Goal: Obtain resource: Download file/media

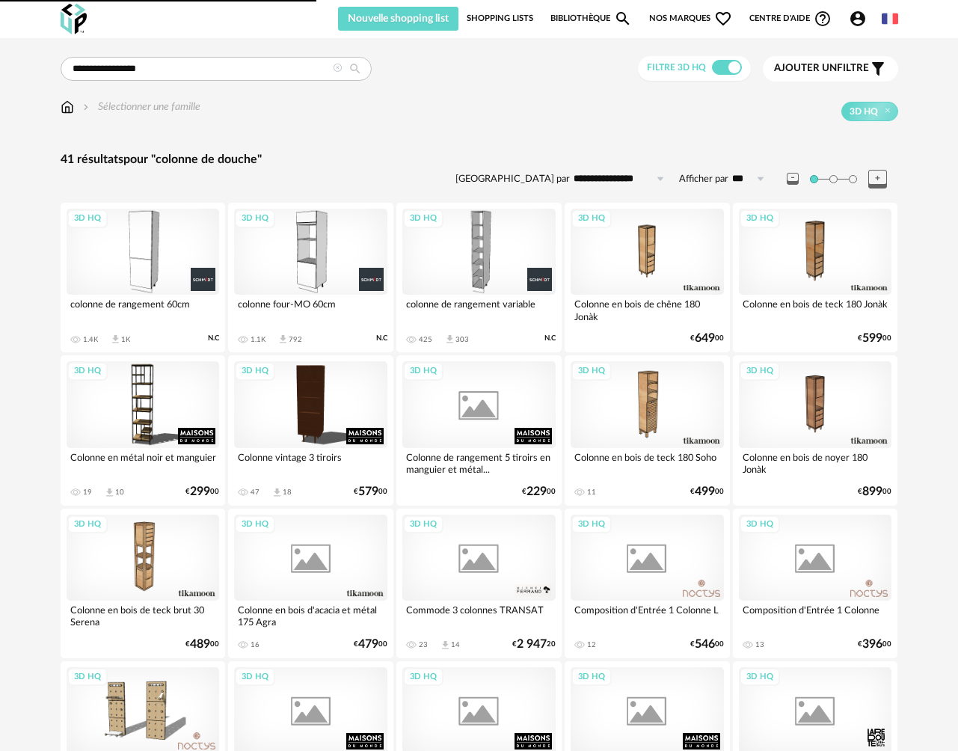
click at [67, 110] on img at bounding box center [67, 106] width 13 height 15
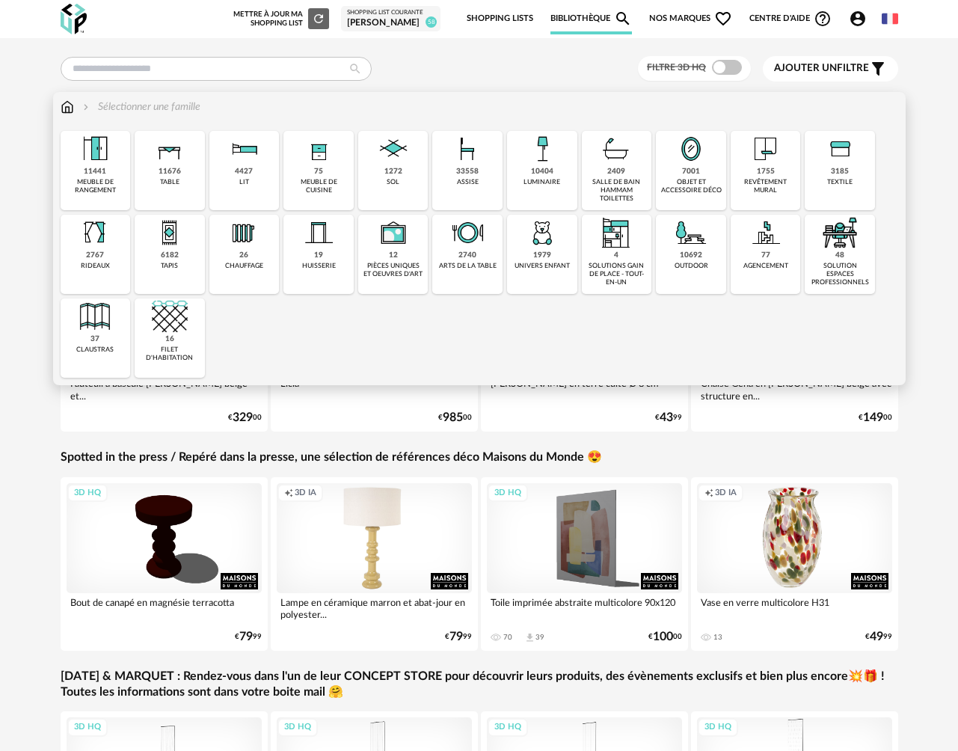
click at [459, 173] on div "33558" at bounding box center [467, 172] width 22 height 10
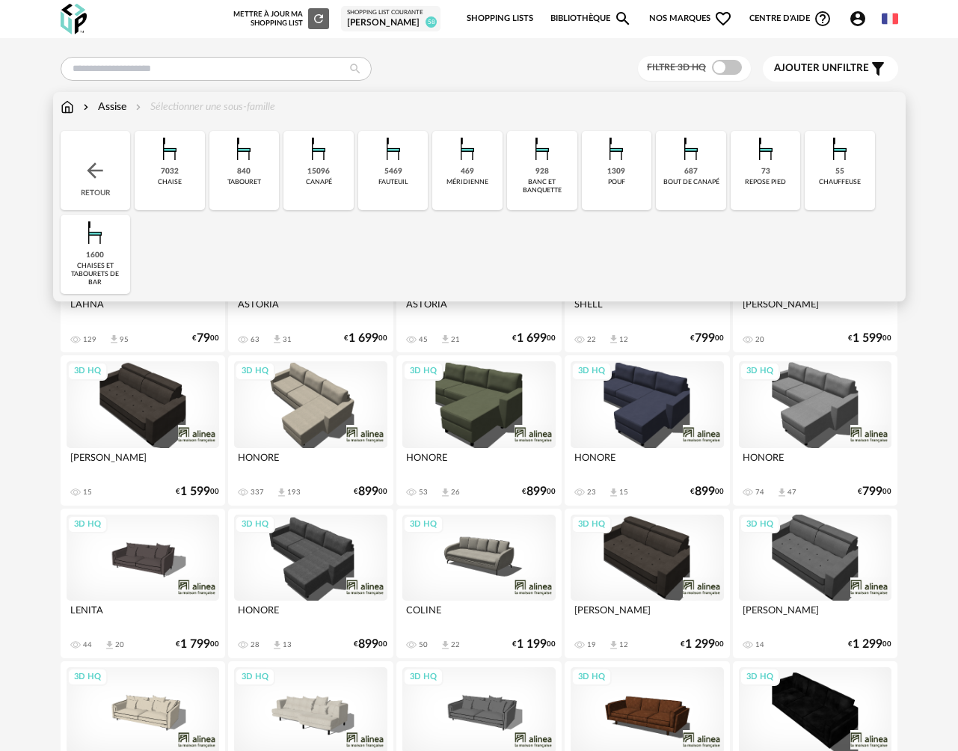
click at [170, 185] on div "chaise" at bounding box center [170, 182] width 24 height 8
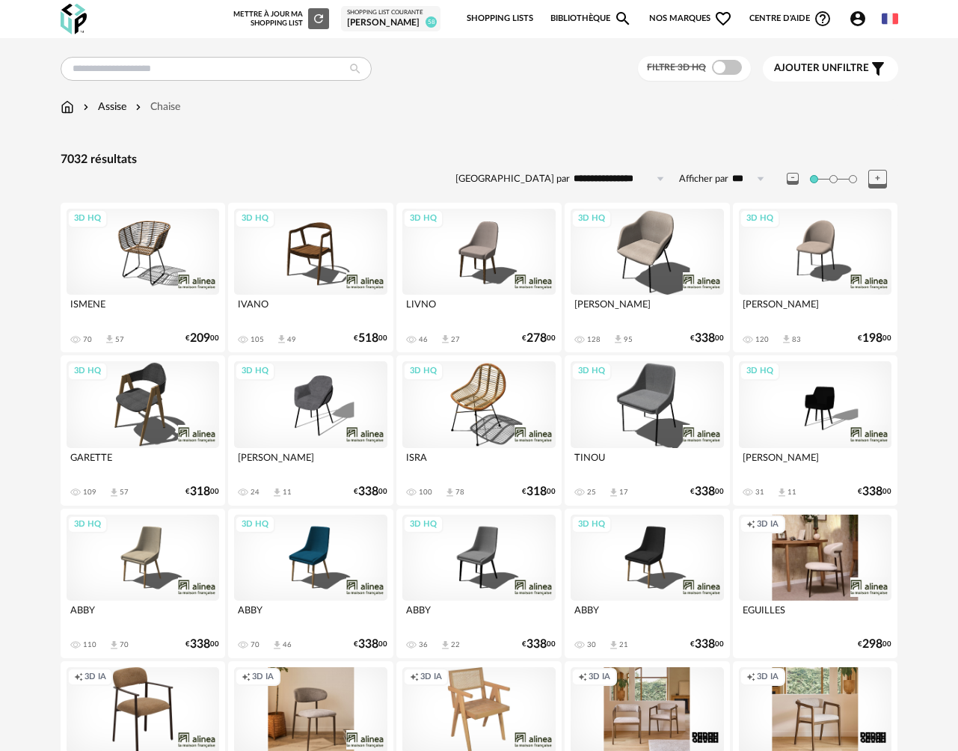
click at [726, 66] on span at bounding box center [727, 67] width 30 height 15
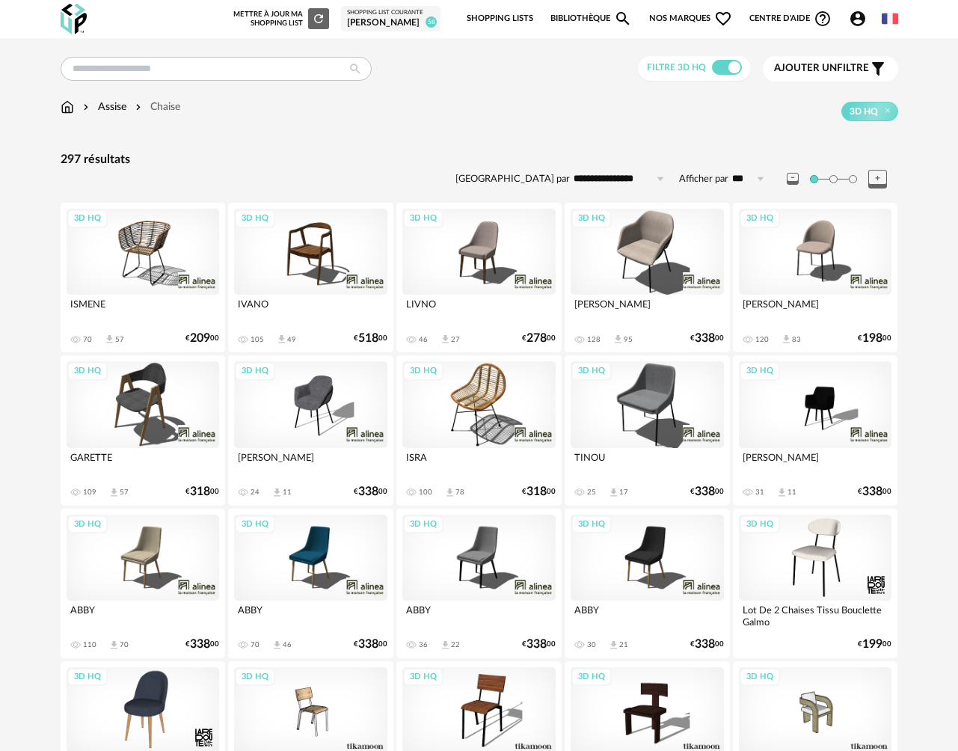
click at [607, 179] on input "**********" at bounding box center [621, 179] width 103 height 24
click at [614, 244] on span "Prix croissant" at bounding box center [622, 243] width 72 height 12
type input "**********"
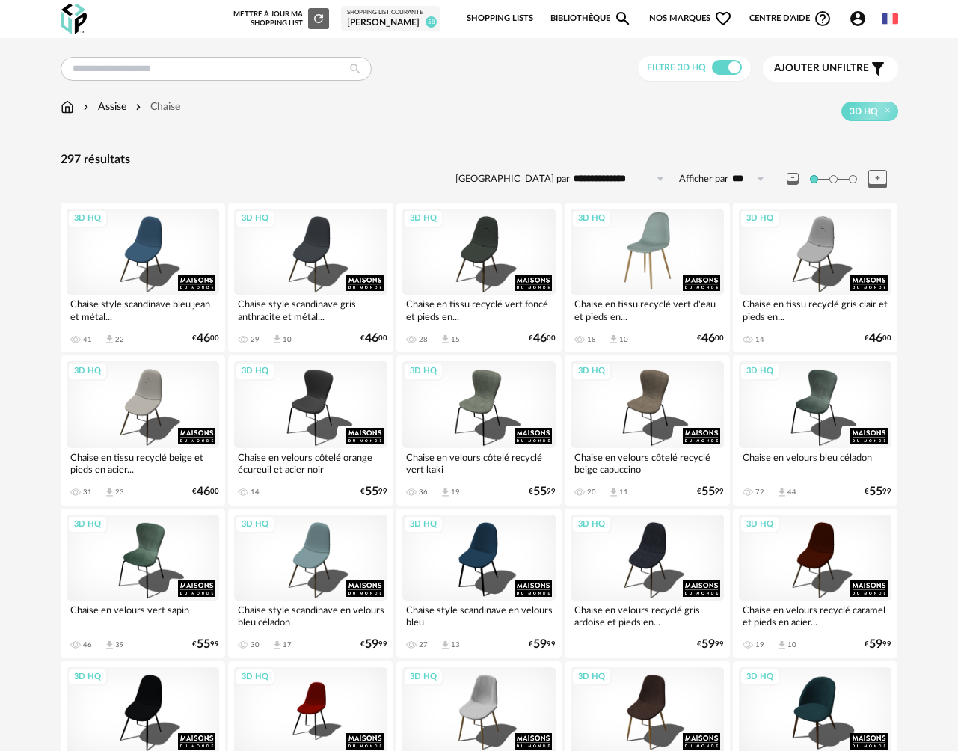
click at [632, 245] on div "3D HQ" at bounding box center [647, 252] width 153 height 86
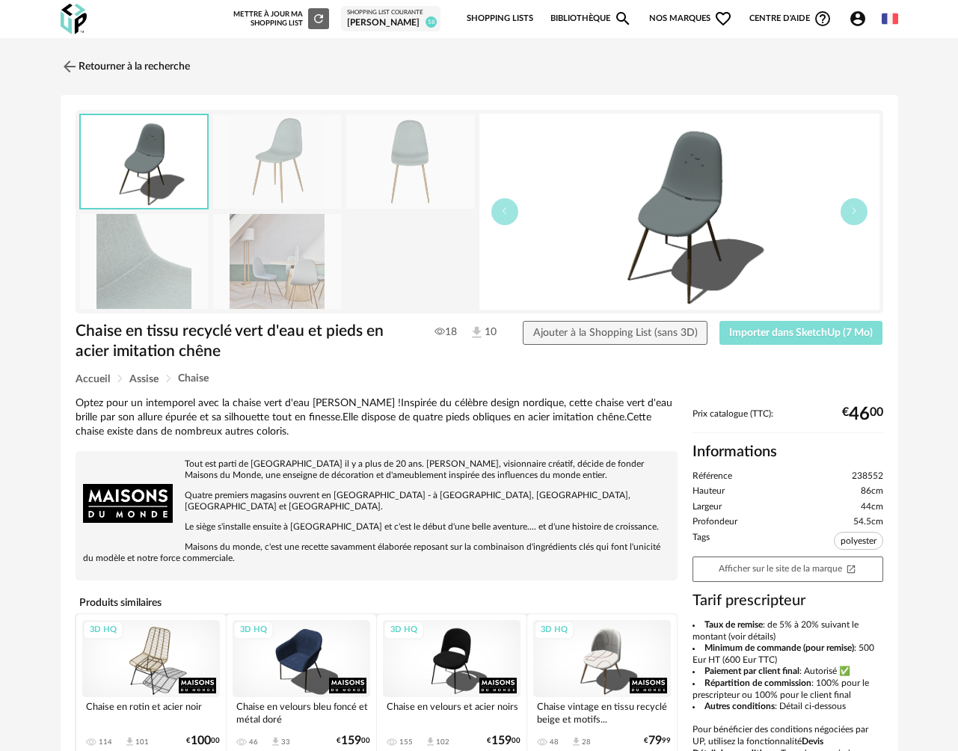
click at [779, 337] on span "Importer dans SketchUp (7 Mo)" at bounding box center [801, 333] width 144 height 10
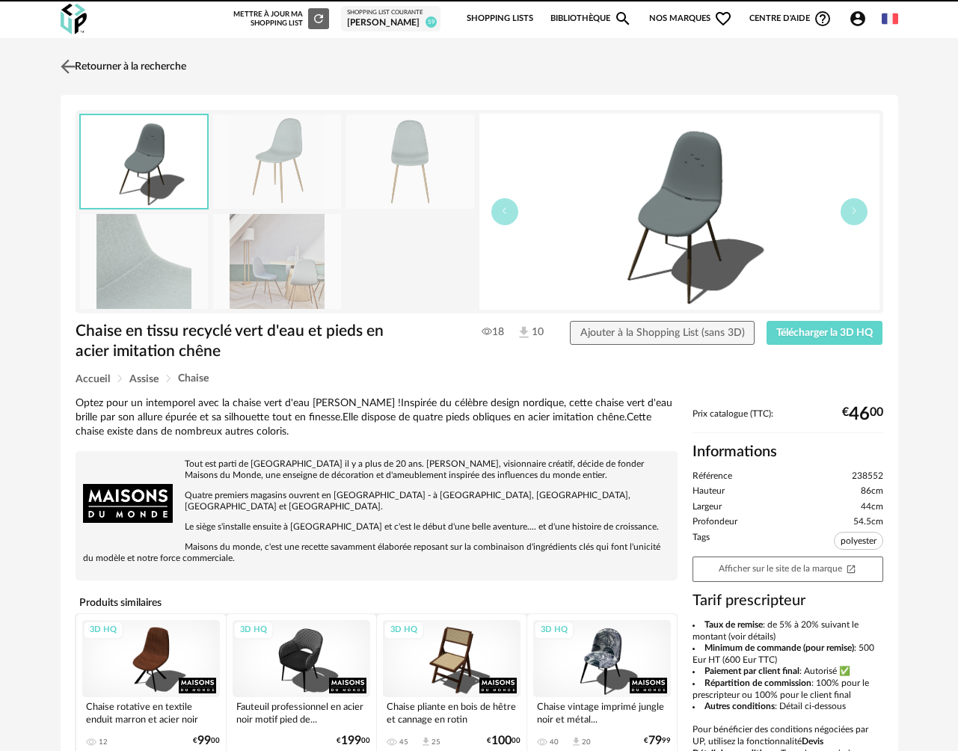
click at [155, 75] on link "Retourner à la recherche" at bounding box center [121, 66] width 129 height 33
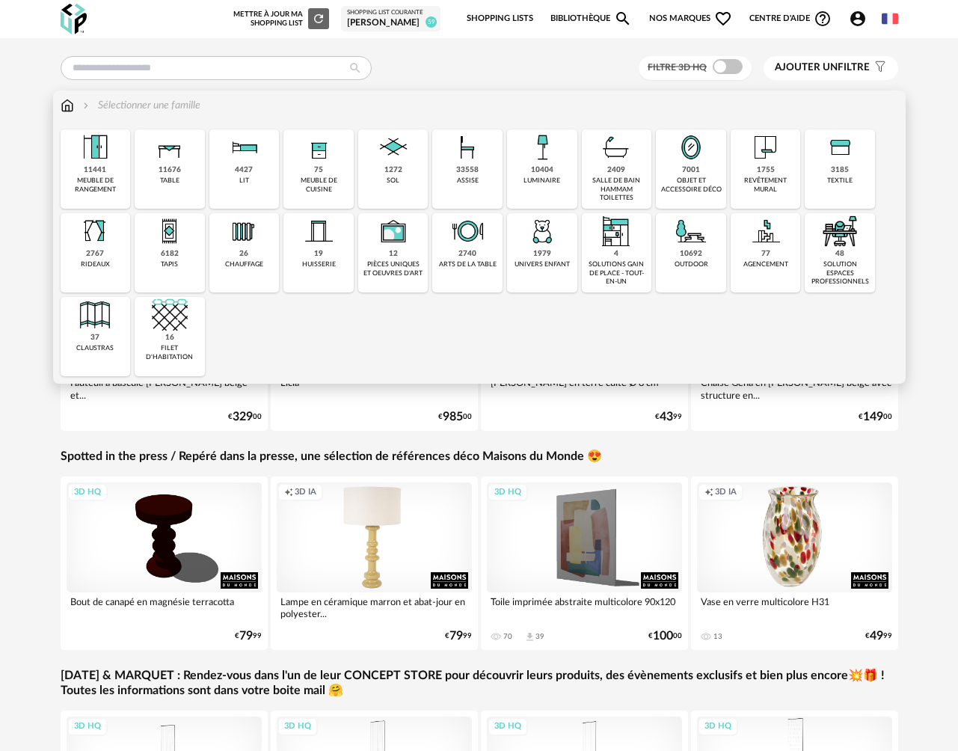
click at [846, 173] on div "3185" at bounding box center [840, 170] width 18 height 10
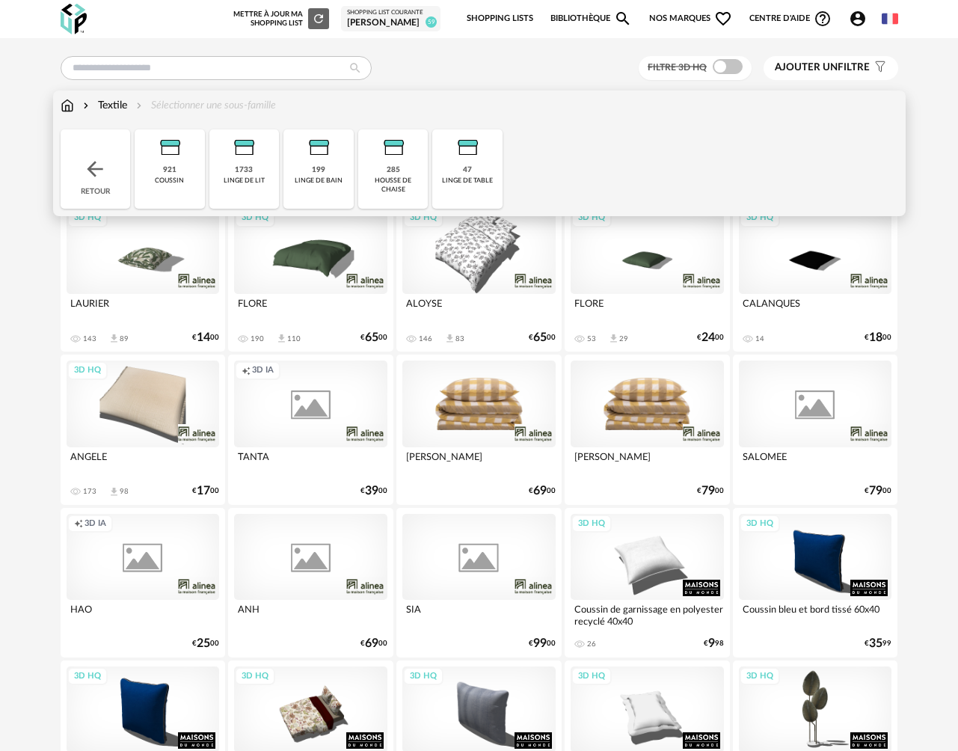
click at [256, 180] on div "linge de lit" at bounding box center [244, 181] width 41 height 8
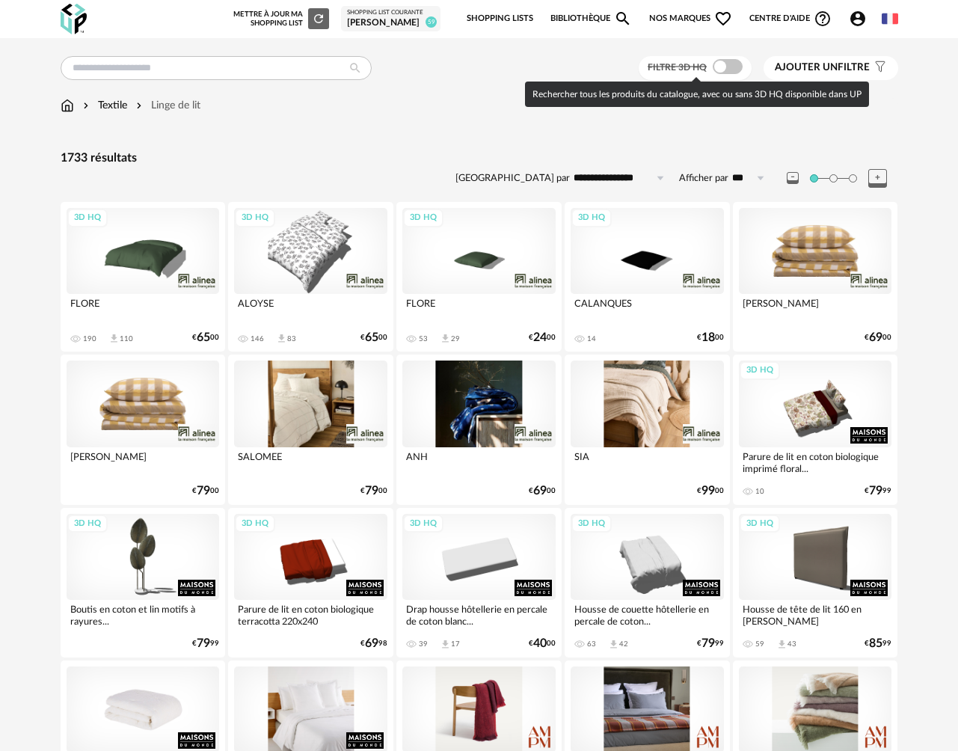
click at [729, 62] on span at bounding box center [728, 66] width 30 height 15
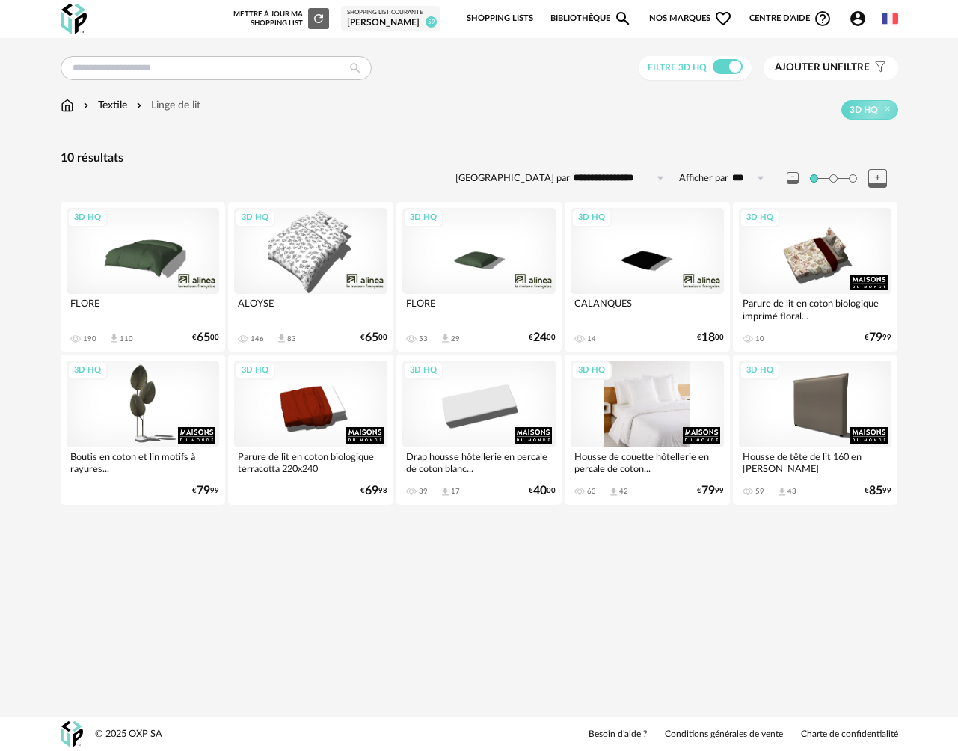
click at [628, 407] on div "3D HQ" at bounding box center [647, 404] width 153 height 86
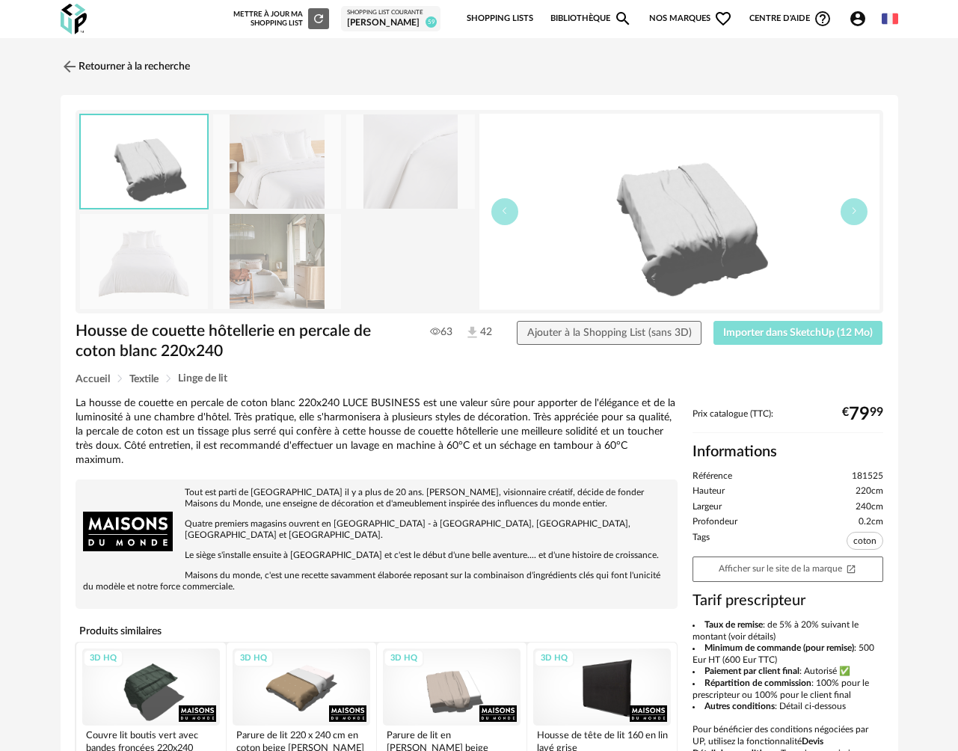
click at [750, 334] on span "Importer dans SketchUp (12 Mo)" at bounding box center [798, 333] width 150 height 10
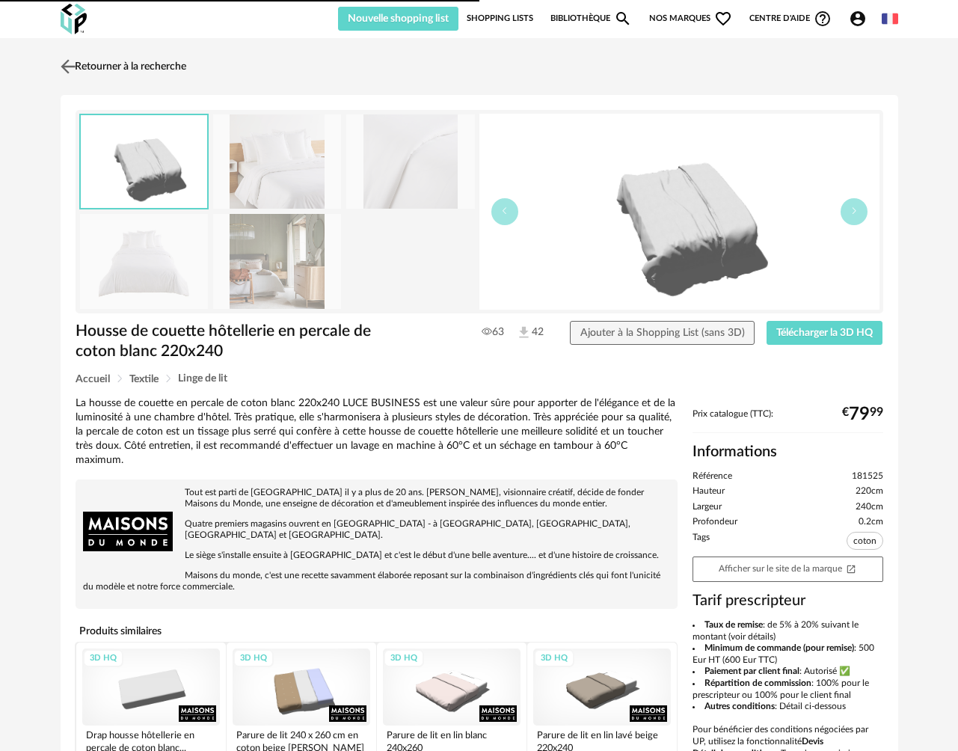
click at [130, 70] on link "Retourner à la recherche" at bounding box center [121, 66] width 129 height 33
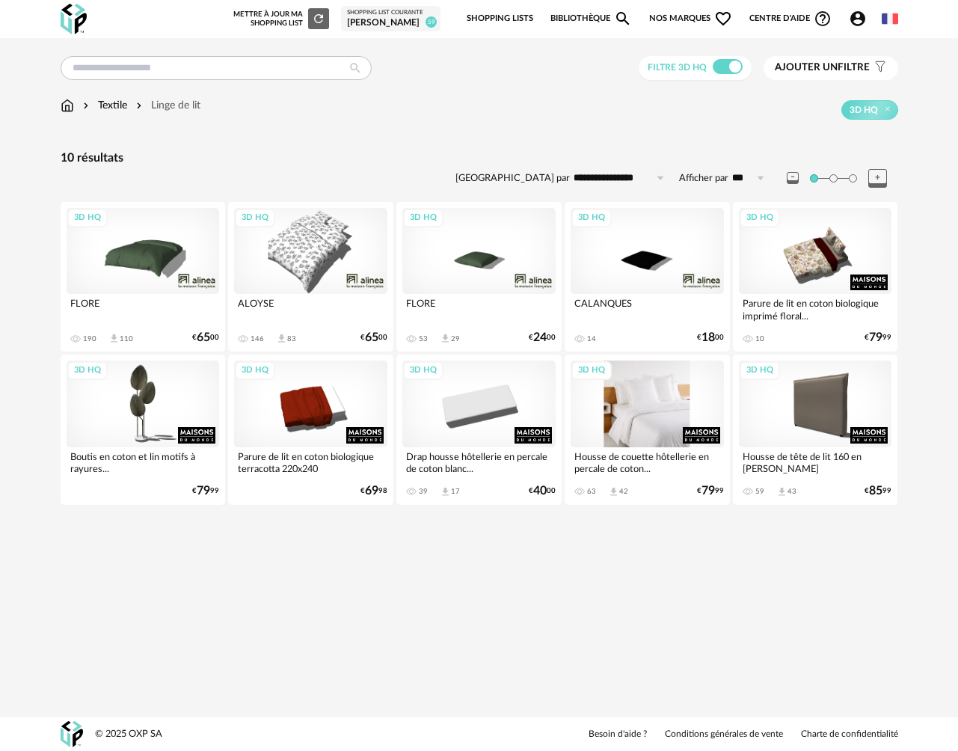
click at [625, 405] on div "3D HQ" at bounding box center [647, 404] width 153 height 86
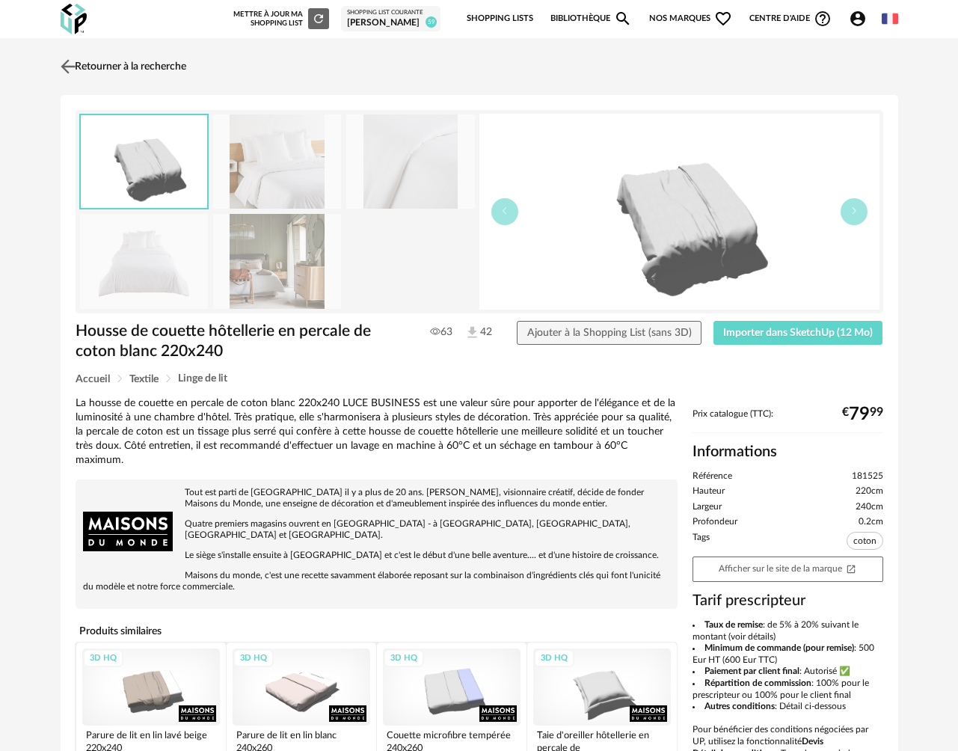
click at [139, 67] on link "Retourner à la recherche" at bounding box center [121, 66] width 129 height 33
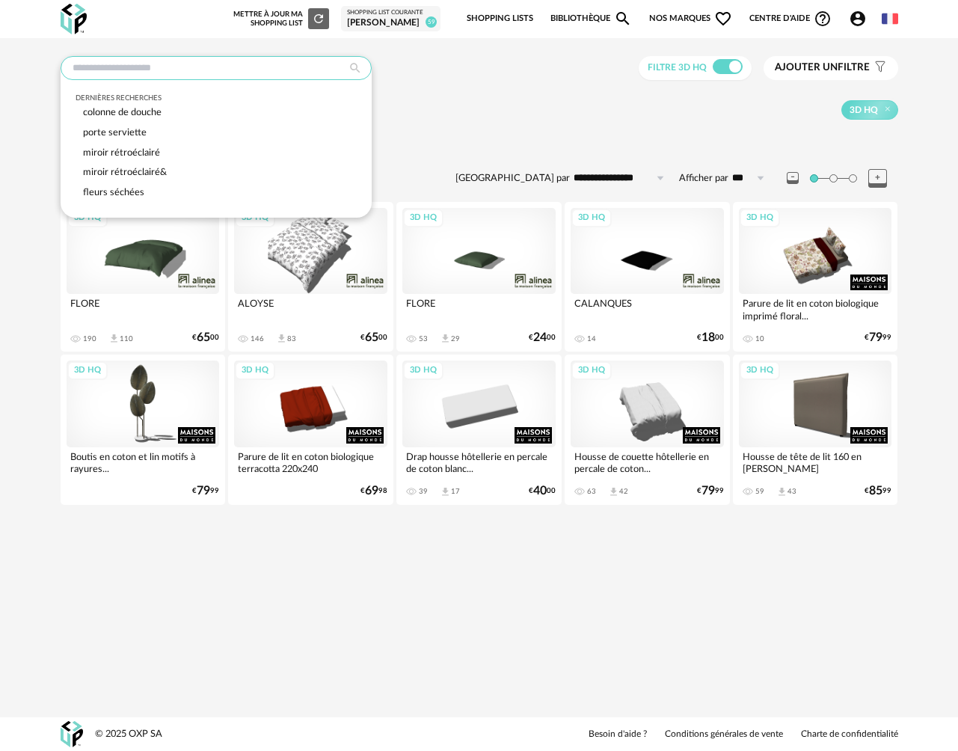
click at [141, 69] on input "text" at bounding box center [216, 68] width 311 height 24
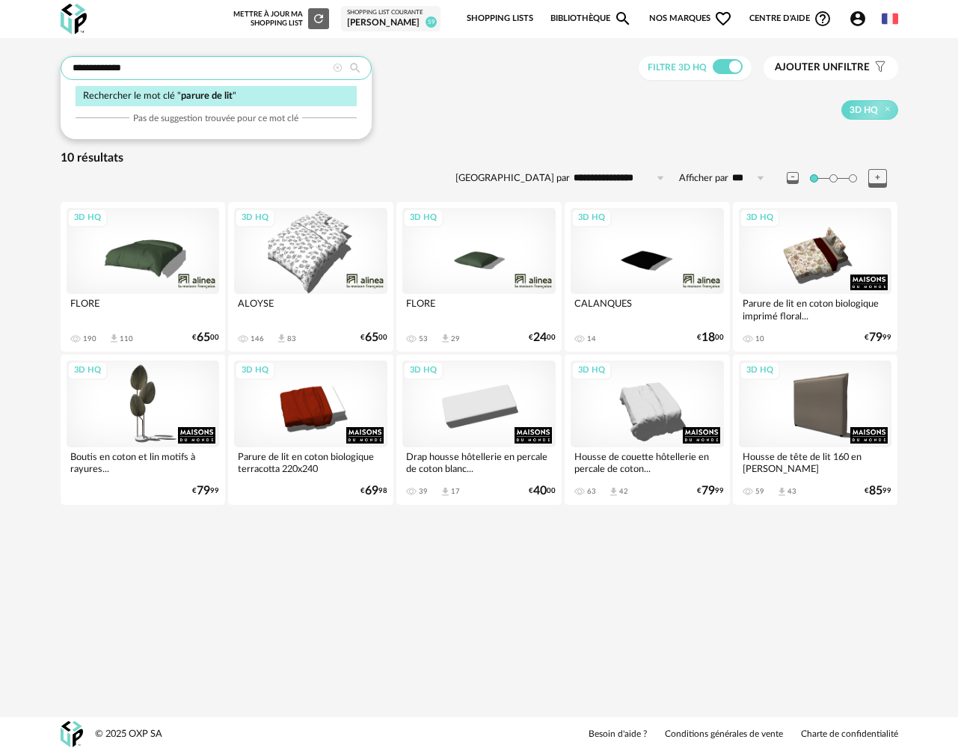
type input "**********"
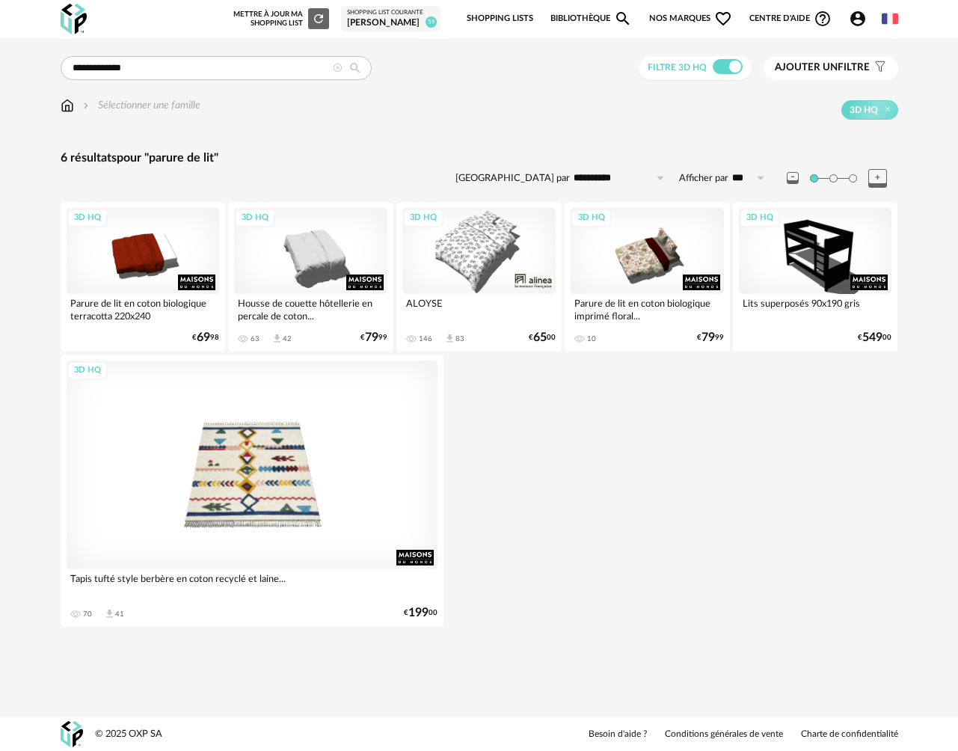
click at [480, 251] on div "3D HQ" at bounding box center [478, 251] width 153 height 86
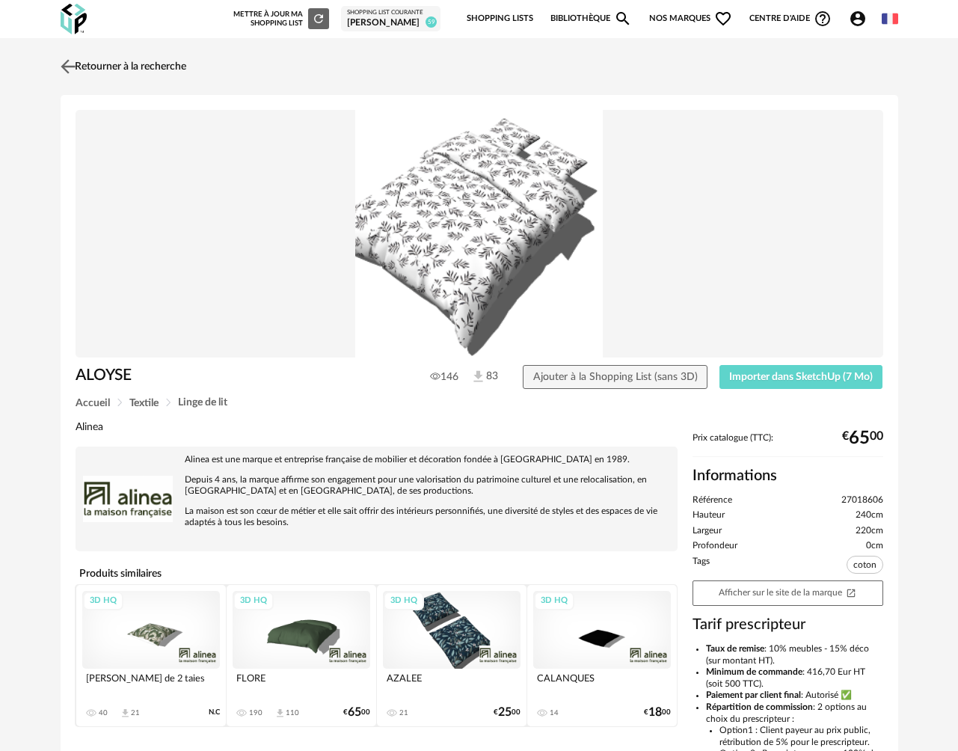
click at [70, 70] on img at bounding box center [68, 66] width 22 height 22
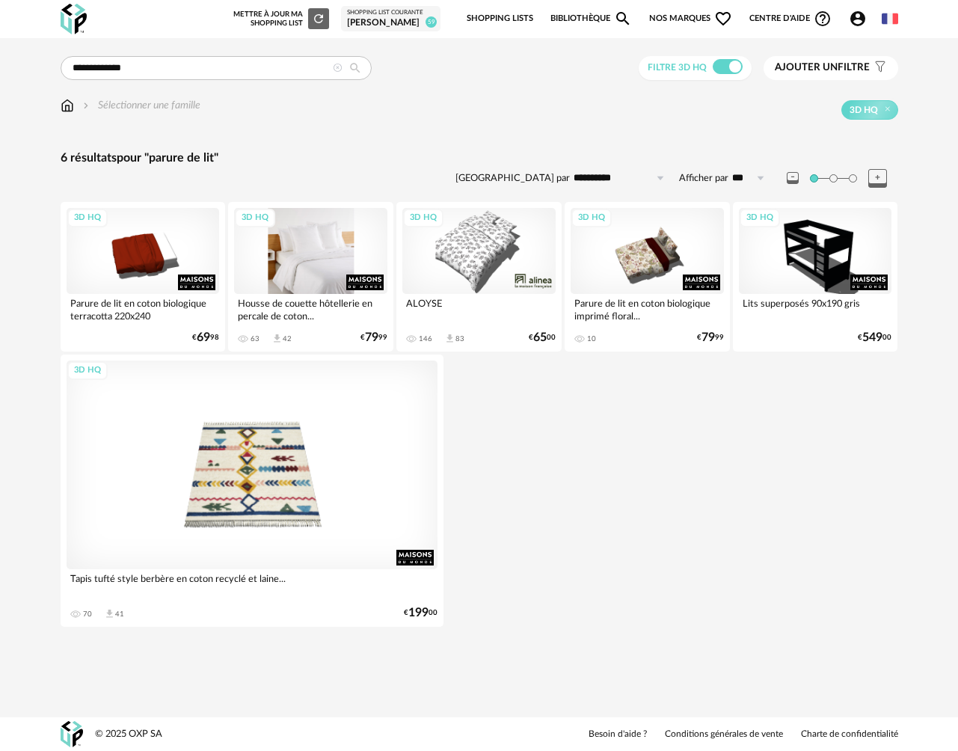
click at [306, 257] on div "3D HQ" at bounding box center [310, 251] width 153 height 86
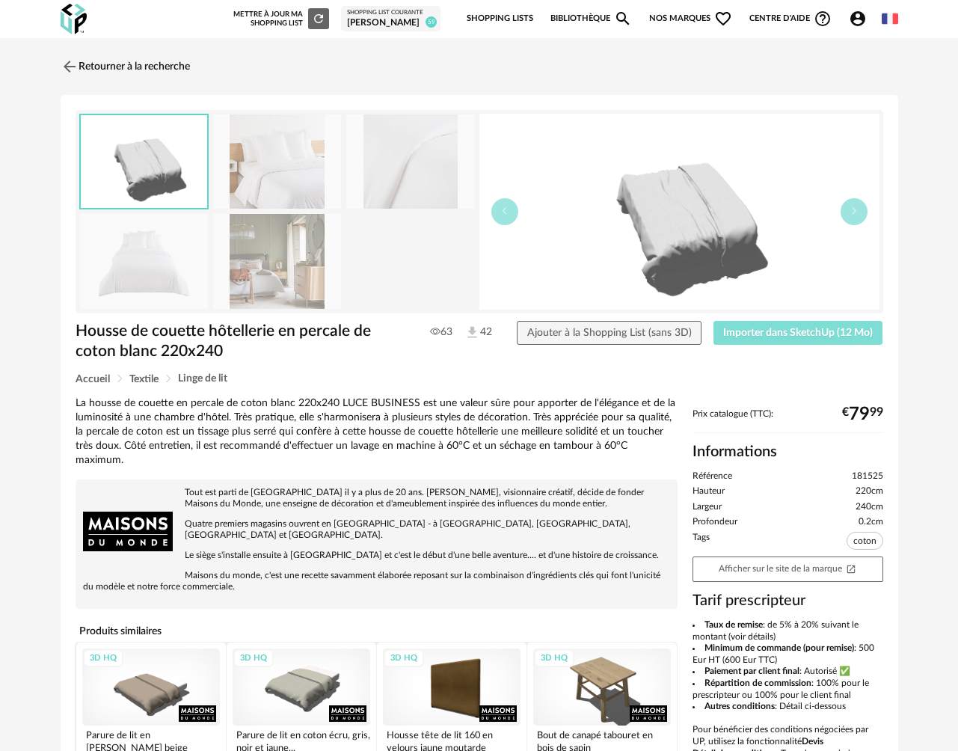
click at [738, 334] on span "Importer dans SketchUp (12 Mo)" at bounding box center [798, 333] width 150 height 10
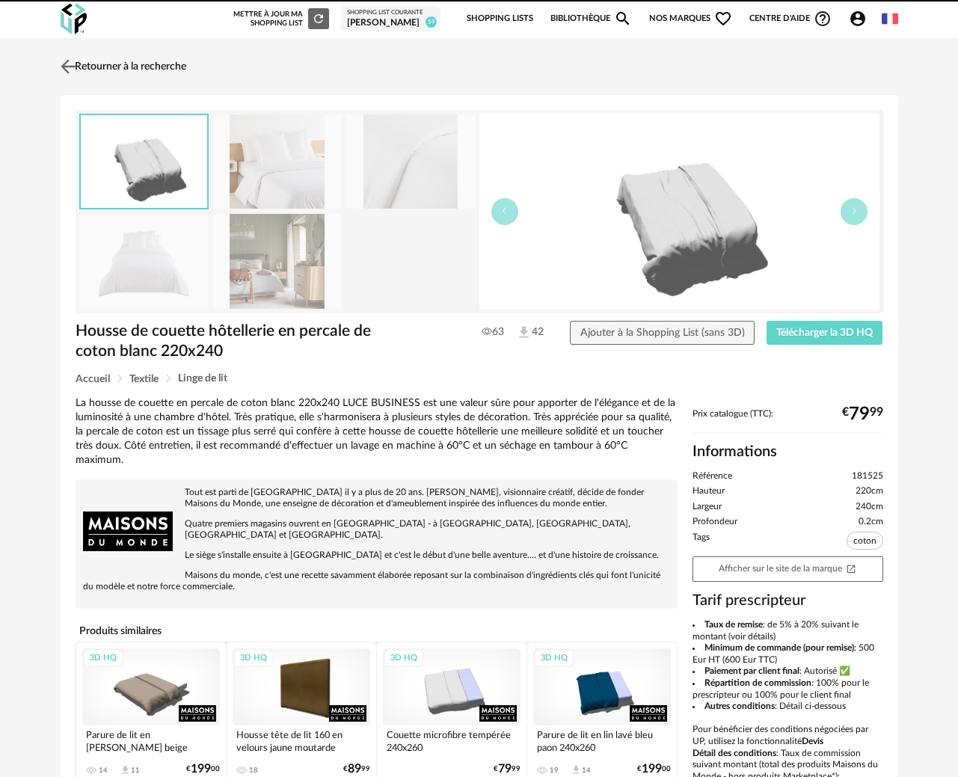
click at [126, 65] on link "Retourner à la recherche" at bounding box center [121, 66] width 129 height 33
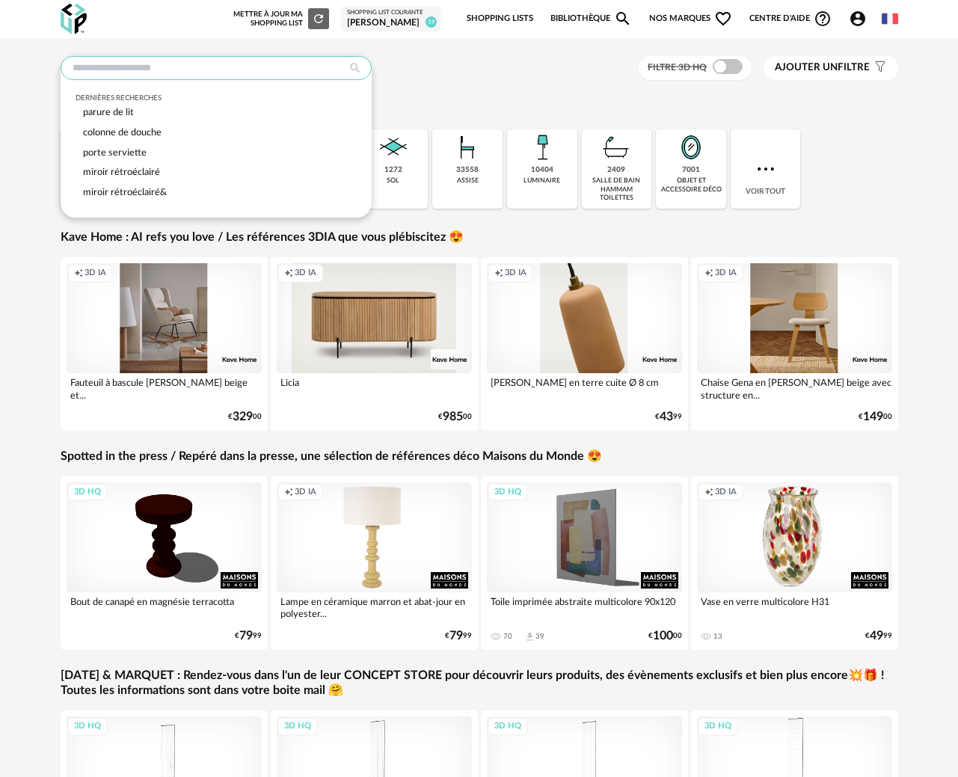
click at [149, 59] on input "text" at bounding box center [216, 68] width 311 height 24
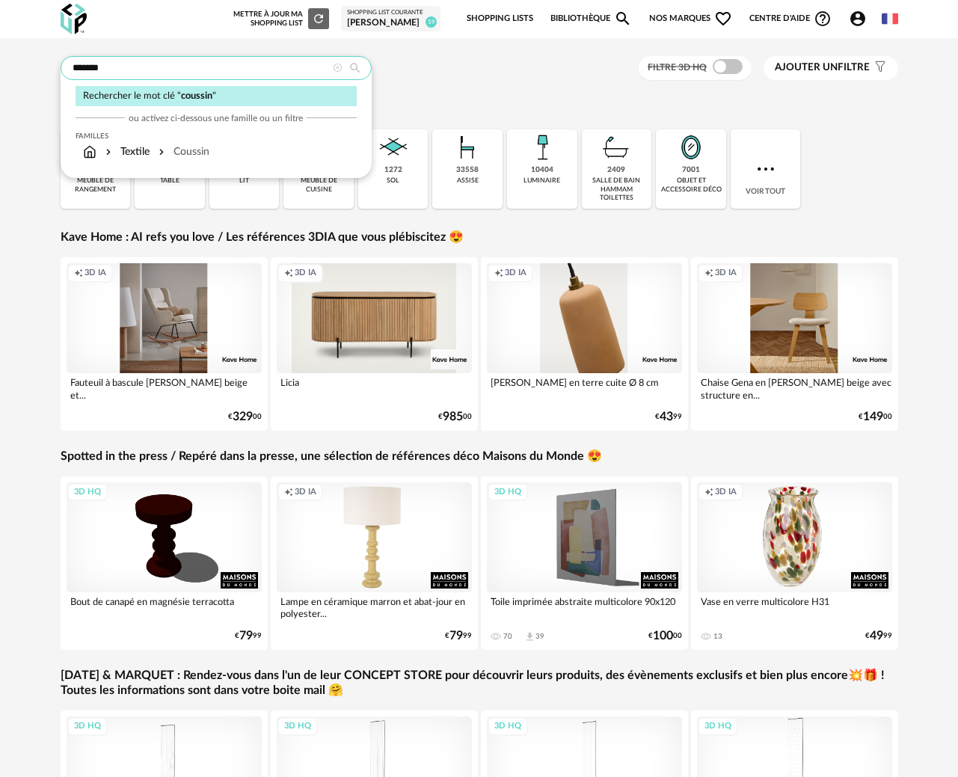
type input "*******"
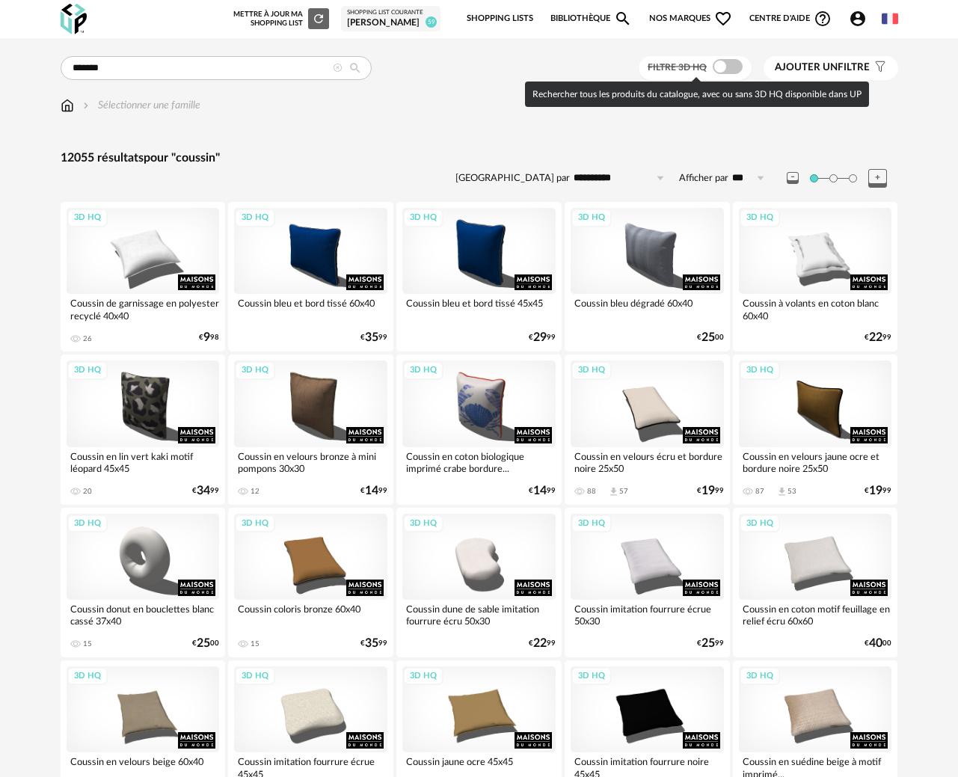
click at [728, 67] on span at bounding box center [728, 66] width 30 height 15
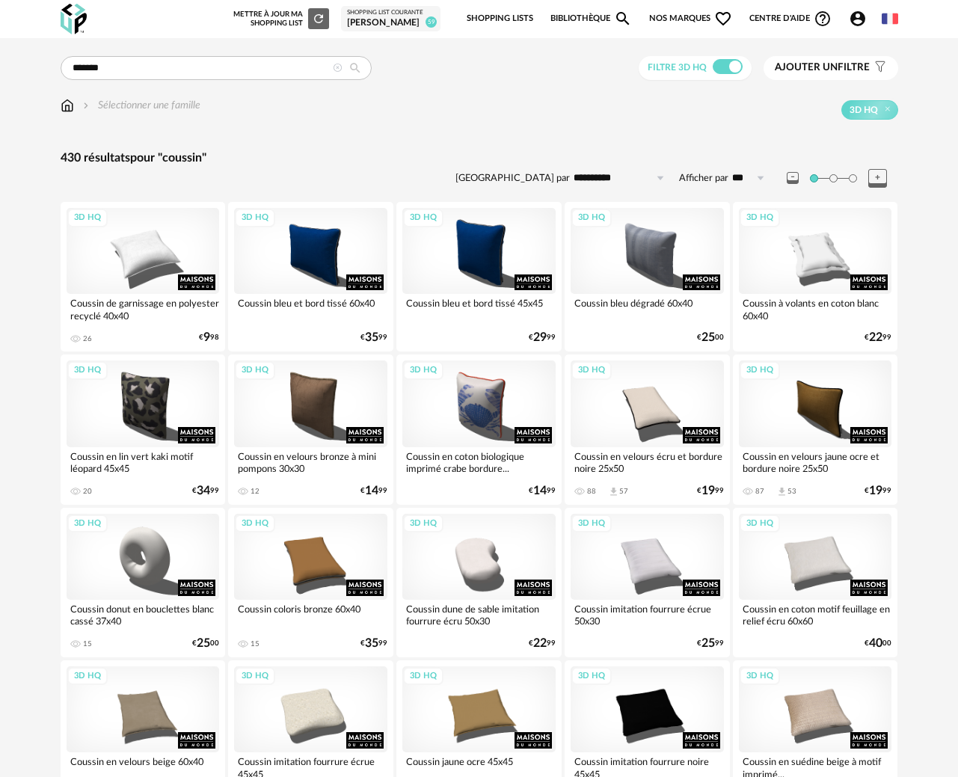
click at [599, 183] on input "**********" at bounding box center [621, 178] width 103 height 24
click at [607, 245] on span "Prix croissant" at bounding box center [622, 243] width 72 height 12
type input "**********"
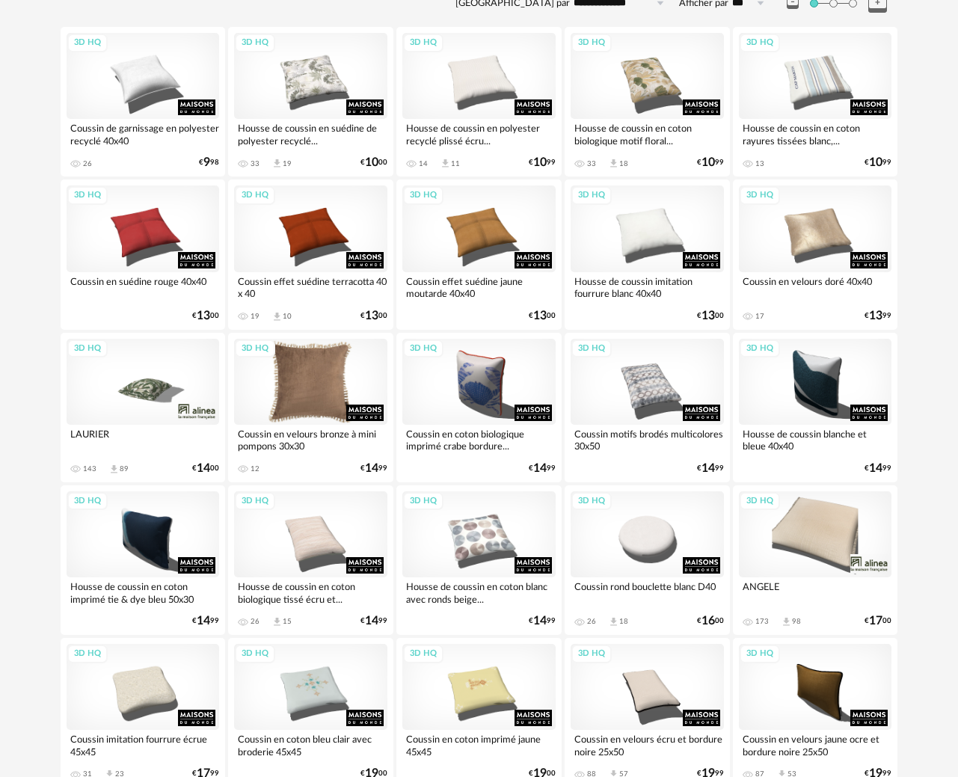
scroll to position [173, 0]
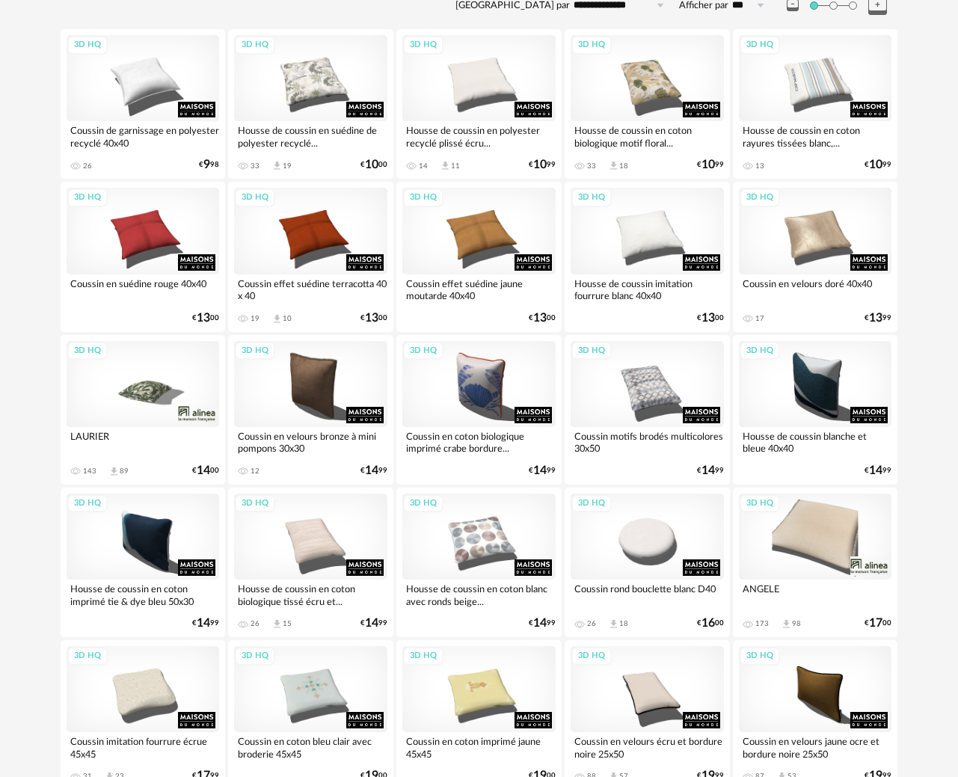
click at [141, 395] on div "3D HQ" at bounding box center [143, 384] width 153 height 86
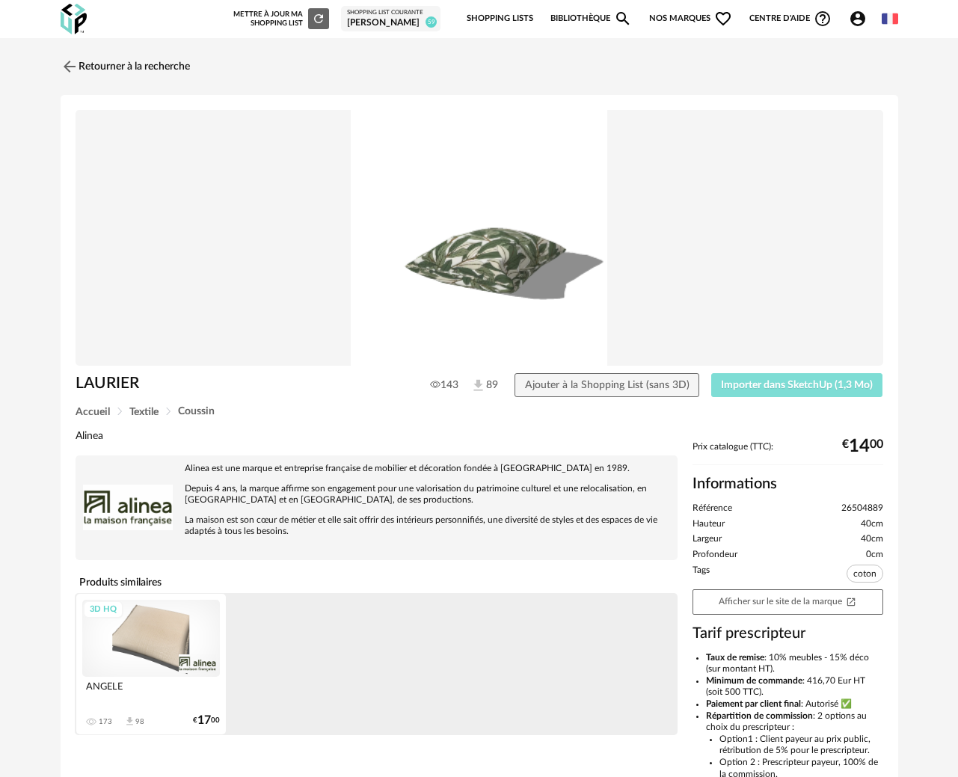
click at [750, 387] on span "Importer dans SketchUp (1,3 Mo)" at bounding box center [797, 385] width 152 height 10
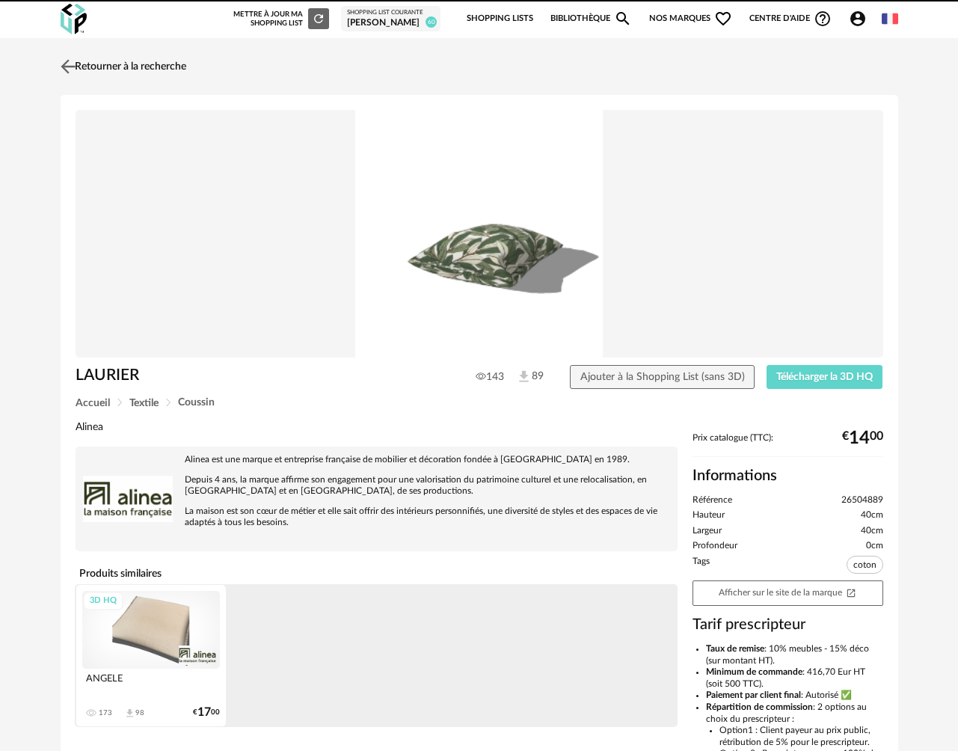
click at [144, 76] on link "Retourner à la recherche" at bounding box center [121, 66] width 129 height 33
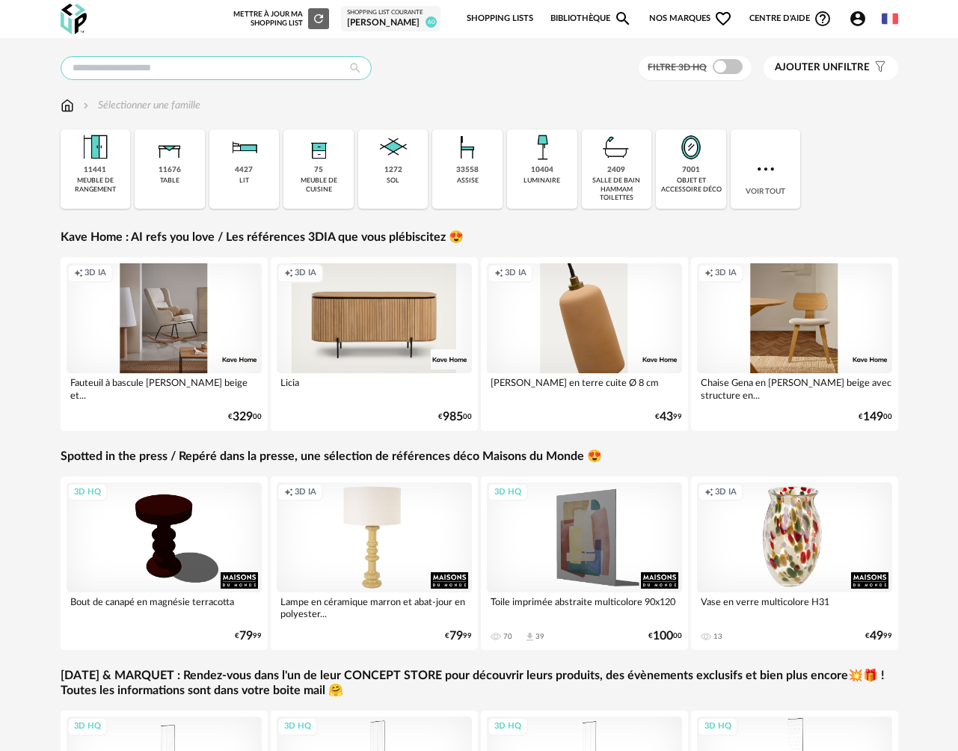
click at [144, 76] on input "text" at bounding box center [216, 68] width 311 height 24
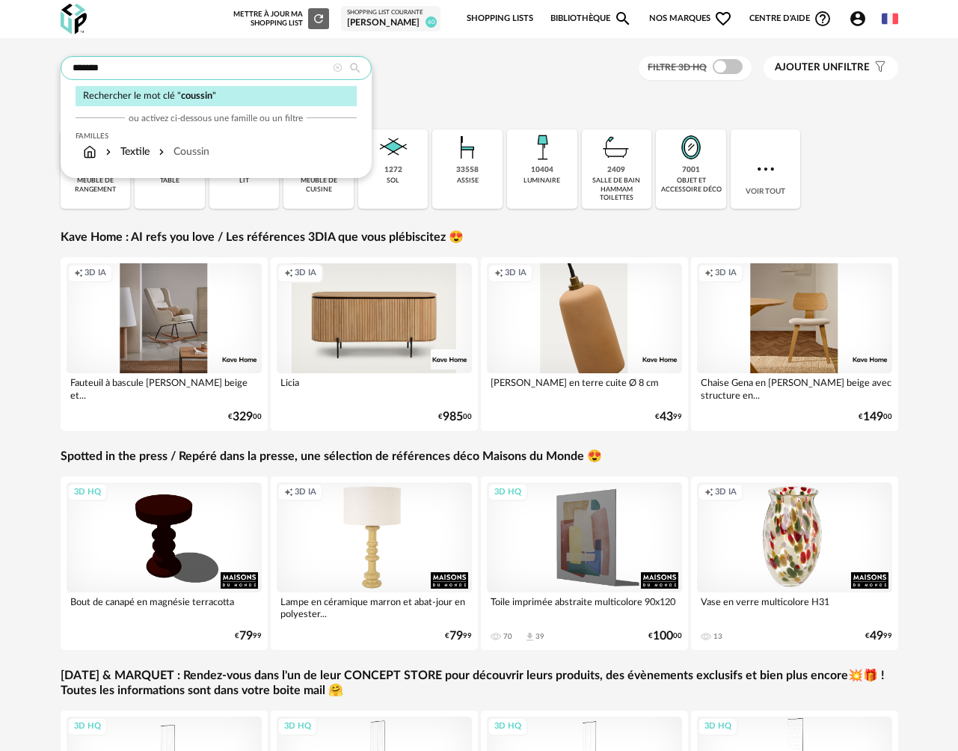
type input "*******"
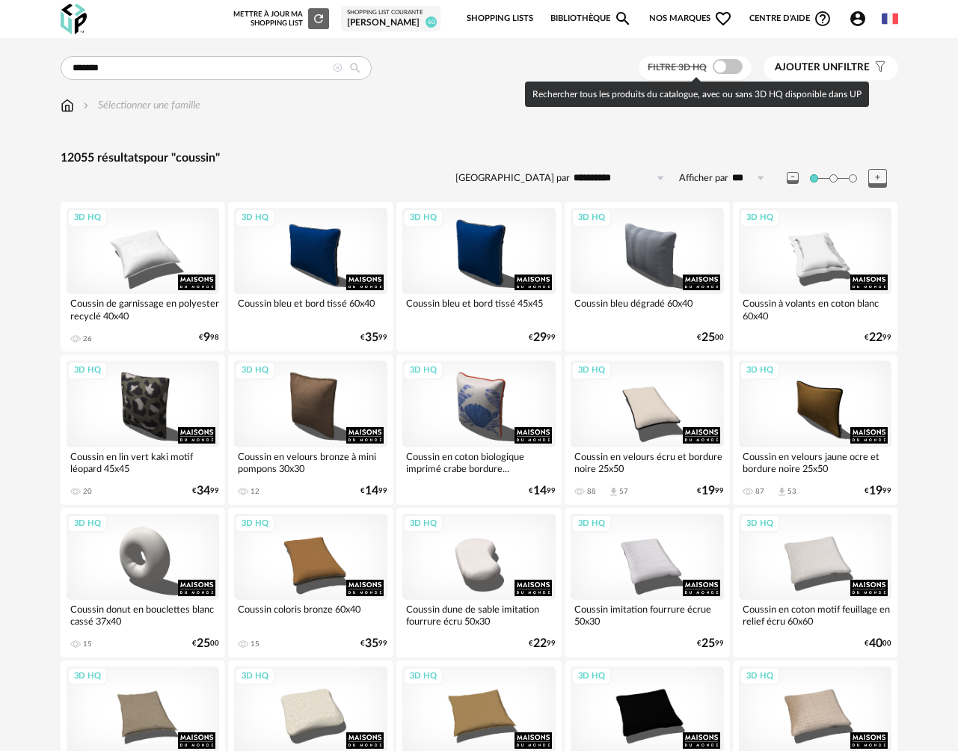
click at [728, 67] on span at bounding box center [728, 66] width 30 height 15
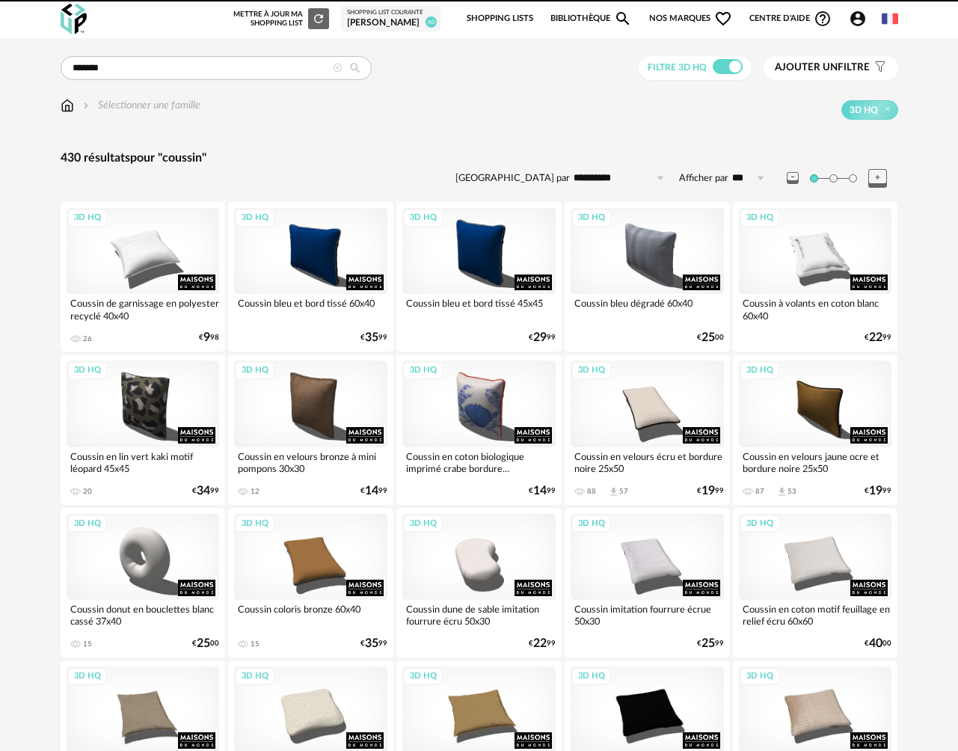
click at [596, 178] on input "**********" at bounding box center [621, 178] width 103 height 24
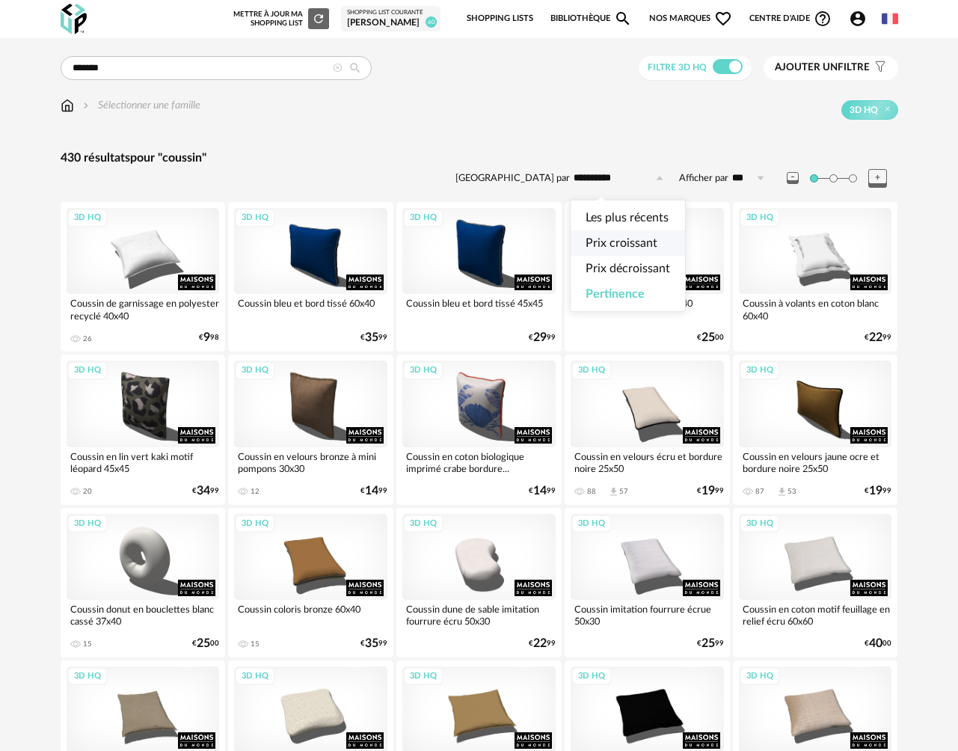
click at [607, 241] on span "Prix croissant" at bounding box center [622, 243] width 72 height 12
type input "**********"
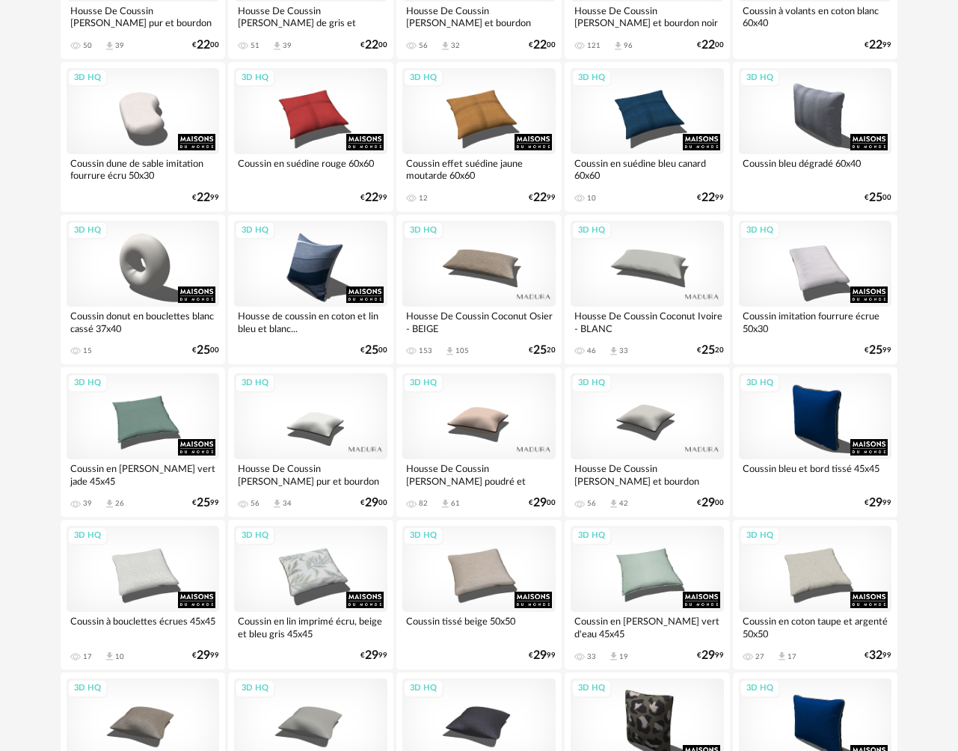
scroll to position [1254, 0]
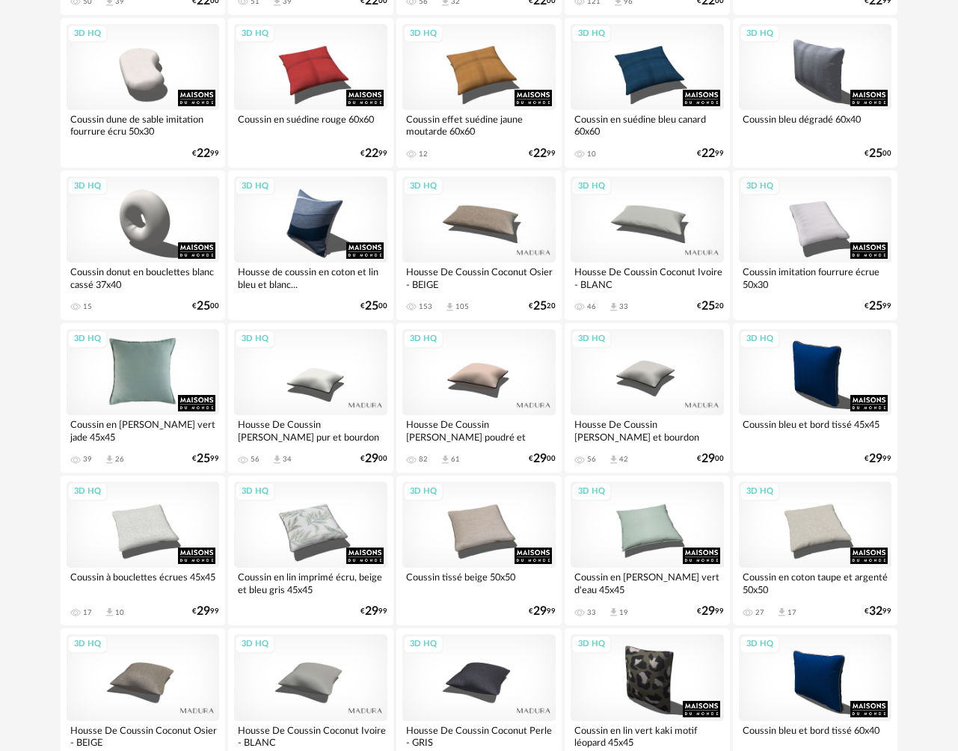
click at [132, 385] on div "3D HQ" at bounding box center [143, 372] width 153 height 86
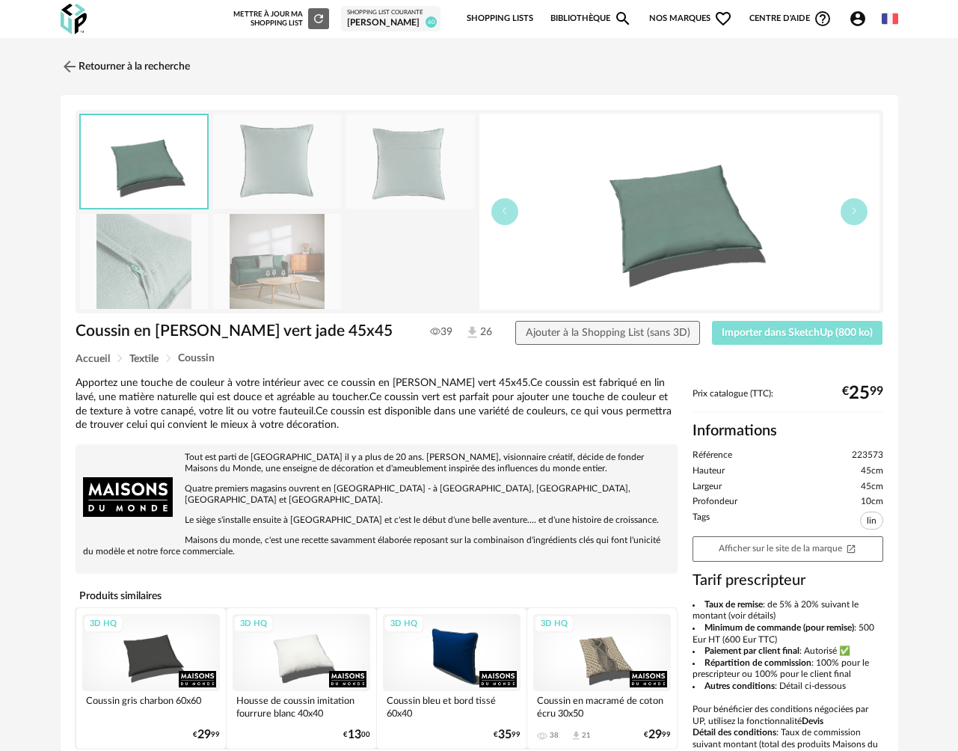
click at [751, 338] on span "Importer dans SketchUp (800 ko)" at bounding box center [797, 333] width 151 height 10
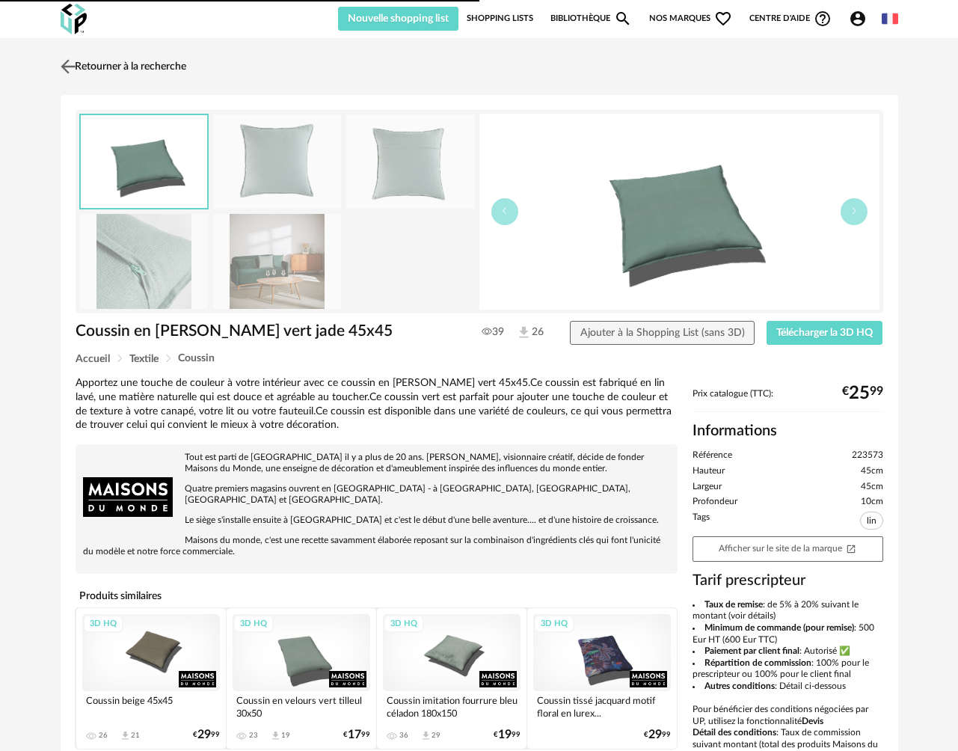
click at [76, 70] on img at bounding box center [68, 66] width 22 height 22
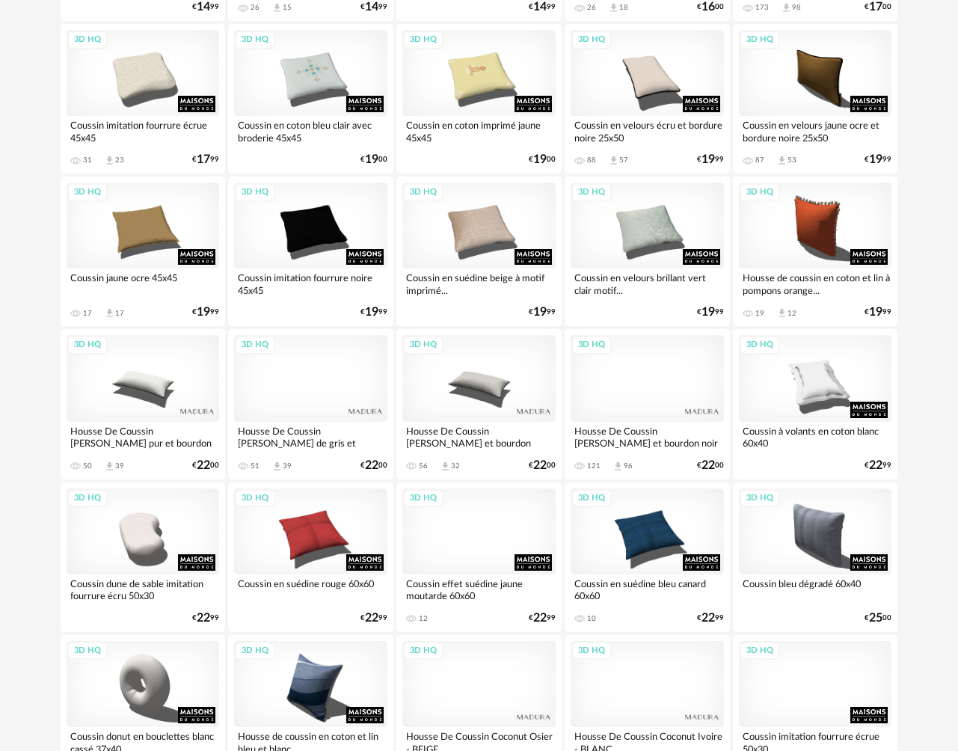
scroll to position [693, 0]
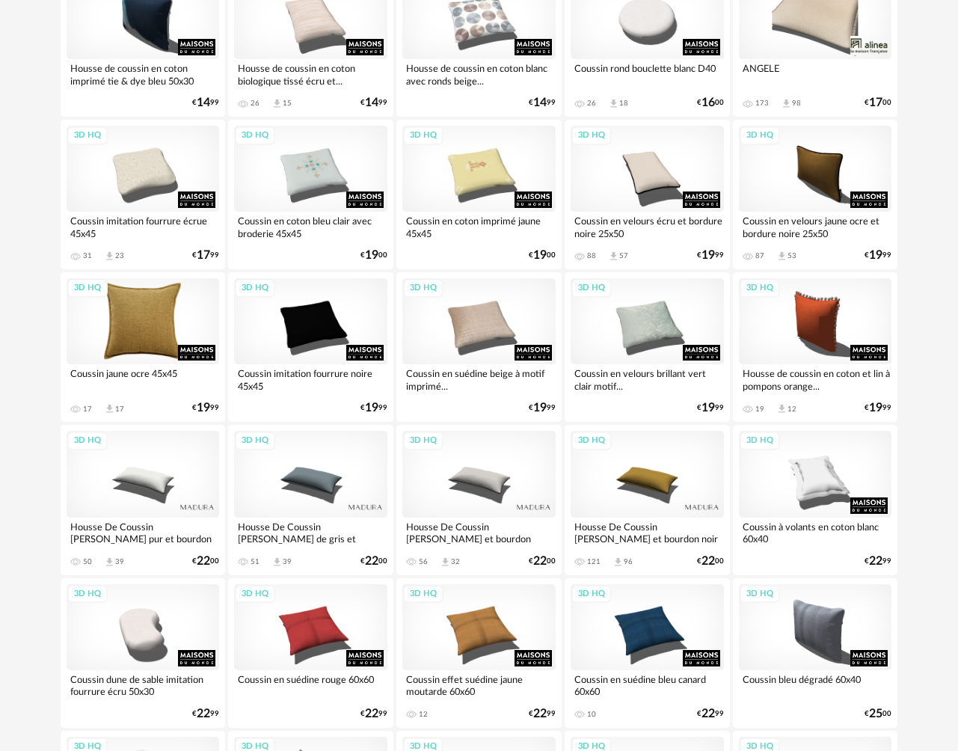
click at [162, 328] on div "3D HQ" at bounding box center [143, 321] width 153 height 86
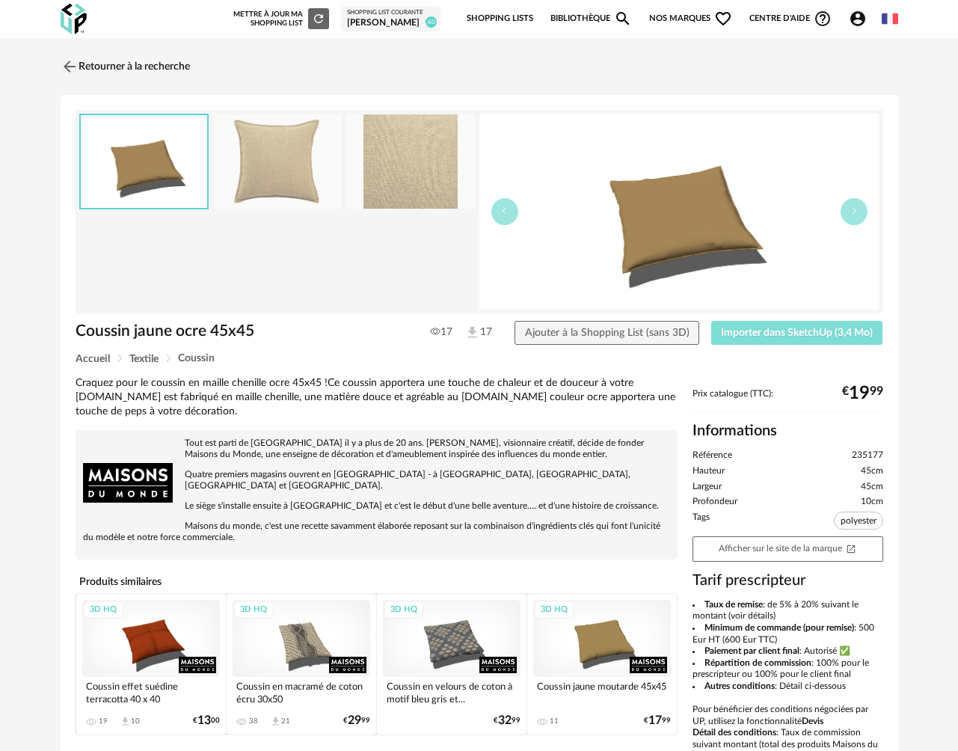
click at [764, 340] on button "Importer dans SketchUp (3,4 Mo)" at bounding box center [797, 333] width 172 height 24
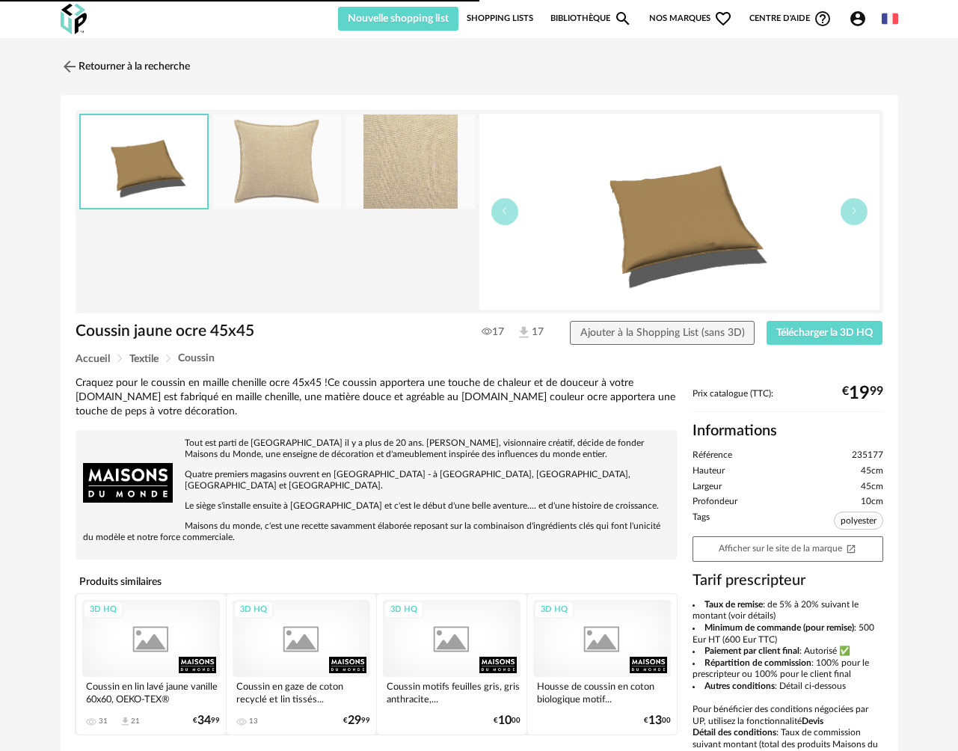
click at [96, 69] on link "Retourner à la recherche" at bounding box center [125, 66] width 129 height 33
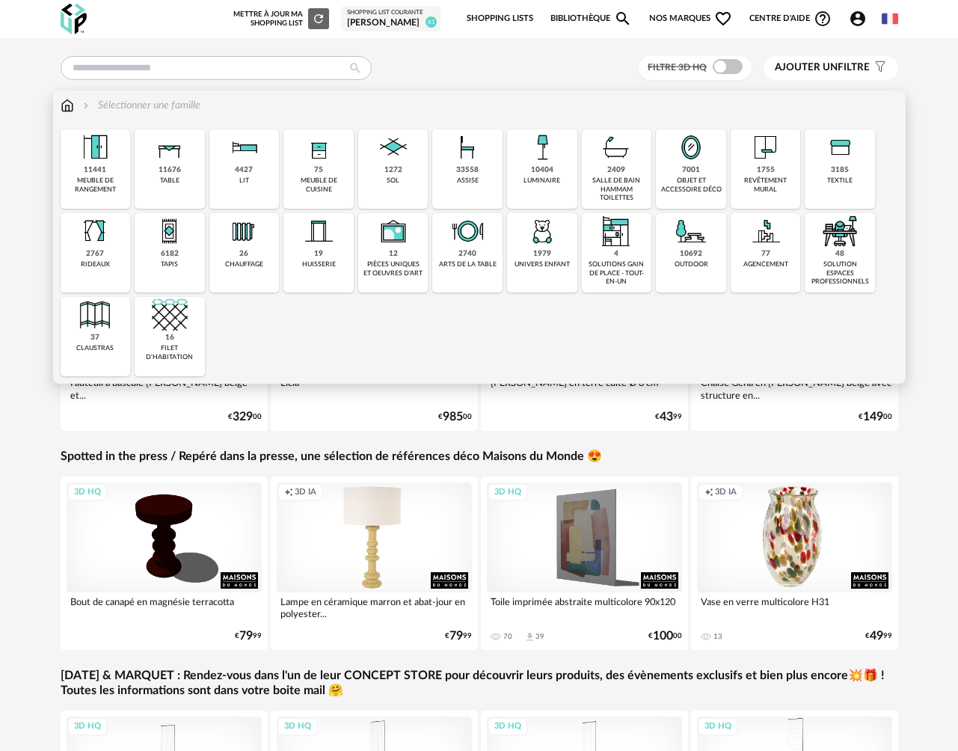
click at [536, 175] on div "10404" at bounding box center [542, 170] width 22 height 10
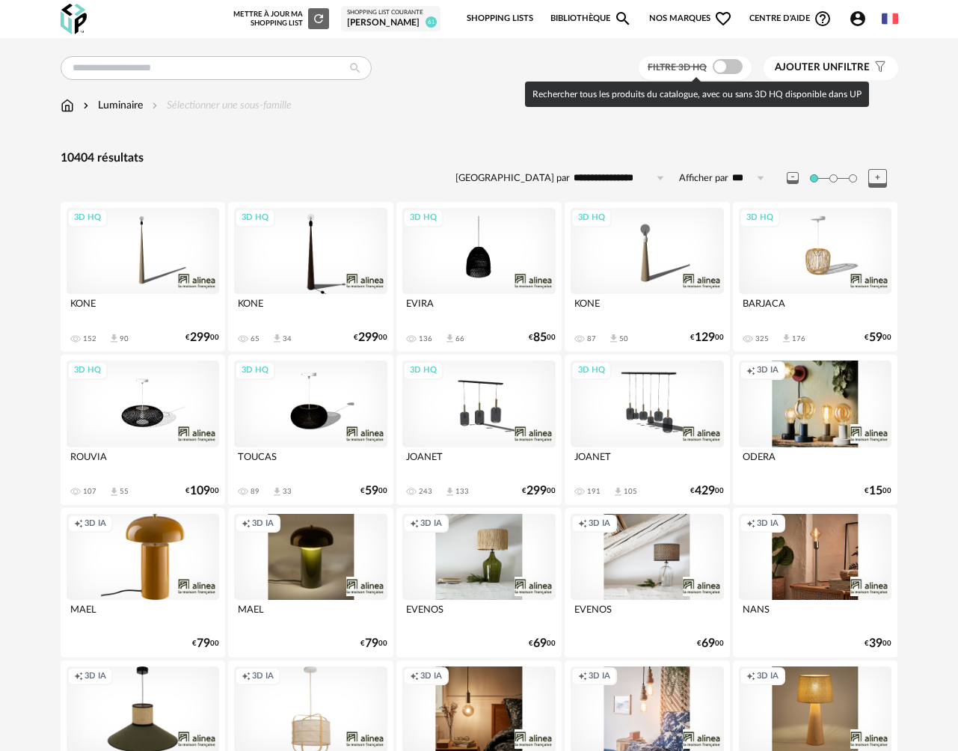
click at [728, 67] on span at bounding box center [728, 66] width 30 height 15
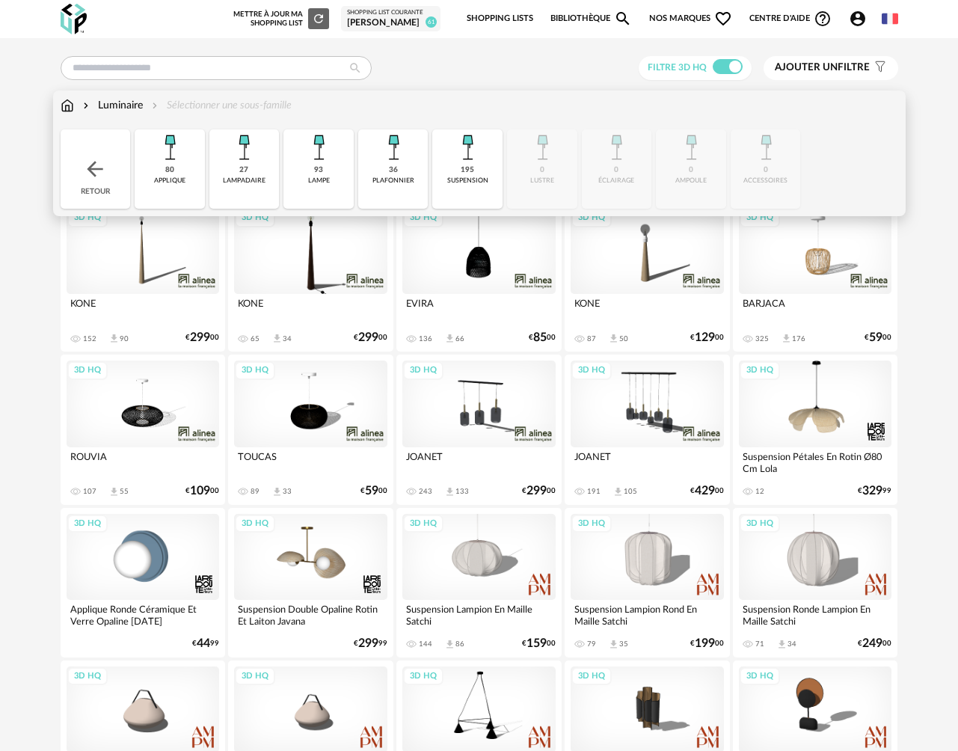
click at [319, 179] on div "lampe" at bounding box center [319, 181] width 22 height 8
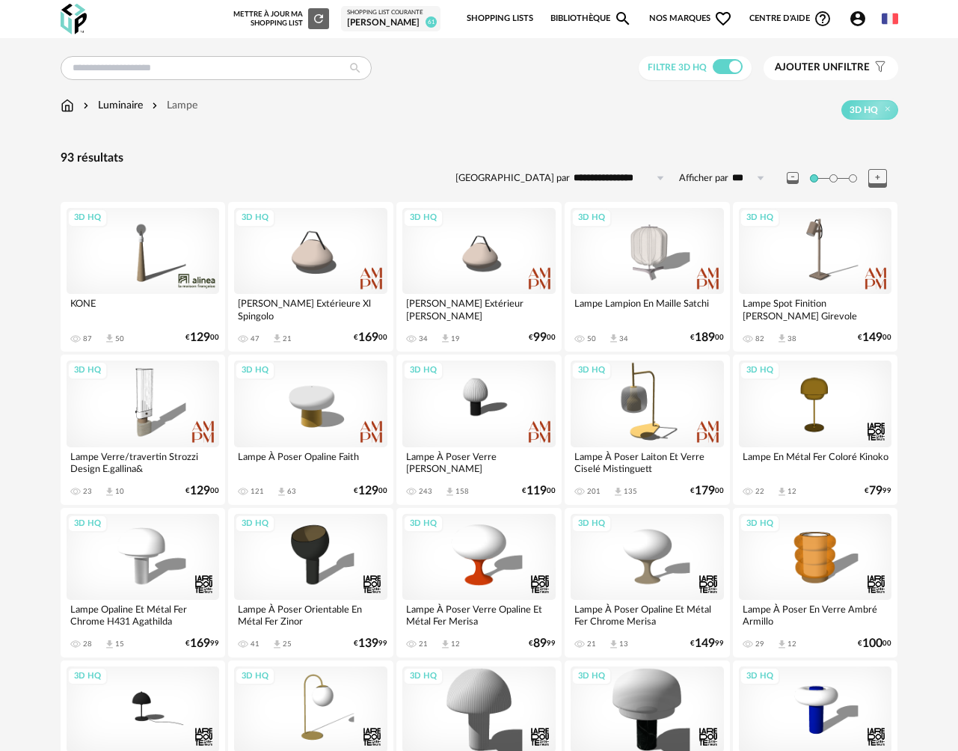
click at [622, 184] on input "**********" at bounding box center [621, 178] width 103 height 24
click at [622, 240] on span "Prix croissant" at bounding box center [622, 243] width 72 height 12
type input "**********"
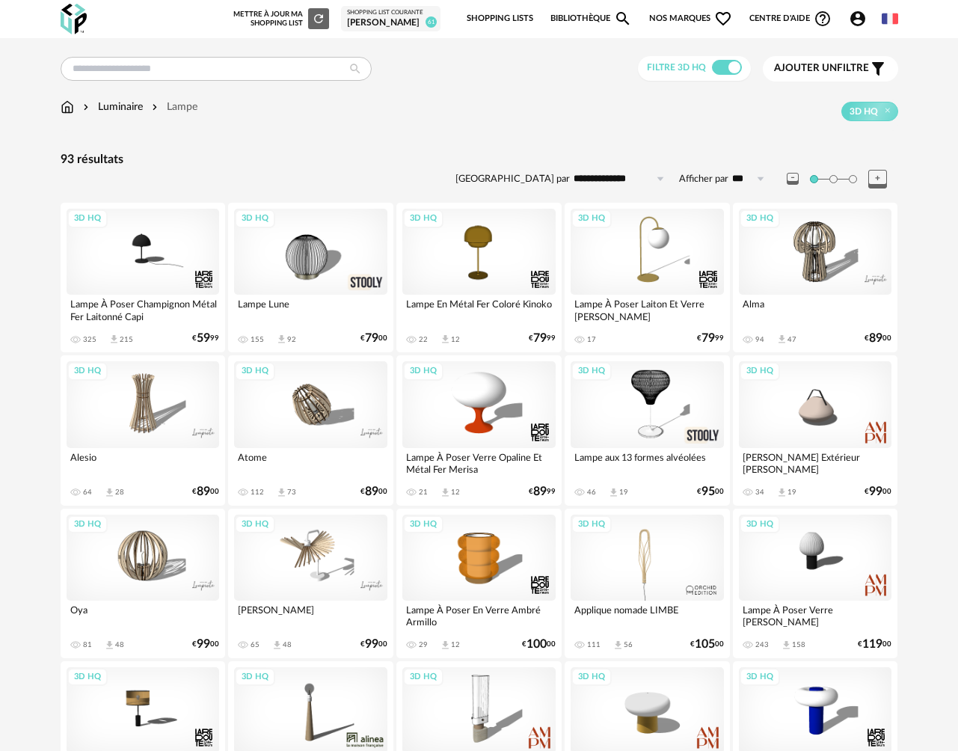
drag, startPoint x: 0, startPoint y: 0, endPoint x: 65, endPoint y: 113, distance: 130.4
click at [65, 113] on img at bounding box center [67, 106] width 13 height 15
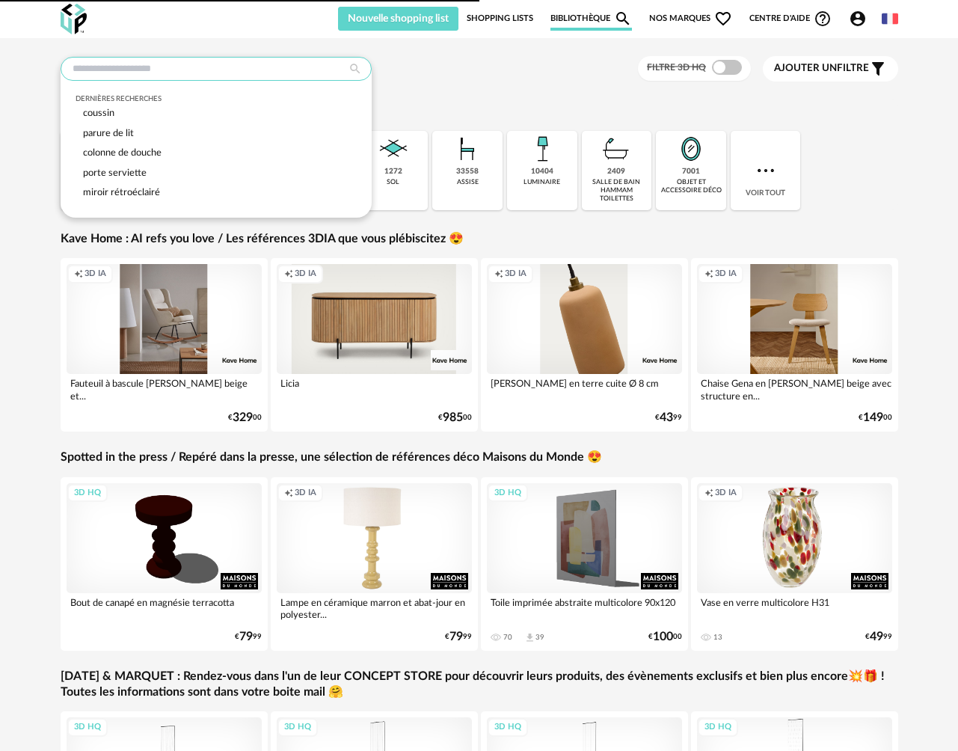
click at [230, 76] on input "text" at bounding box center [216, 69] width 311 height 24
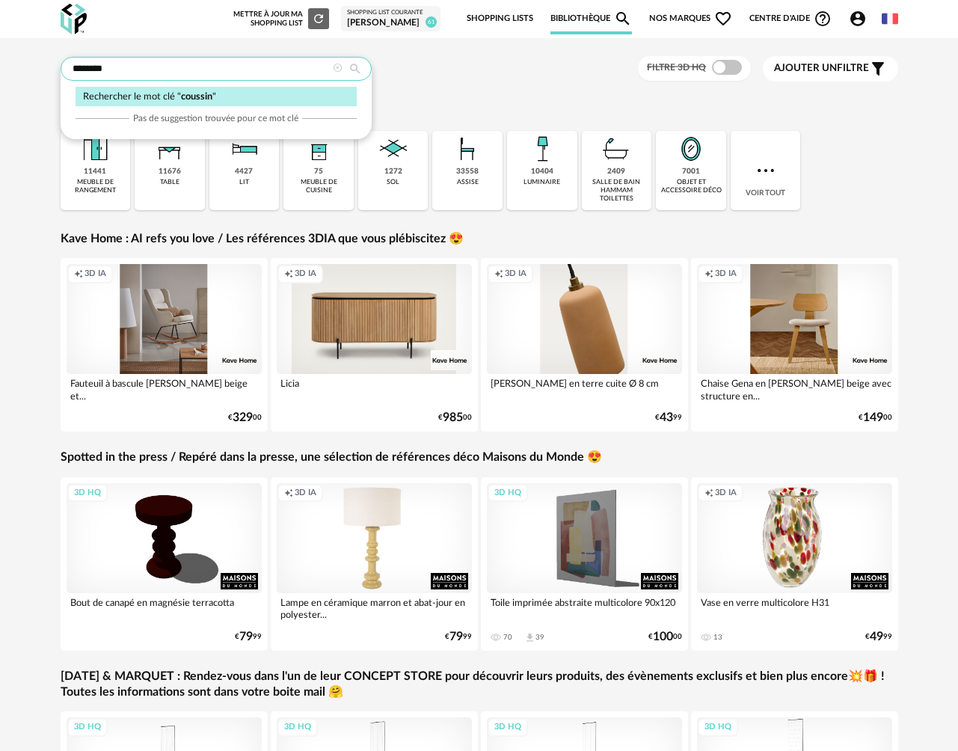
type input "*******"
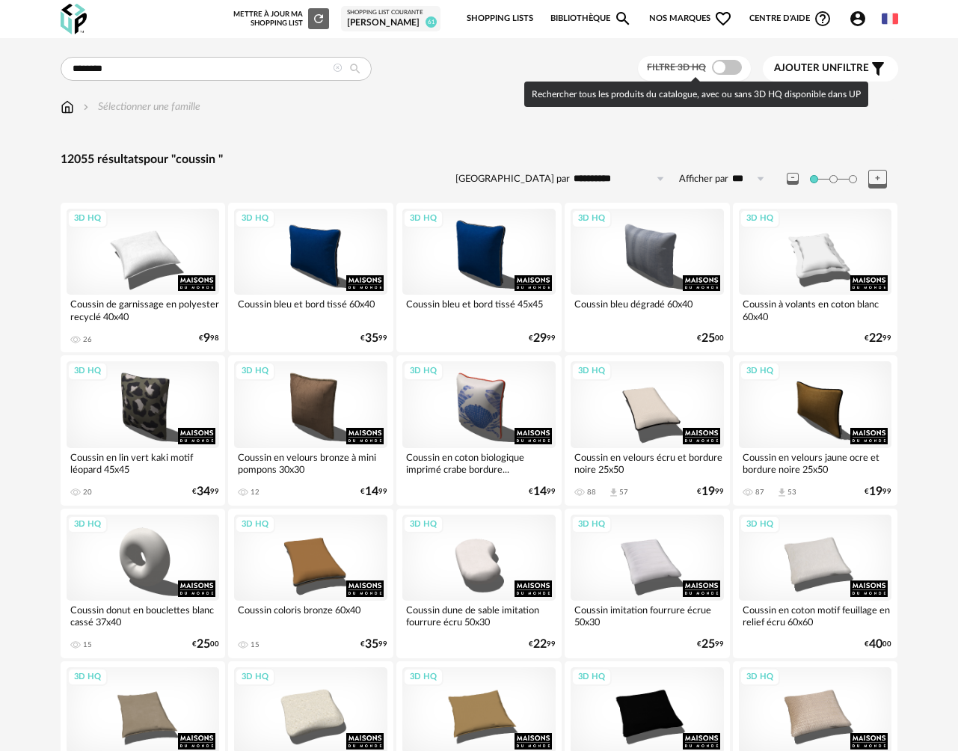
click at [725, 64] on span at bounding box center [727, 67] width 30 height 15
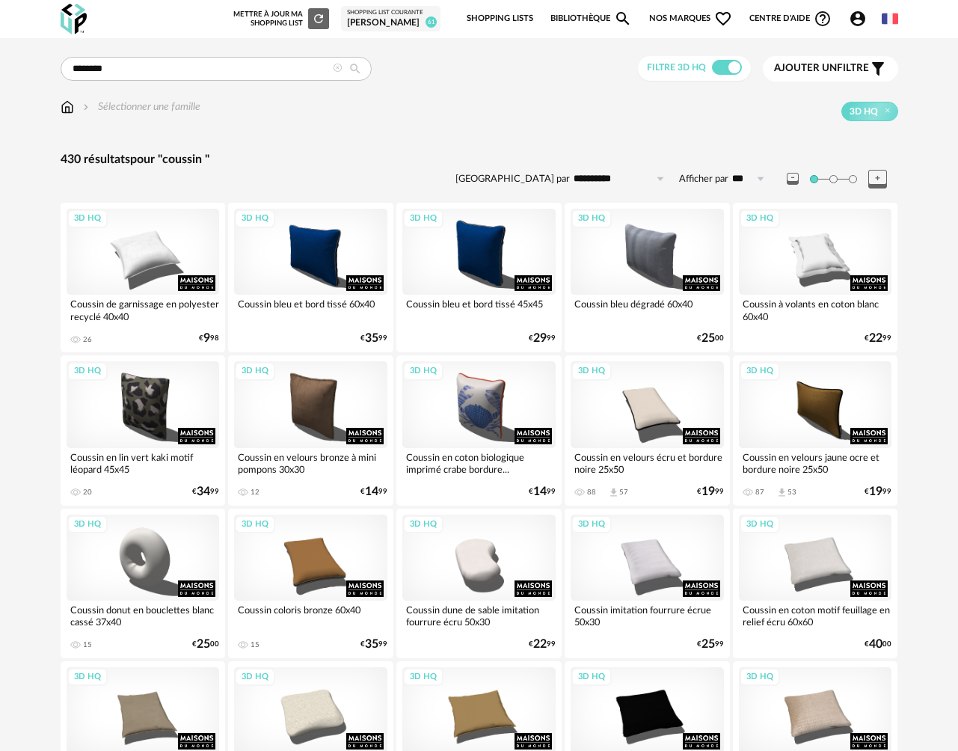
click at [601, 177] on input "**********" at bounding box center [621, 179] width 103 height 24
click at [605, 245] on span "Prix croissant" at bounding box center [622, 243] width 72 height 12
type input "**********"
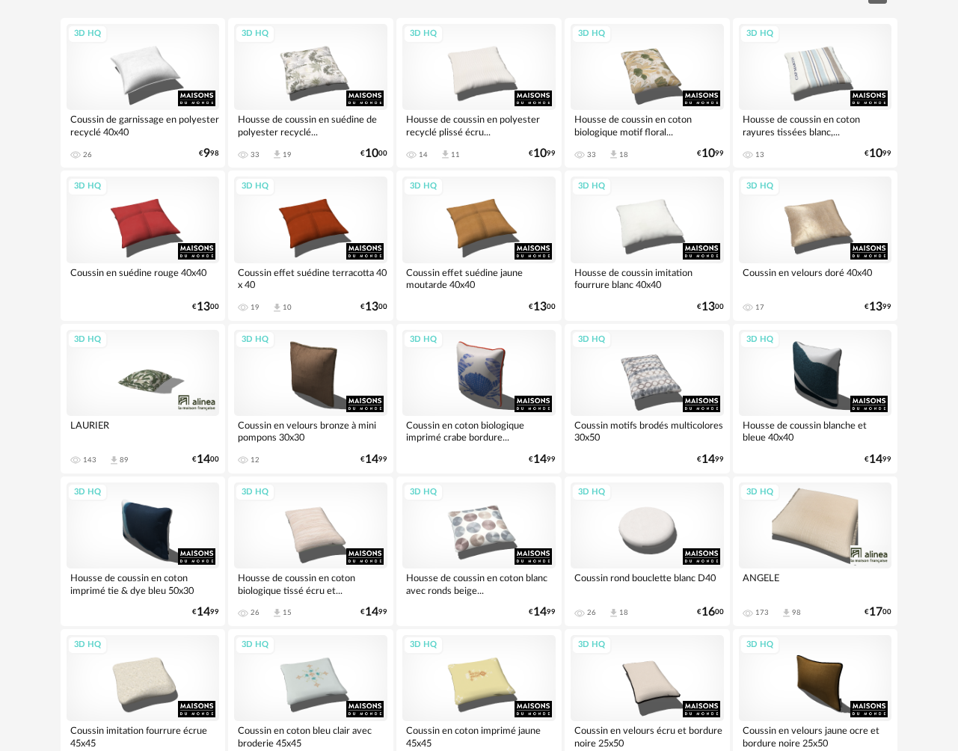
scroll to position [194, 0]
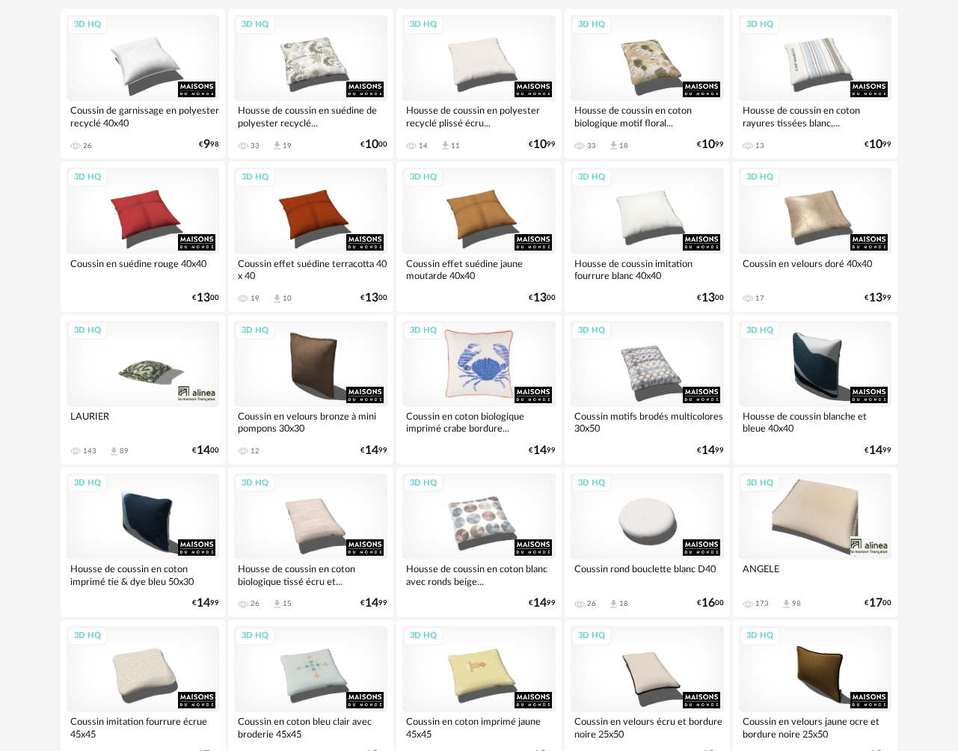
click at [481, 355] on div "3D HQ" at bounding box center [478, 364] width 153 height 86
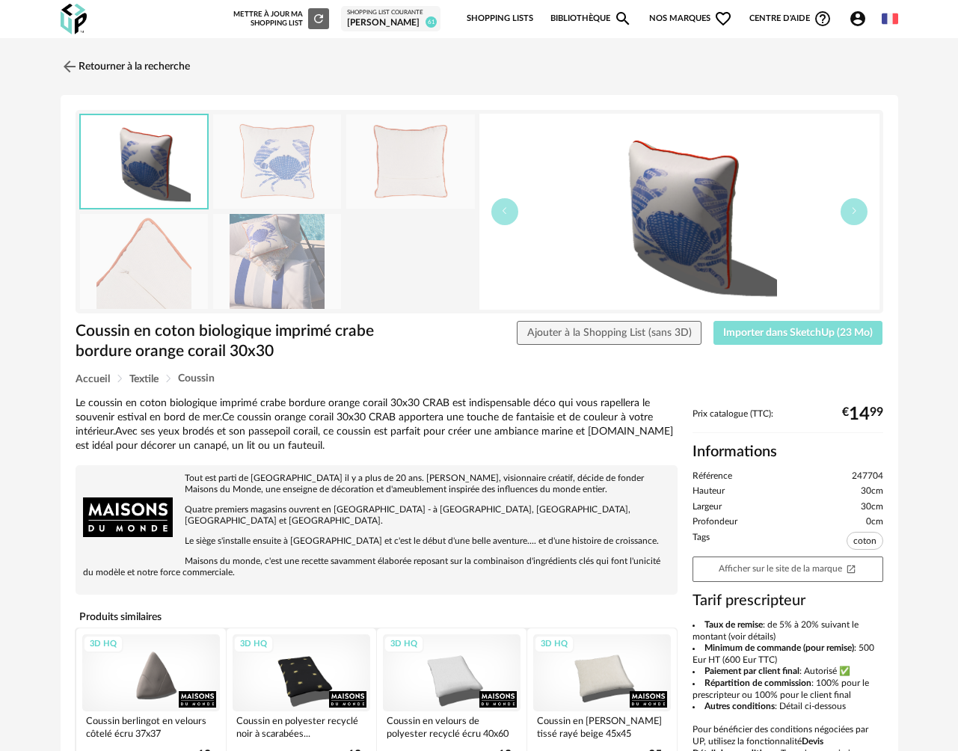
click at [776, 334] on span "Importer dans SketchUp (23 Mo)" at bounding box center [798, 333] width 150 height 10
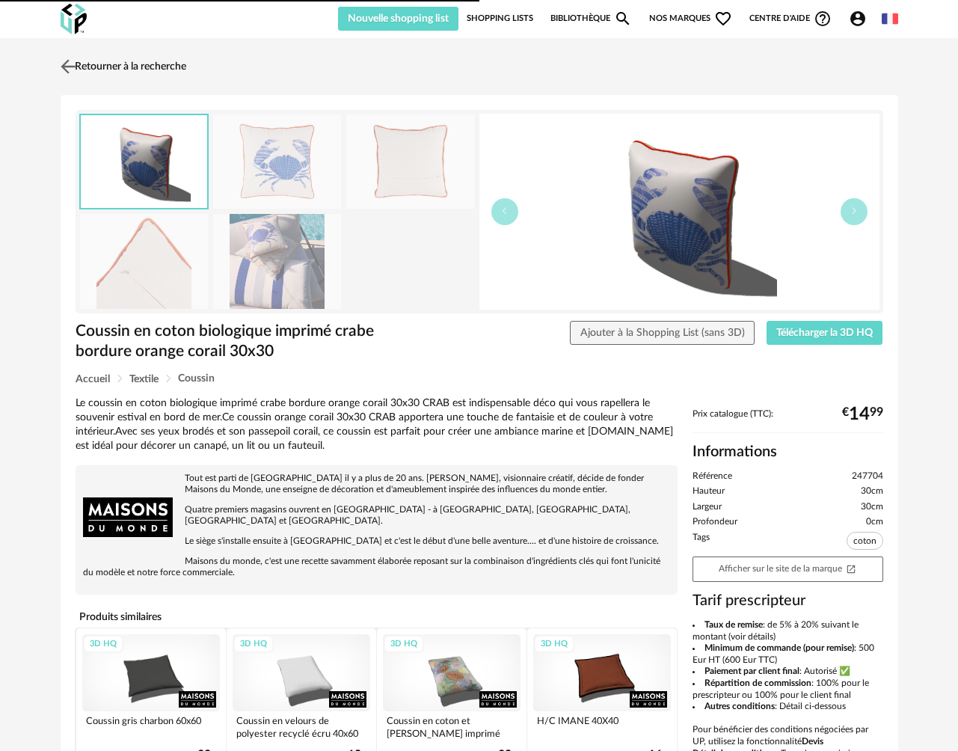
click at [73, 67] on img at bounding box center [68, 66] width 22 height 22
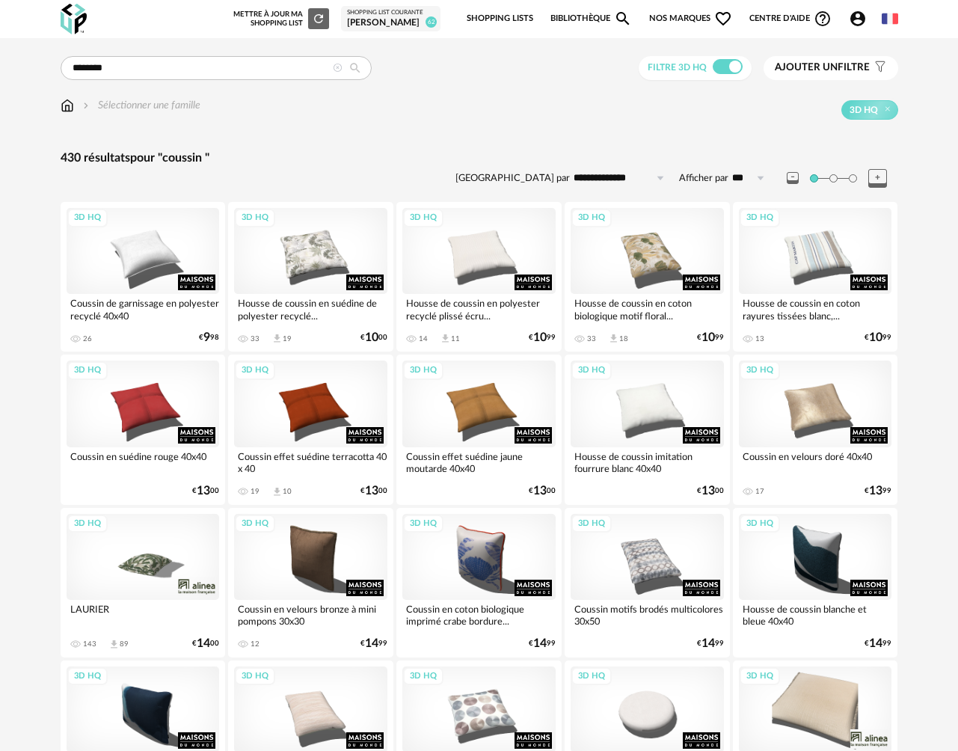
click at [70, 109] on img at bounding box center [67, 105] width 13 height 15
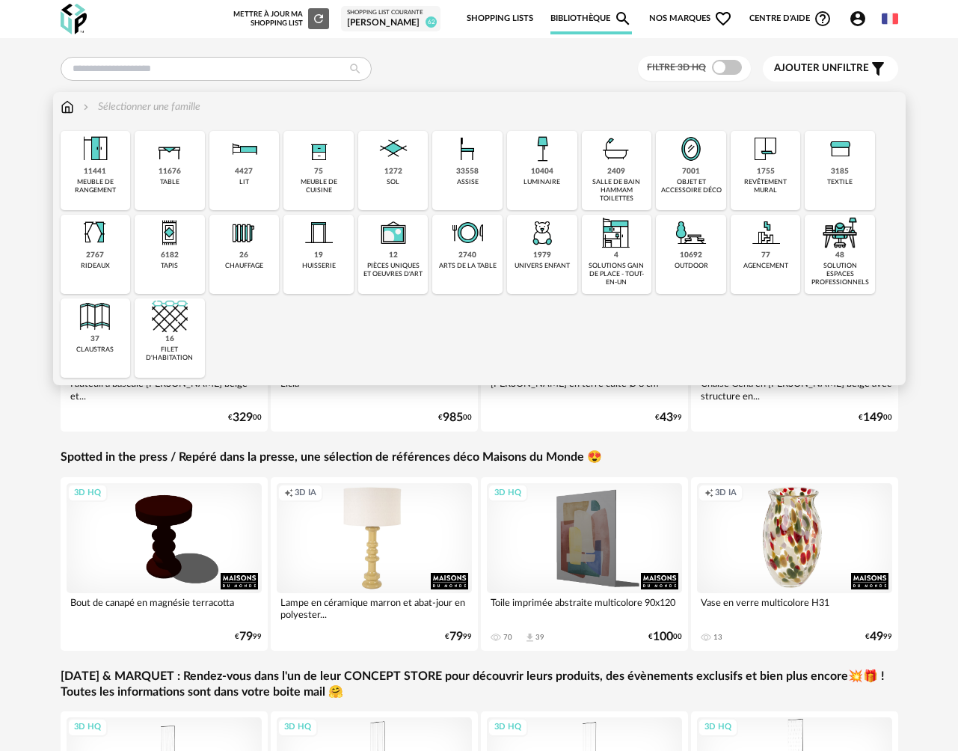
click at [839, 180] on div "textile" at bounding box center [839, 182] width 25 height 8
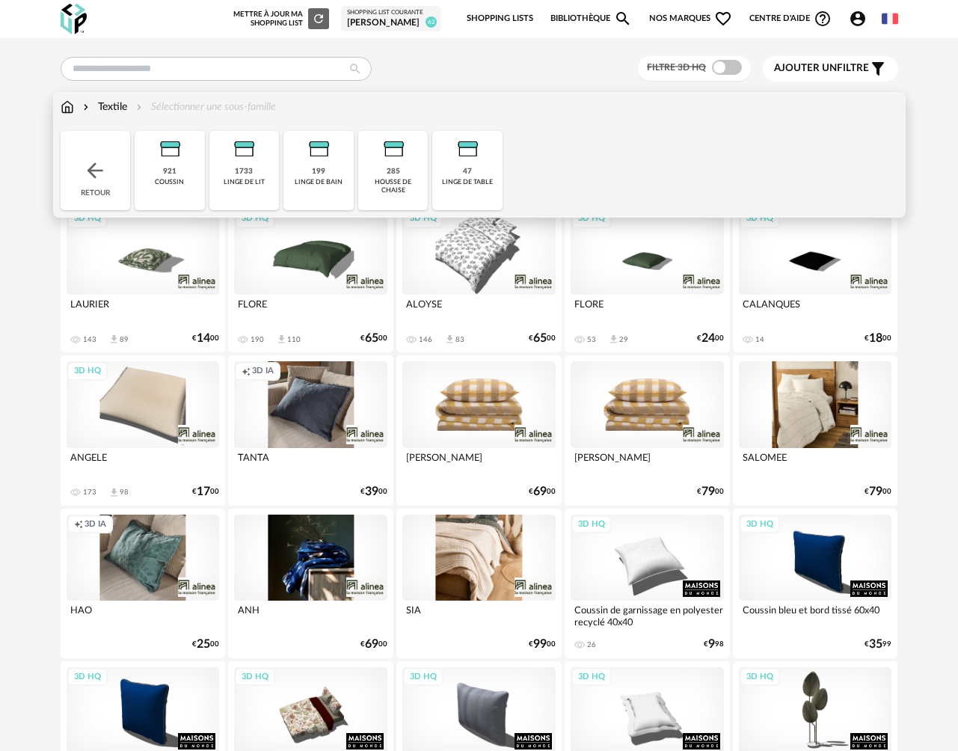
click at [162, 186] on div "coussin" at bounding box center [169, 182] width 29 height 8
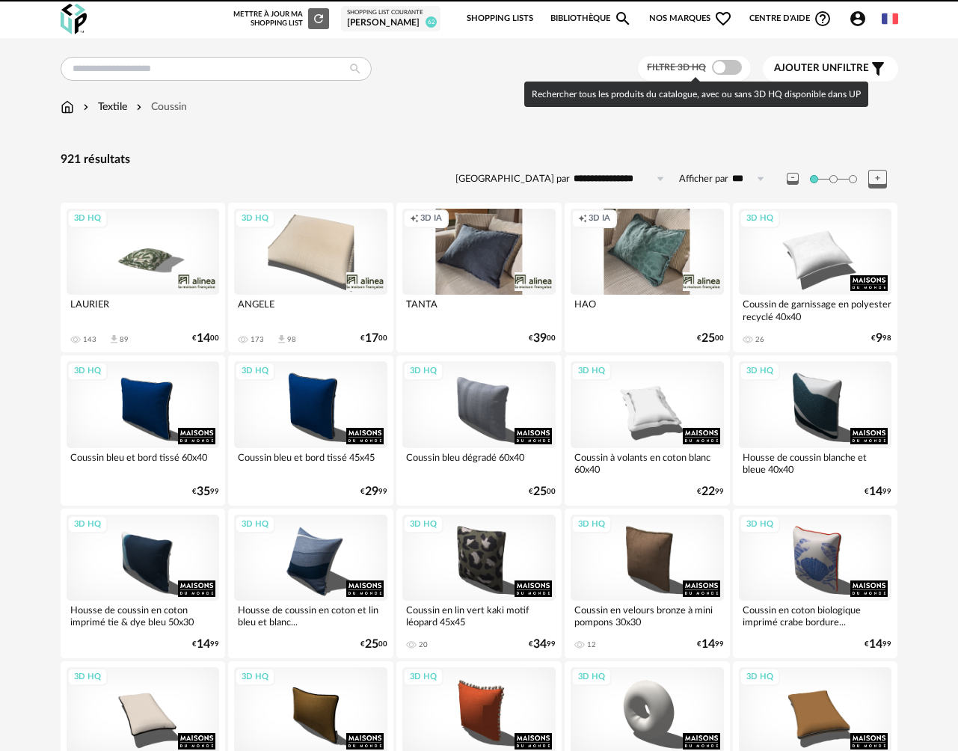
click at [732, 67] on span at bounding box center [727, 67] width 30 height 15
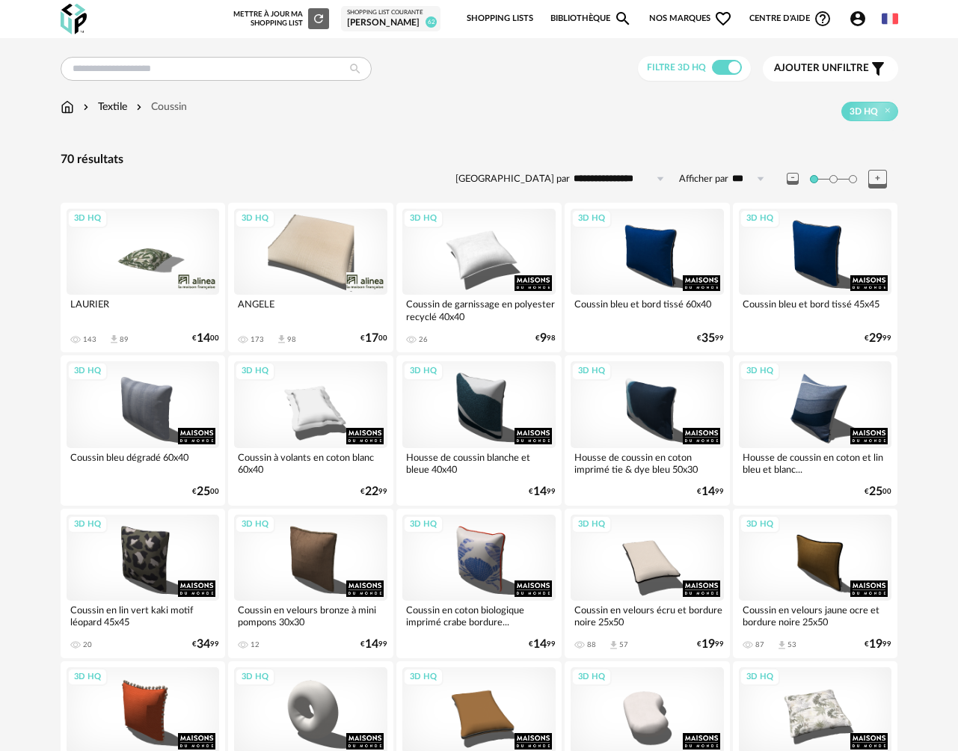
click at [627, 182] on input "**********" at bounding box center [621, 179] width 103 height 24
click at [632, 237] on span "Prix croissant" at bounding box center [622, 243] width 72 height 12
type input "**********"
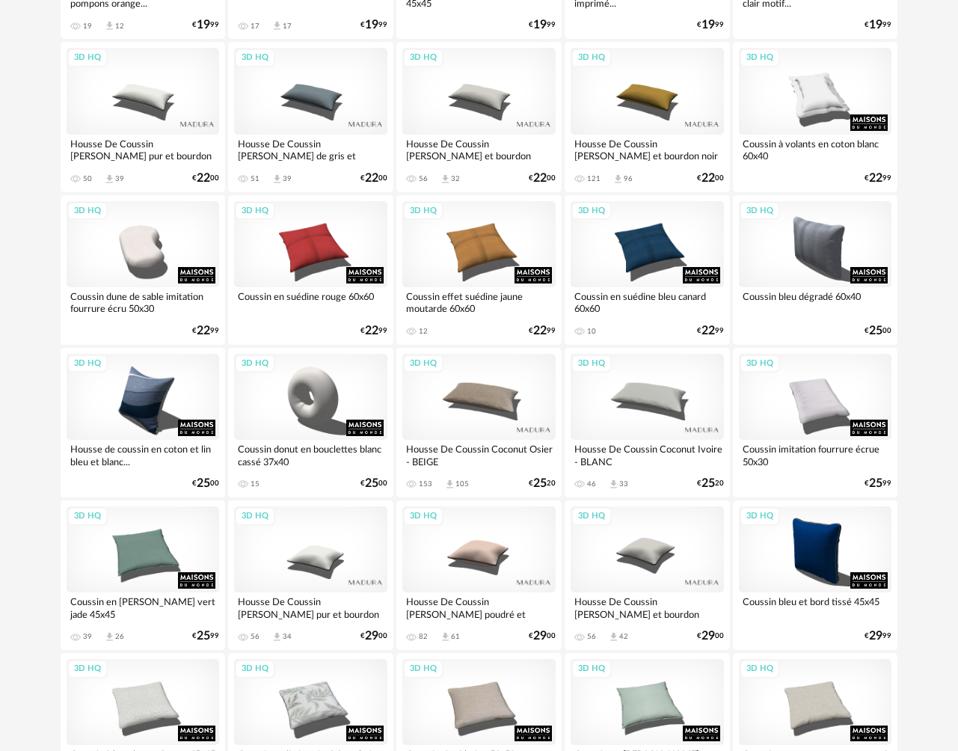
scroll to position [1045, 0]
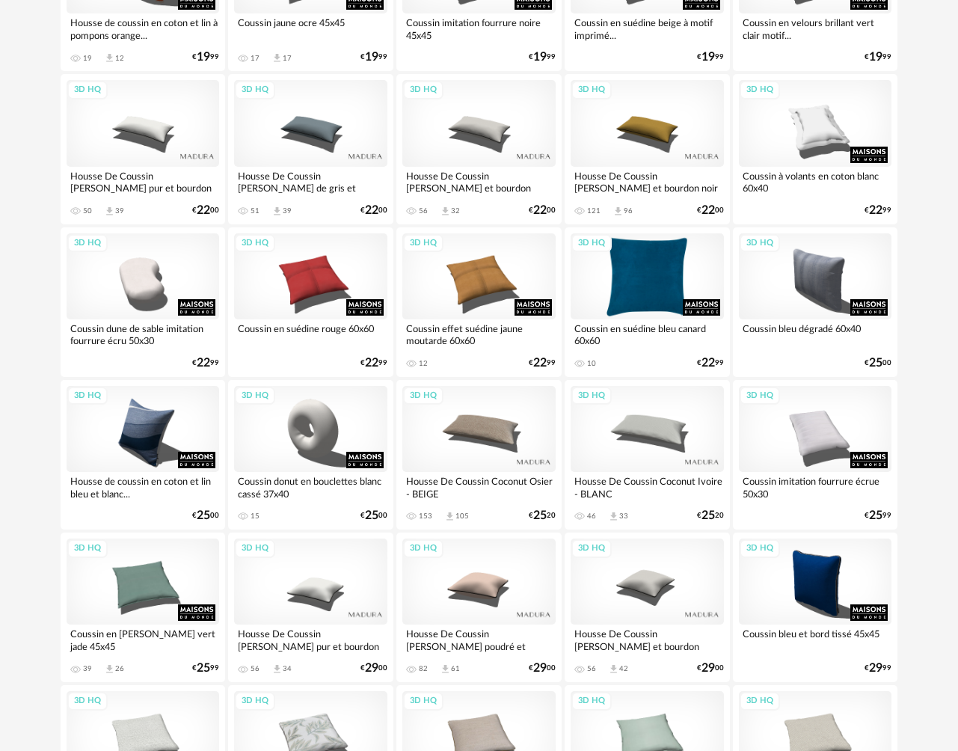
click at [644, 291] on div "3D HQ" at bounding box center [647, 276] width 153 height 86
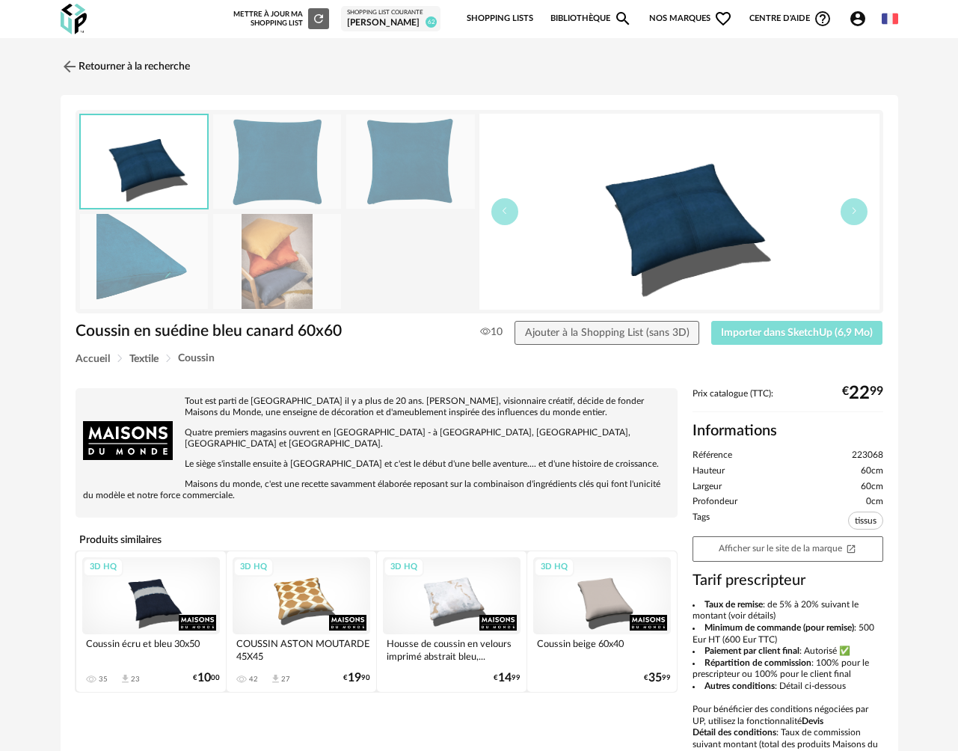
click at [753, 325] on button "Importer dans SketchUp (6,9 Mo)" at bounding box center [797, 333] width 172 height 24
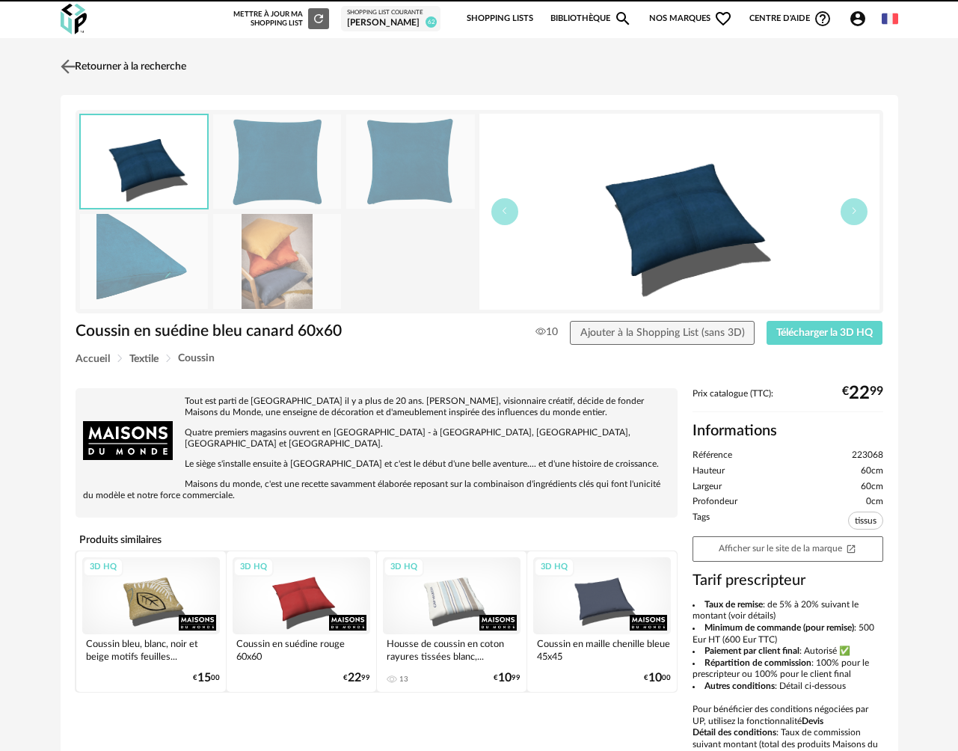
click at [91, 62] on link "Retourner à la recherche" at bounding box center [121, 66] width 129 height 33
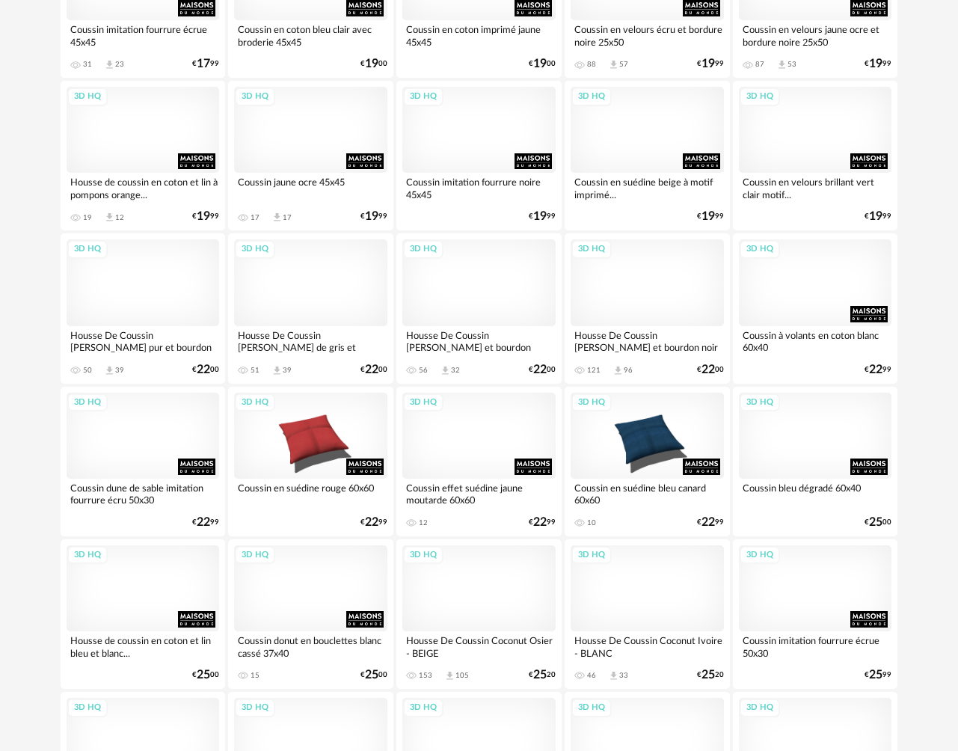
scroll to position [775, 0]
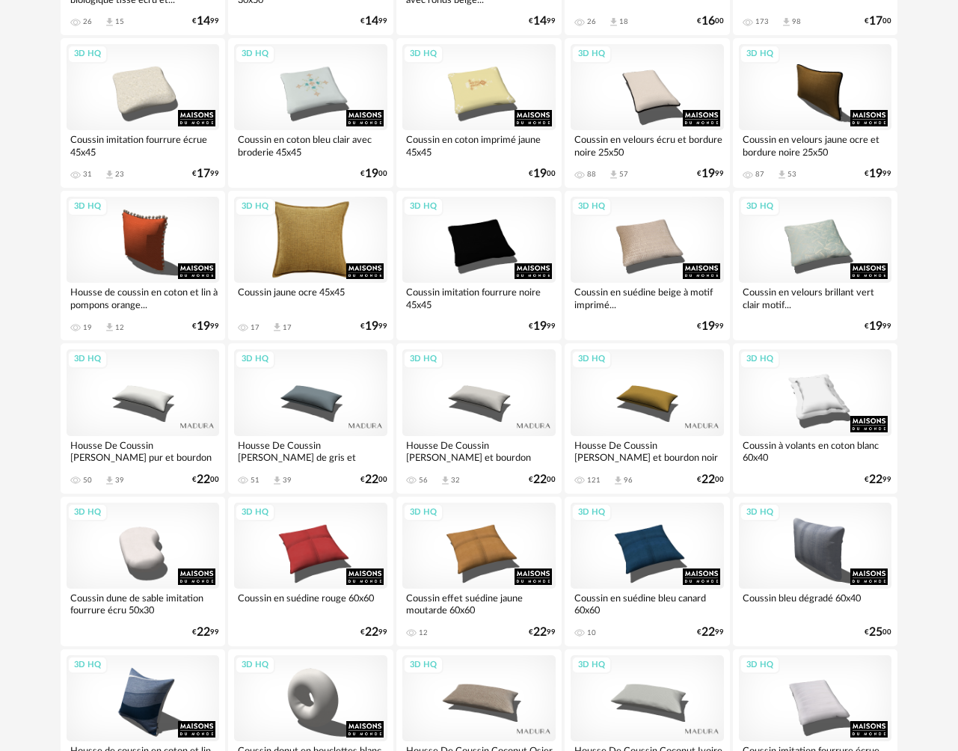
click at [326, 260] on div "3D HQ" at bounding box center [310, 240] width 153 height 86
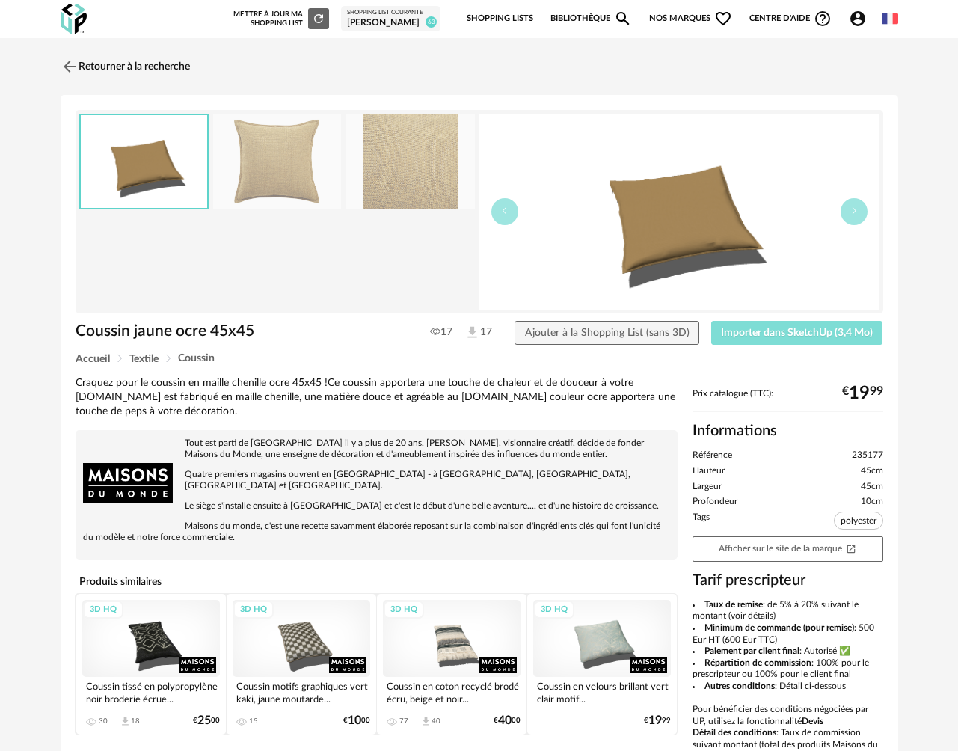
click at [748, 340] on button "Importer dans SketchUp (3,4 Mo)" at bounding box center [797, 333] width 172 height 24
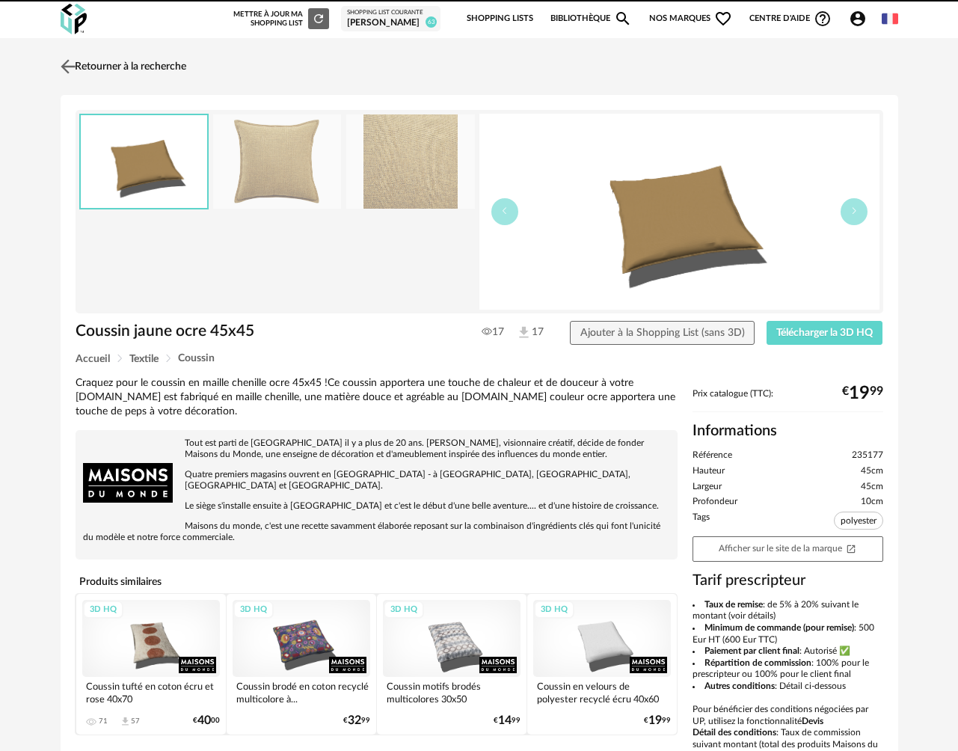
click at [120, 66] on link "Retourner à la recherche" at bounding box center [121, 66] width 129 height 33
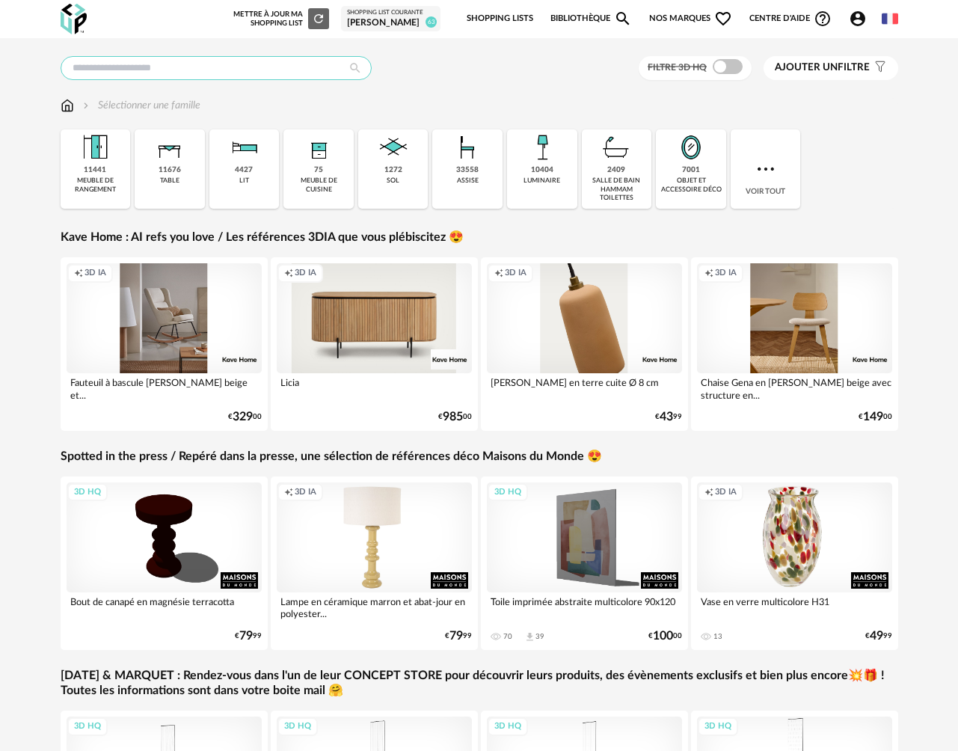
click at [151, 75] on input "text" at bounding box center [216, 68] width 311 height 24
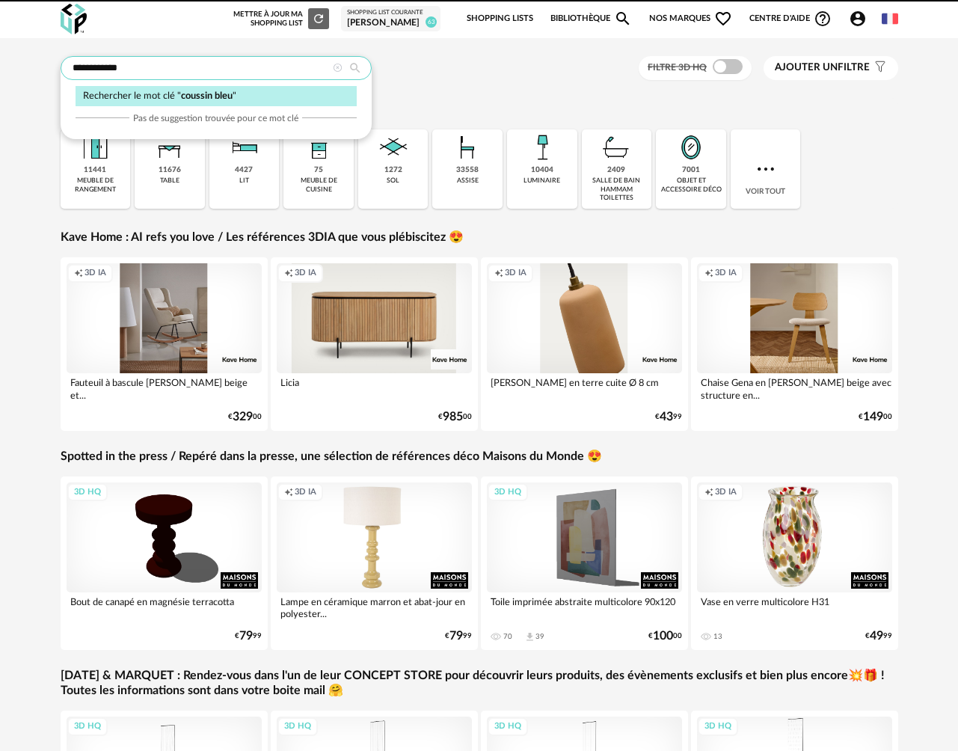
type input "**********"
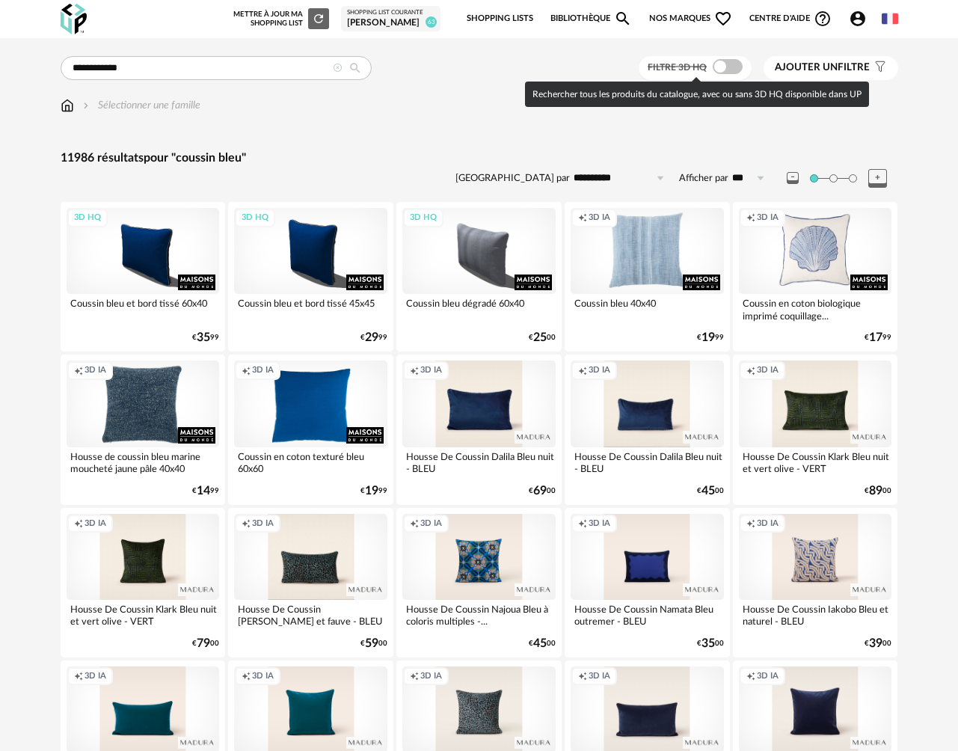
click at [731, 68] on span at bounding box center [728, 66] width 30 height 15
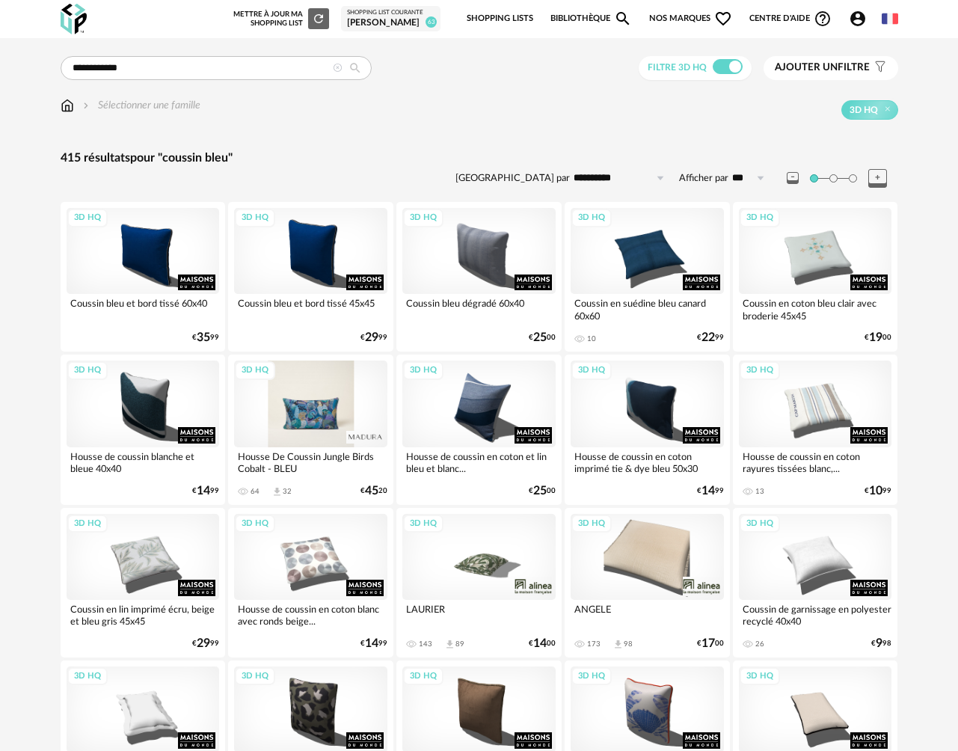
click at [328, 420] on div "3D HQ" at bounding box center [310, 404] width 153 height 86
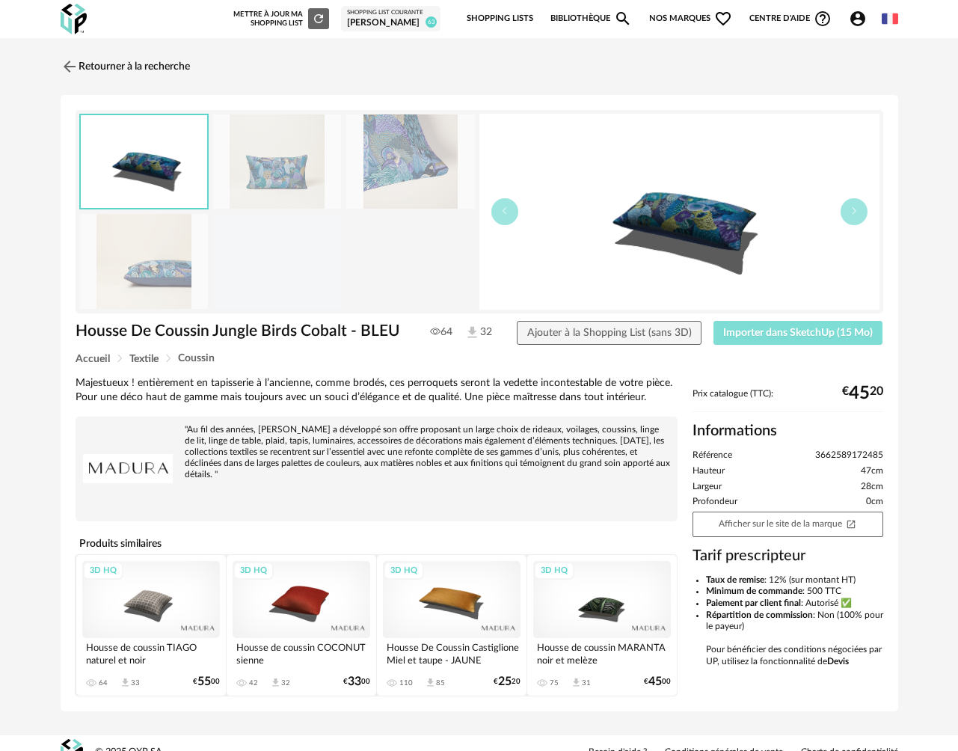
click at [750, 338] on span "Importer dans SketchUp (15 Mo)" at bounding box center [798, 333] width 150 height 10
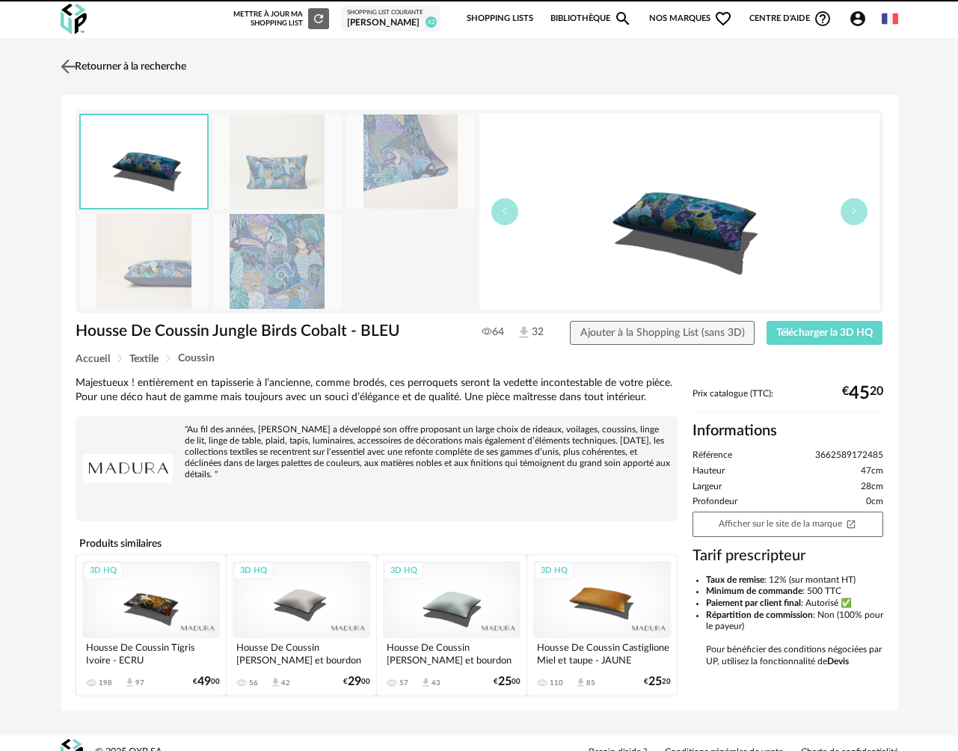
click at [144, 72] on link "Retourner à la recherche" at bounding box center [121, 66] width 129 height 33
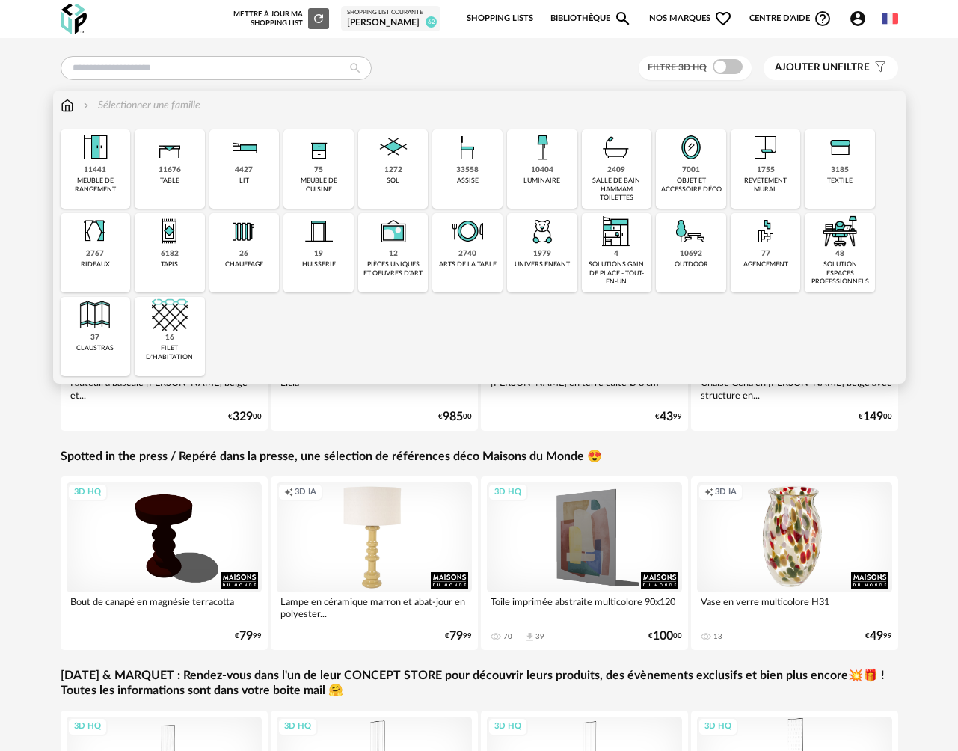
click at [454, 174] on div "33558 assise" at bounding box center [467, 168] width 70 height 79
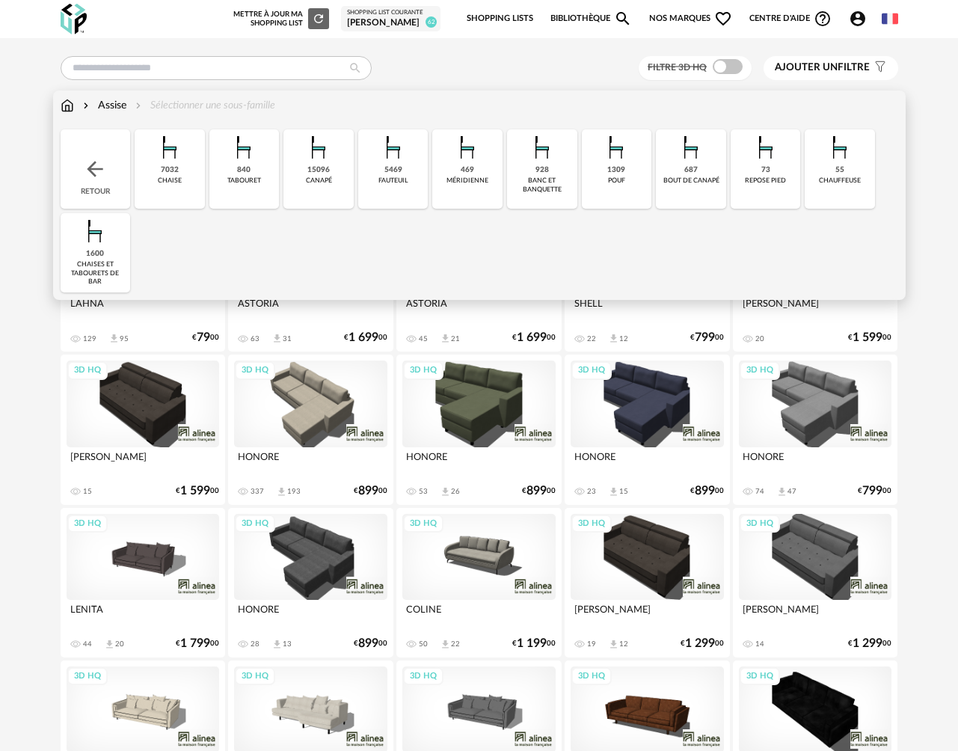
click at [183, 182] on div "7032 [GEOGRAPHIC_DATA]" at bounding box center [170, 168] width 70 height 79
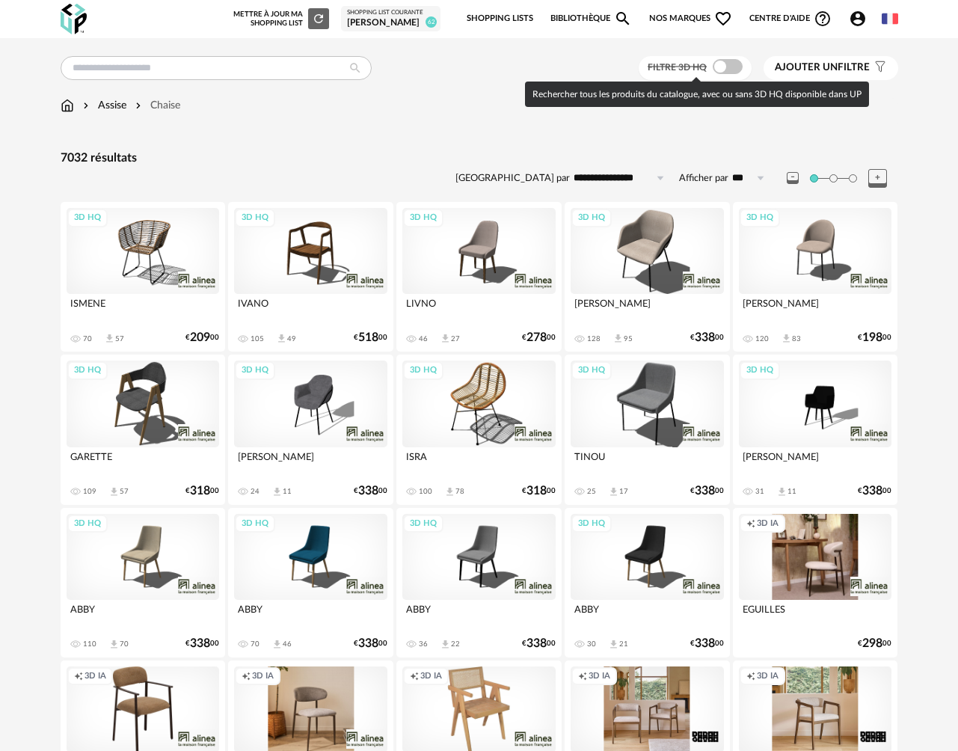
click at [729, 67] on span at bounding box center [728, 66] width 30 height 15
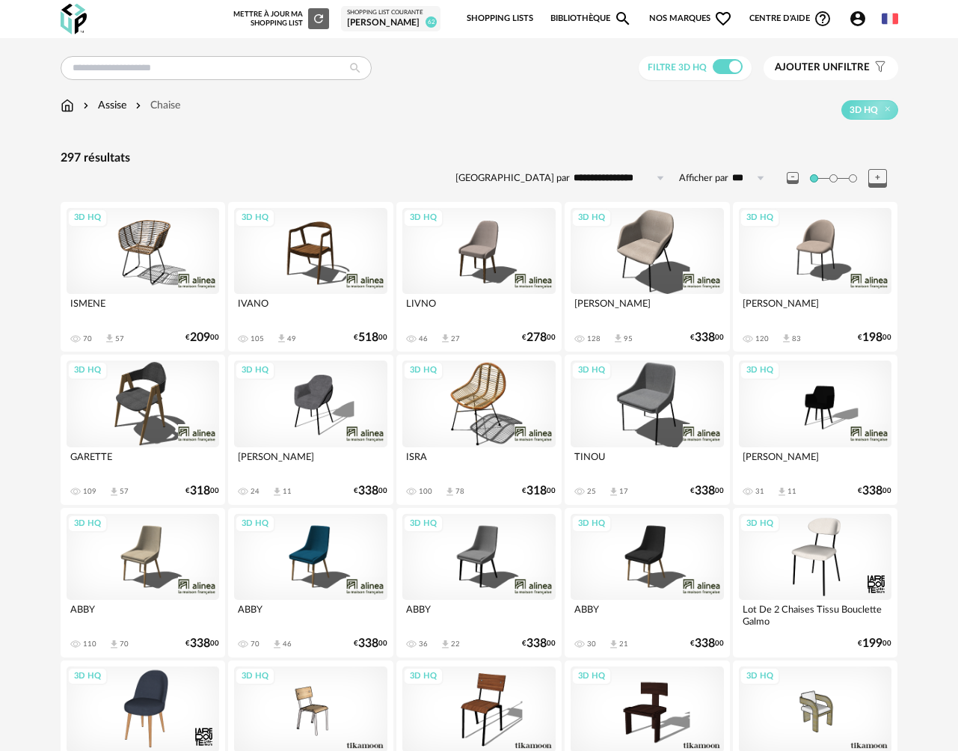
click at [608, 180] on input "**********" at bounding box center [621, 178] width 103 height 24
click at [614, 242] on span "Prix croissant" at bounding box center [622, 243] width 72 height 12
type input "**********"
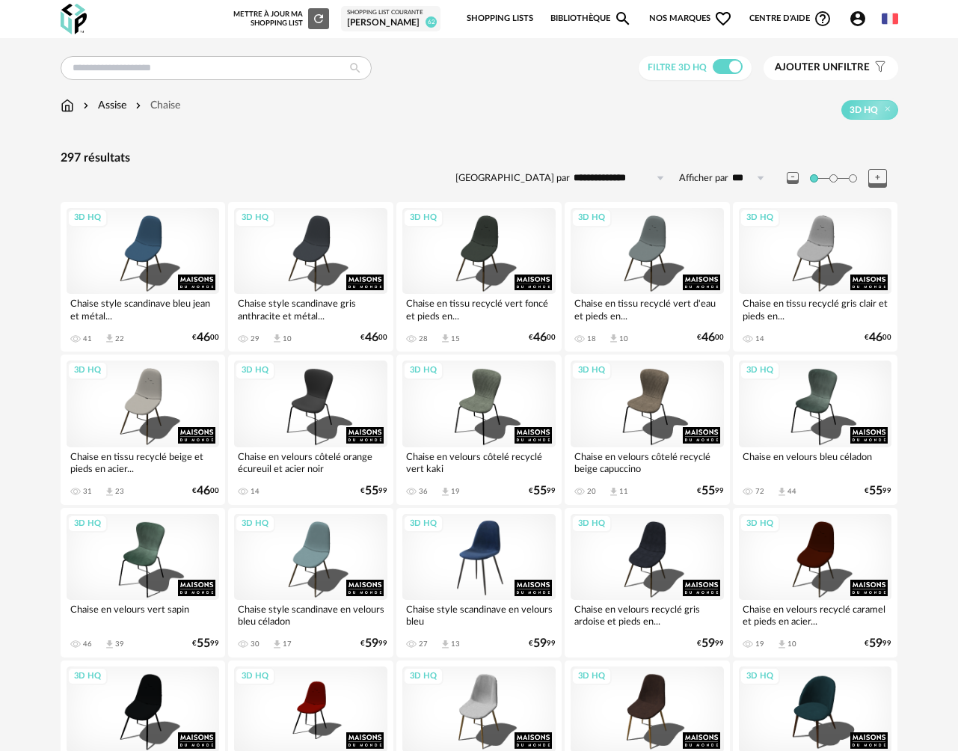
click at [466, 557] on div "3D HQ" at bounding box center [478, 557] width 153 height 86
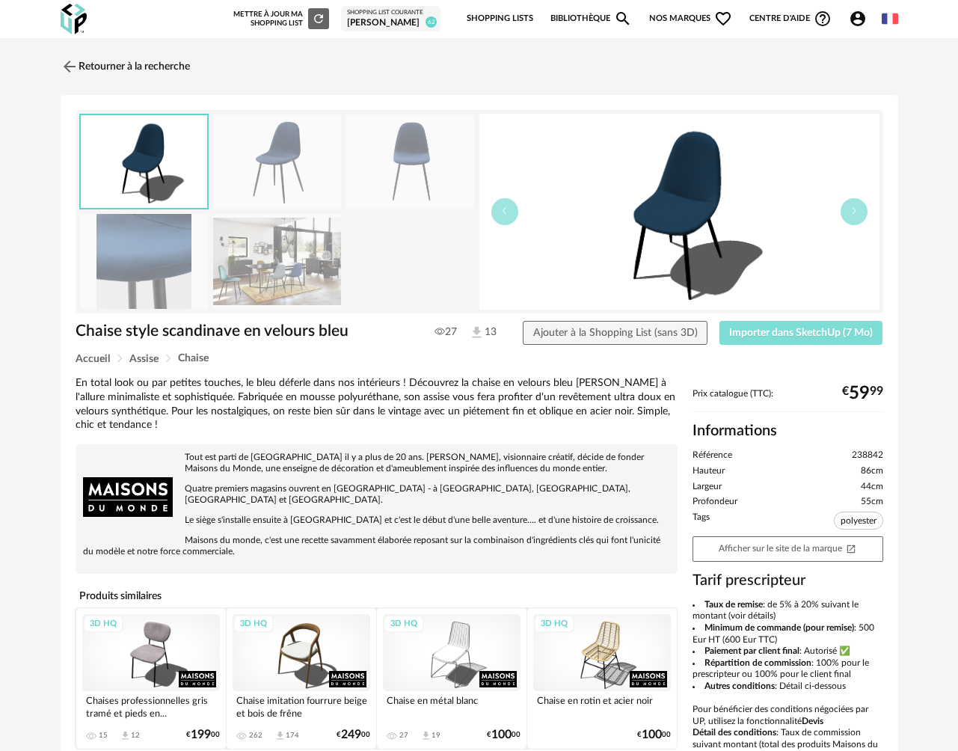
click at [779, 325] on button "Importer dans SketchUp (7 Mo)" at bounding box center [802, 333] width 164 height 24
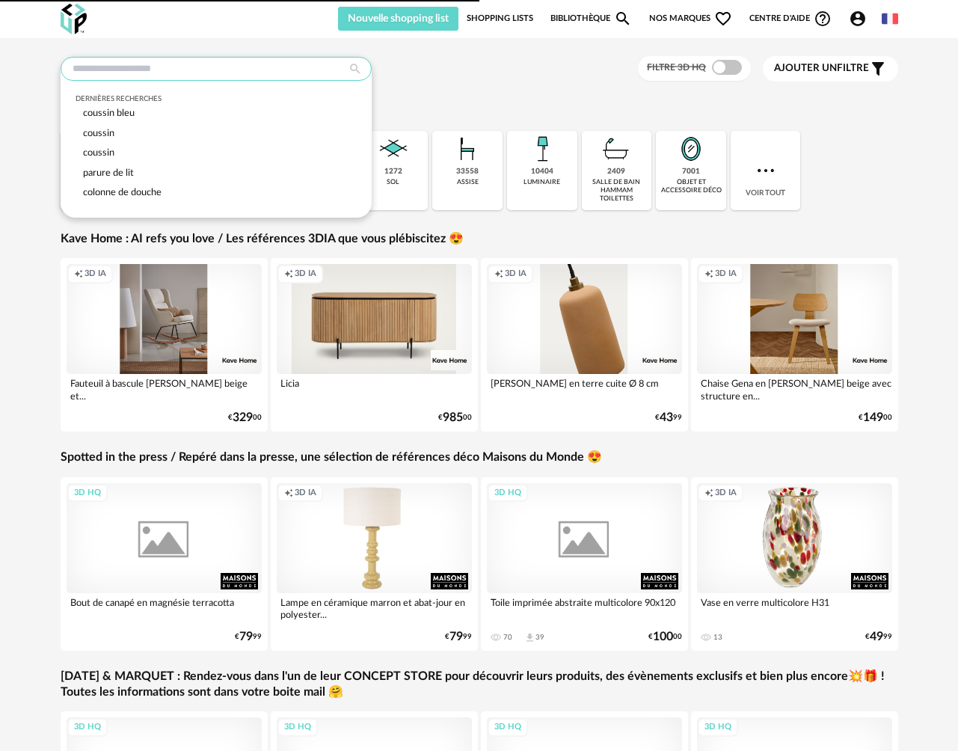
click at [156, 75] on input "text" at bounding box center [216, 69] width 311 height 24
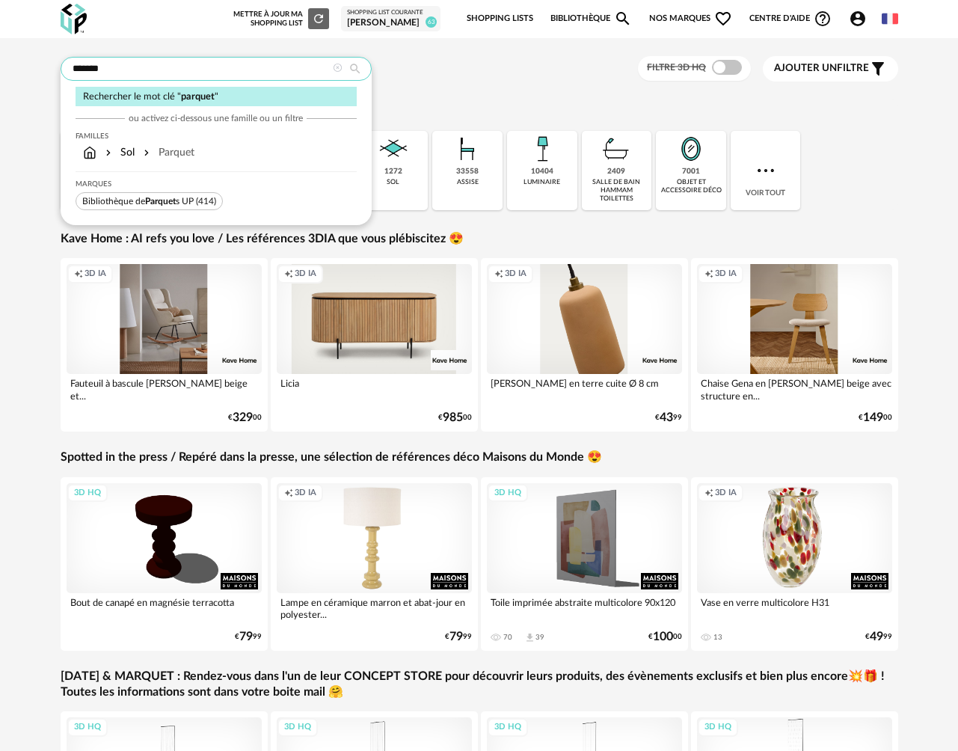
type input "*******"
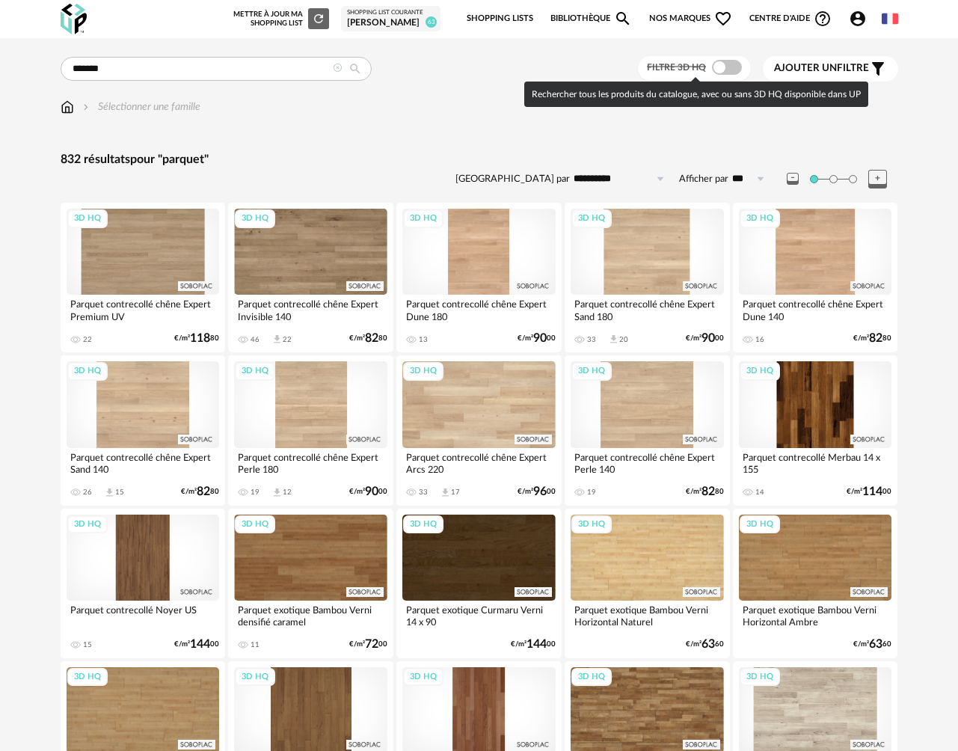
click at [726, 70] on span at bounding box center [727, 67] width 30 height 15
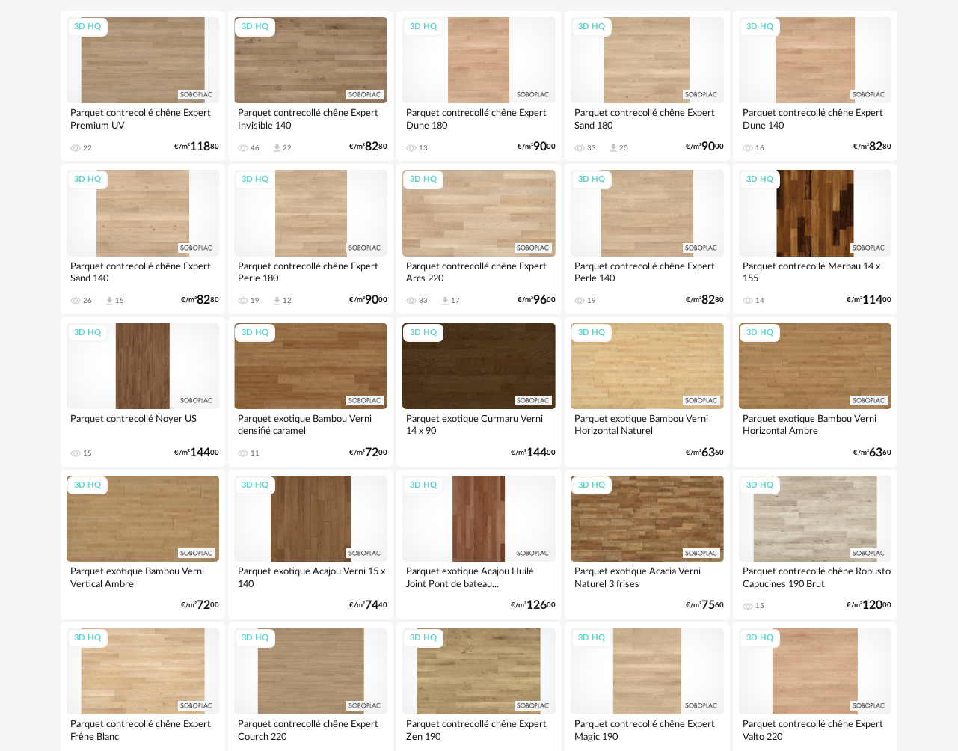
scroll to position [206, 0]
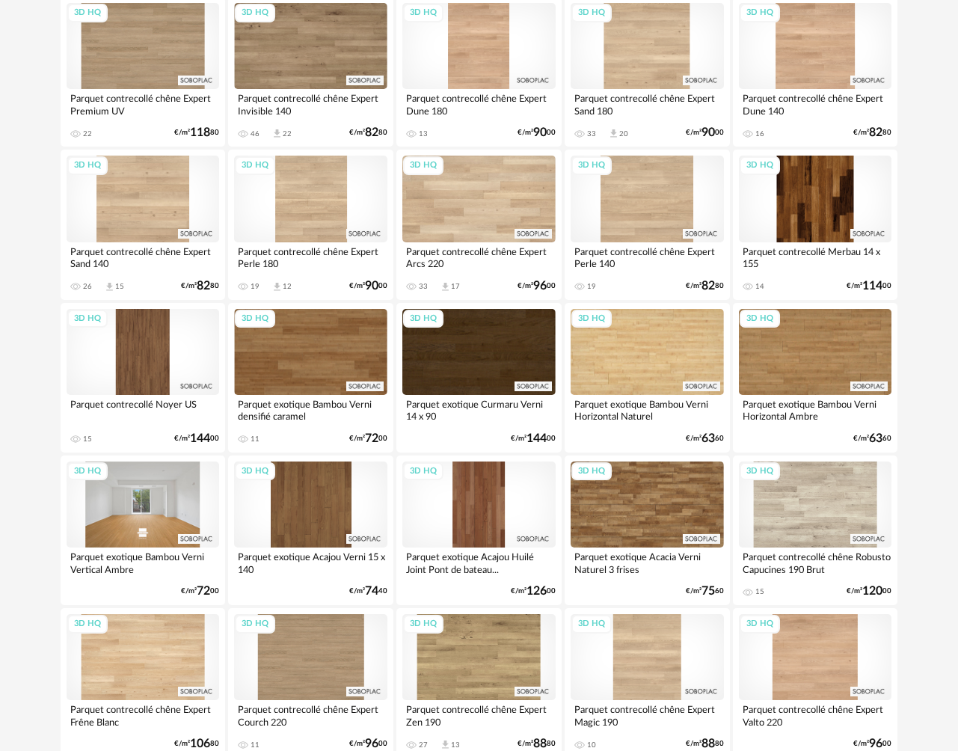
click at [159, 515] on div "3D HQ" at bounding box center [143, 505] width 153 height 86
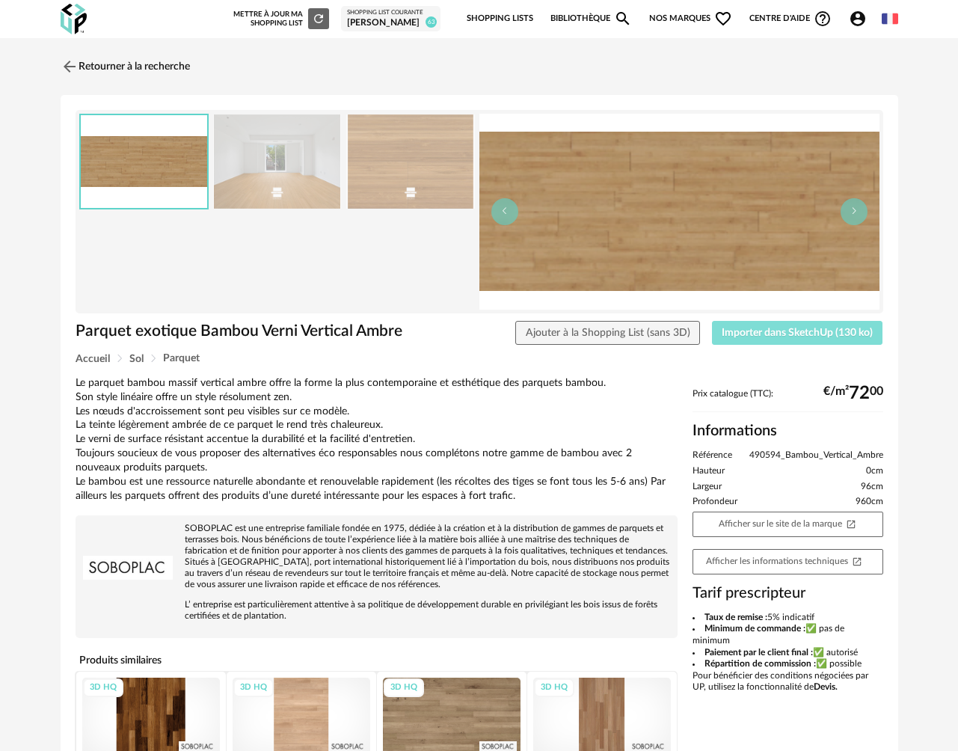
click at [748, 333] on span "Importer dans SketchUp (130 ko)" at bounding box center [797, 333] width 151 height 10
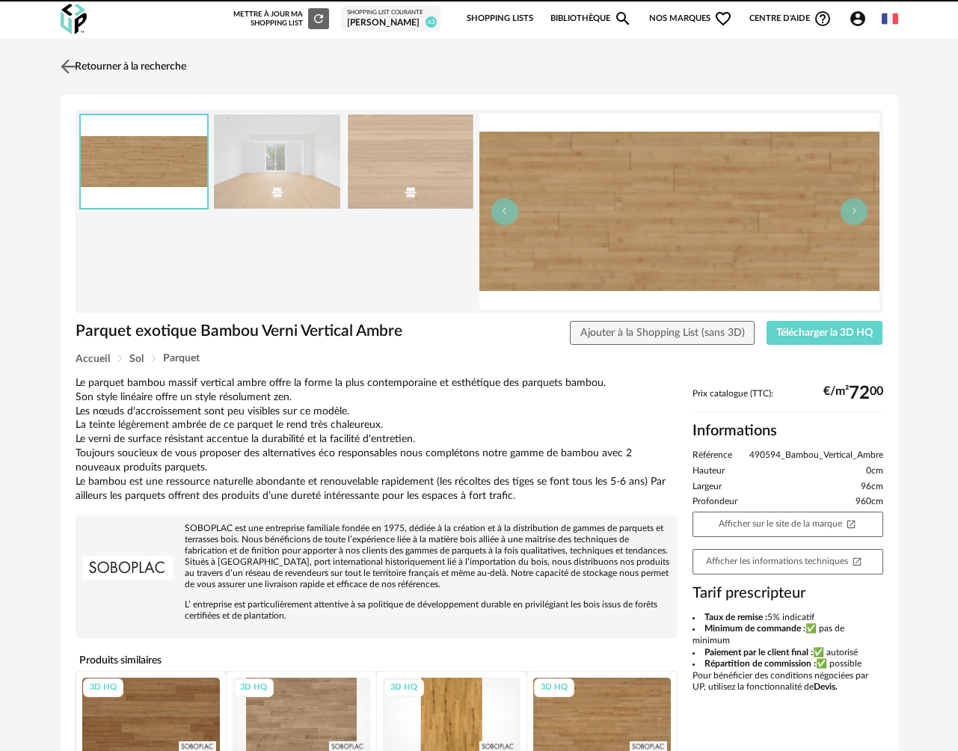
click at [128, 70] on link "Retourner à la recherche" at bounding box center [121, 66] width 129 height 33
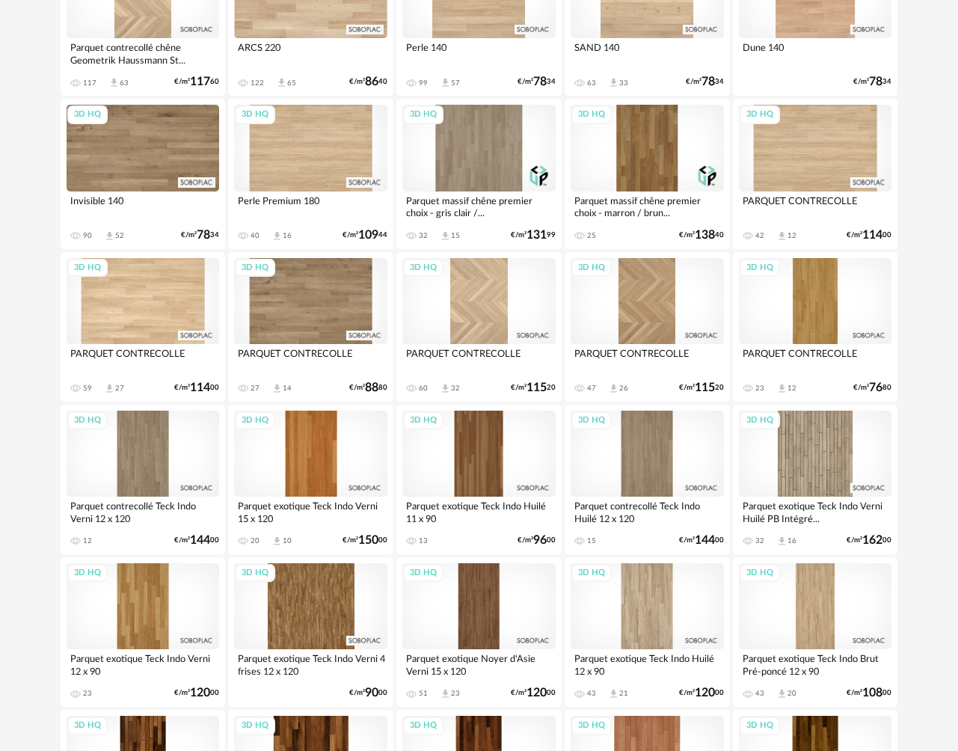
scroll to position [1735, 0]
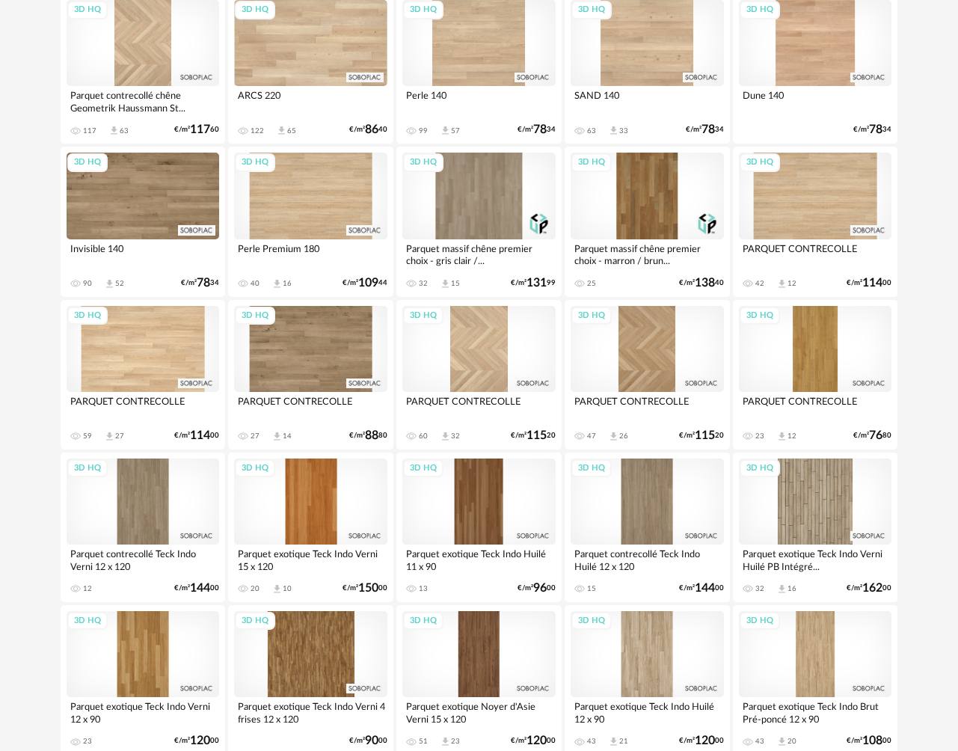
click at [821, 363] on div "3D HQ" at bounding box center [815, 349] width 153 height 86
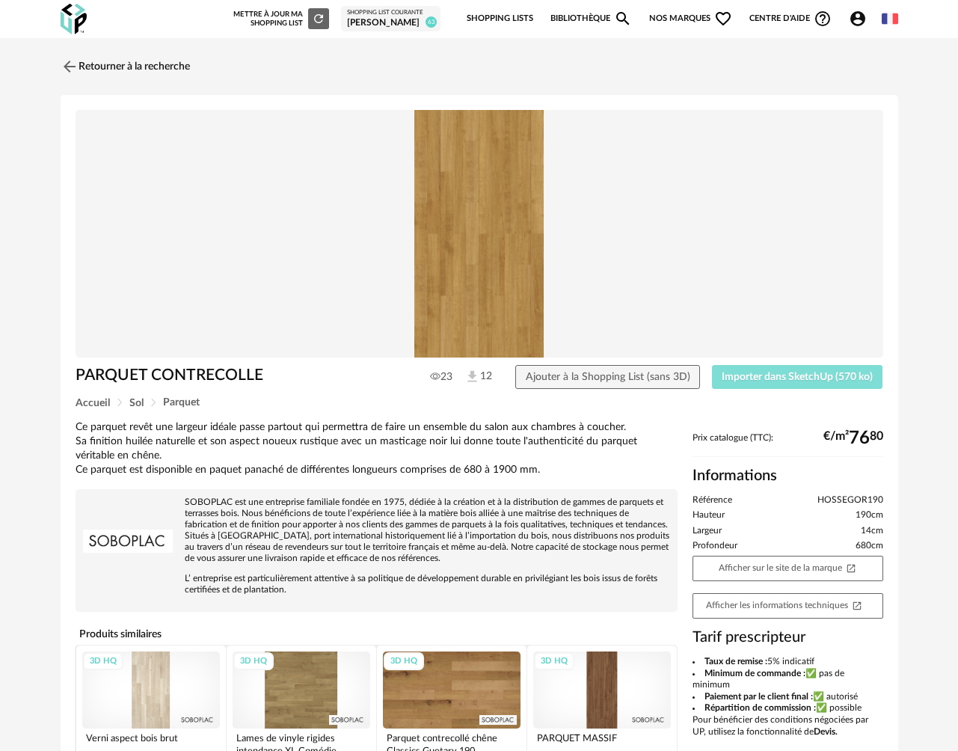
click at [758, 381] on span "Importer dans SketchUp (570 ko)" at bounding box center [797, 377] width 151 height 10
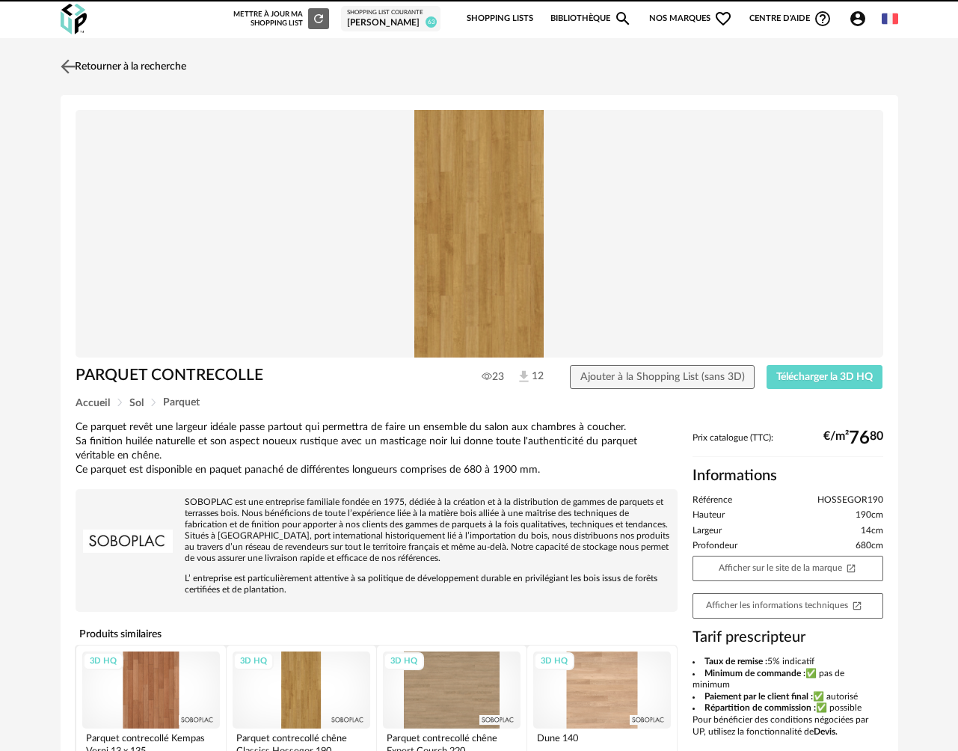
click at [150, 64] on link "Retourner à la recherche" at bounding box center [121, 66] width 129 height 33
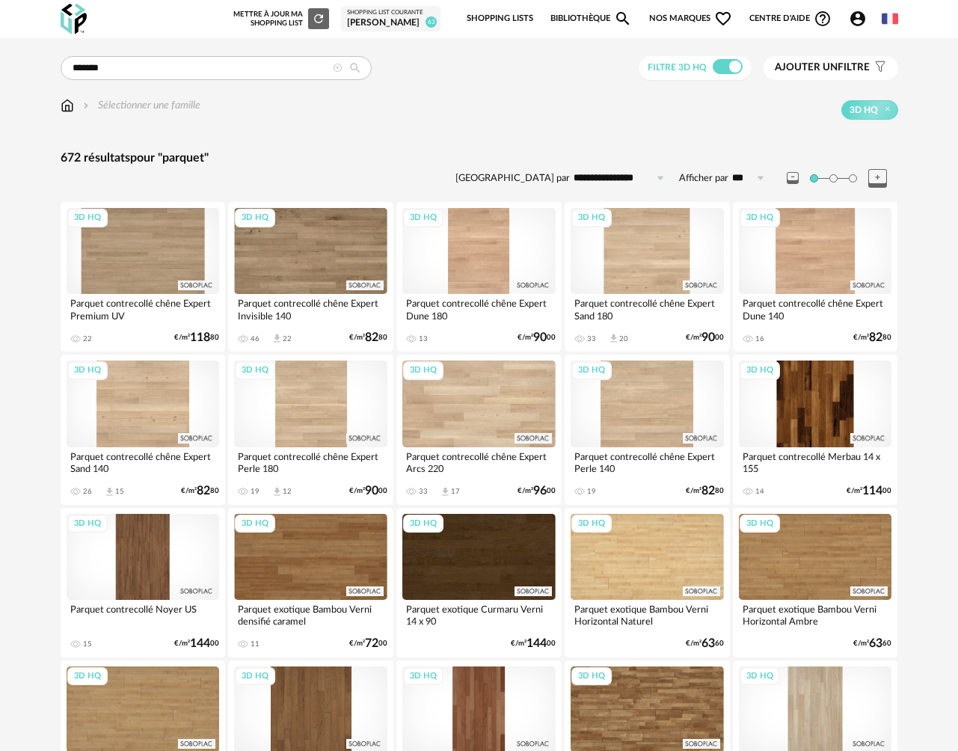
click at [68, 111] on img at bounding box center [67, 105] width 13 height 15
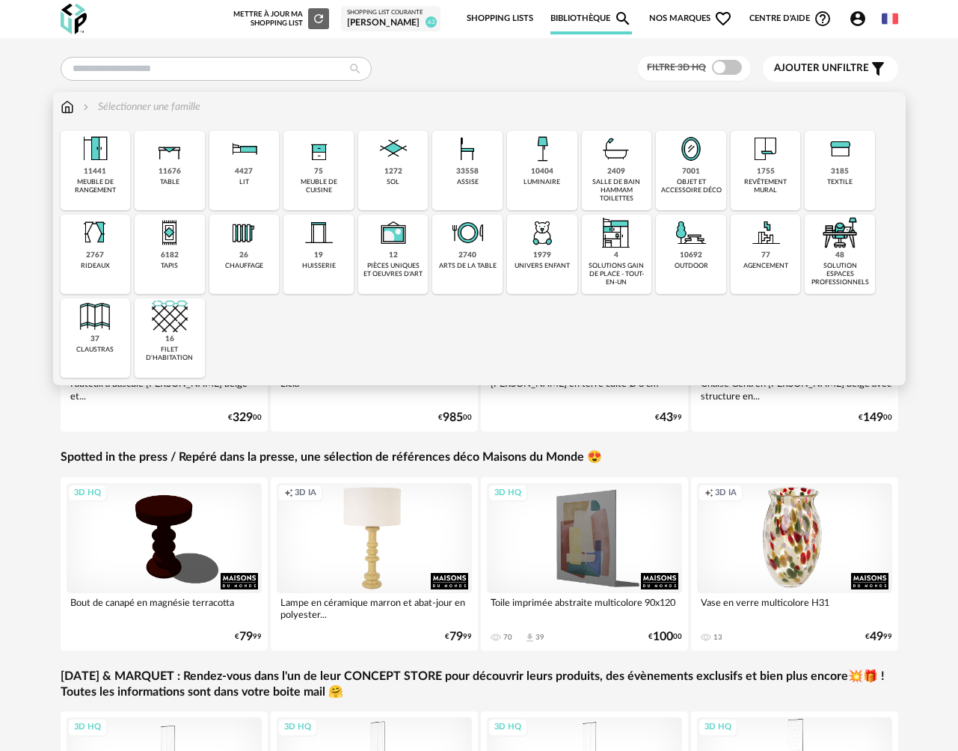
click at [675, 184] on div "objet et accessoire déco" at bounding box center [690, 186] width 61 height 17
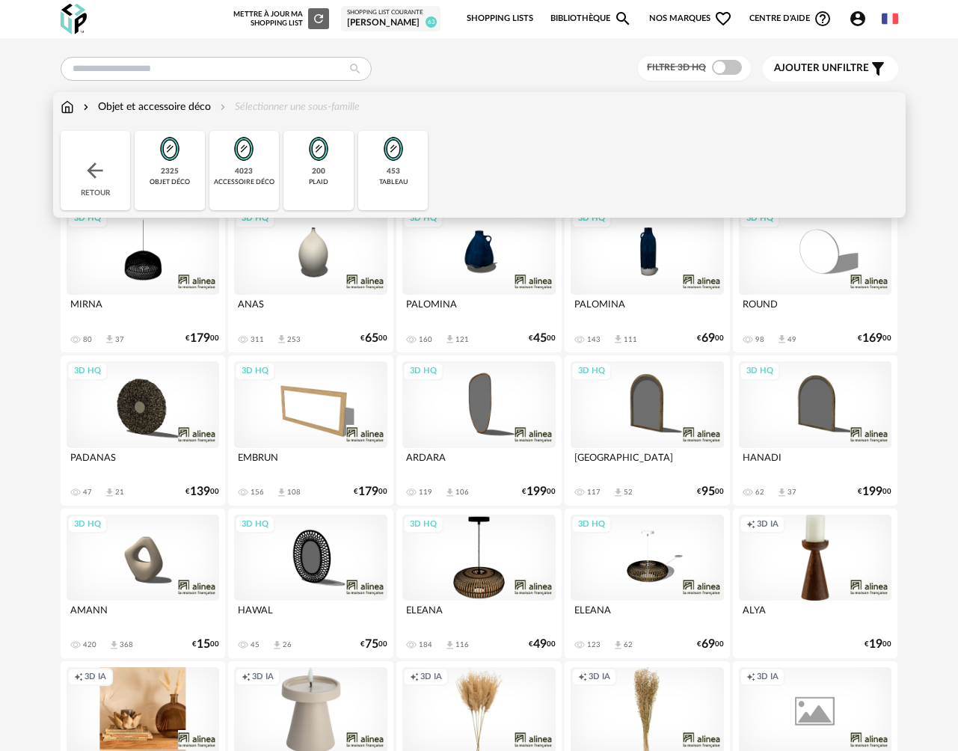
click at [393, 173] on div "453" at bounding box center [393, 172] width 13 height 10
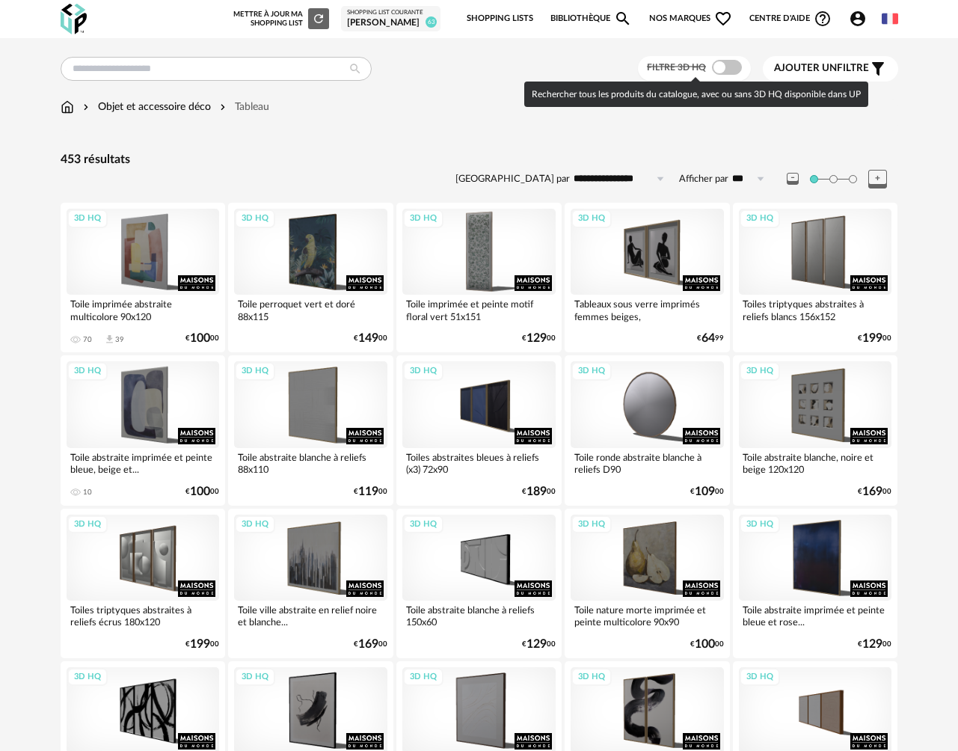
click at [730, 68] on span at bounding box center [727, 67] width 30 height 15
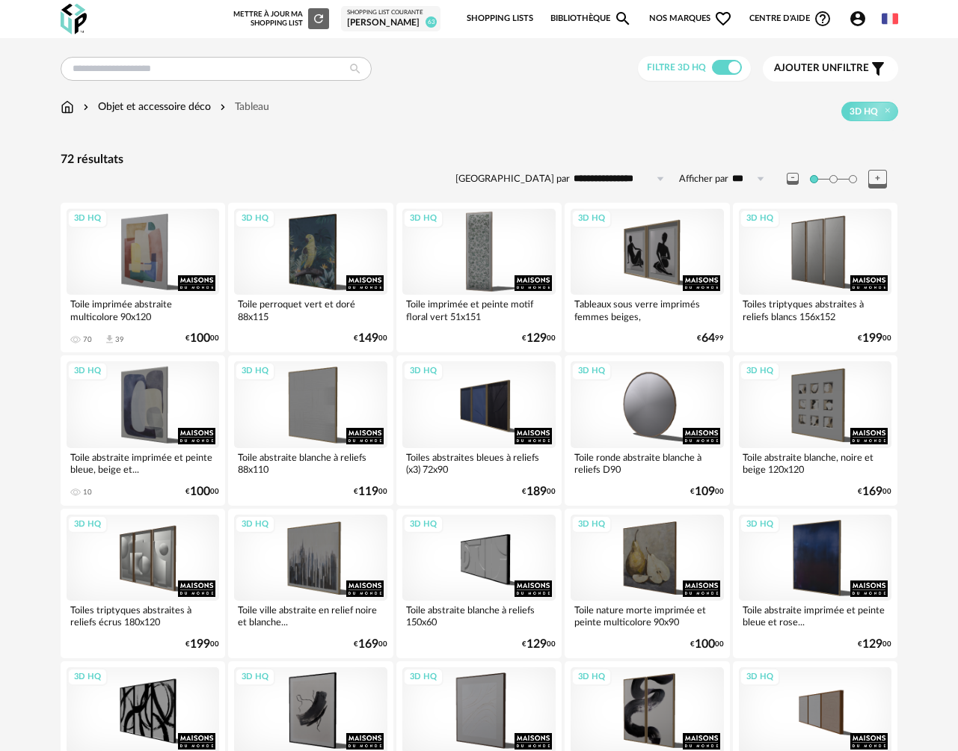
click at [619, 186] on input "**********" at bounding box center [621, 179] width 103 height 24
click at [616, 237] on span "Prix croissant" at bounding box center [622, 243] width 72 height 12
type input "**********"
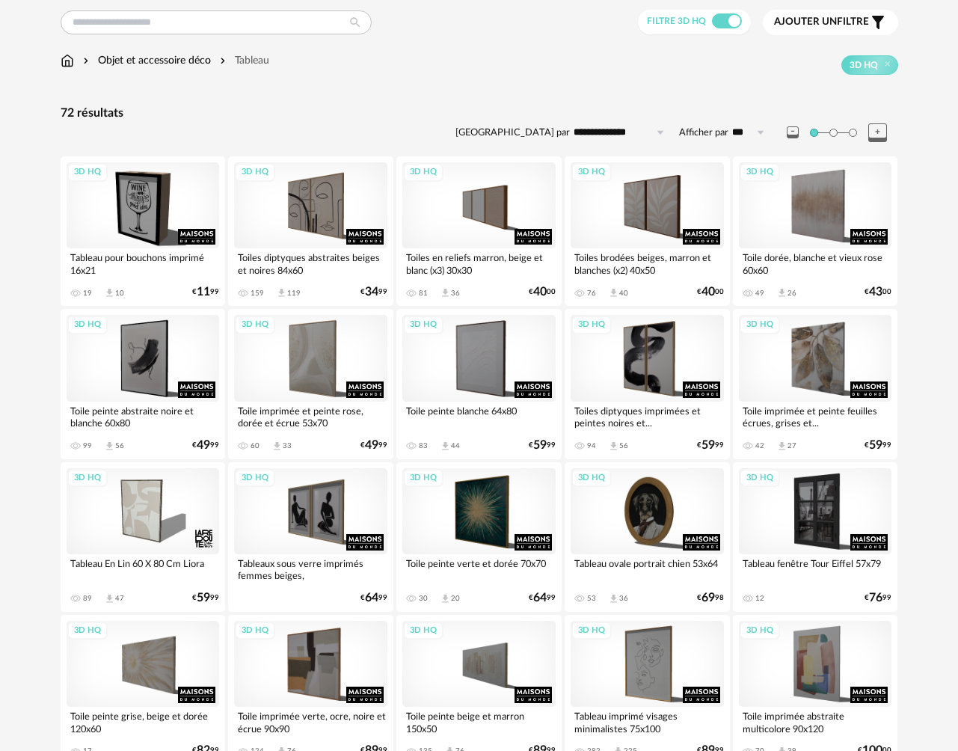
scroll to position [48, 0]
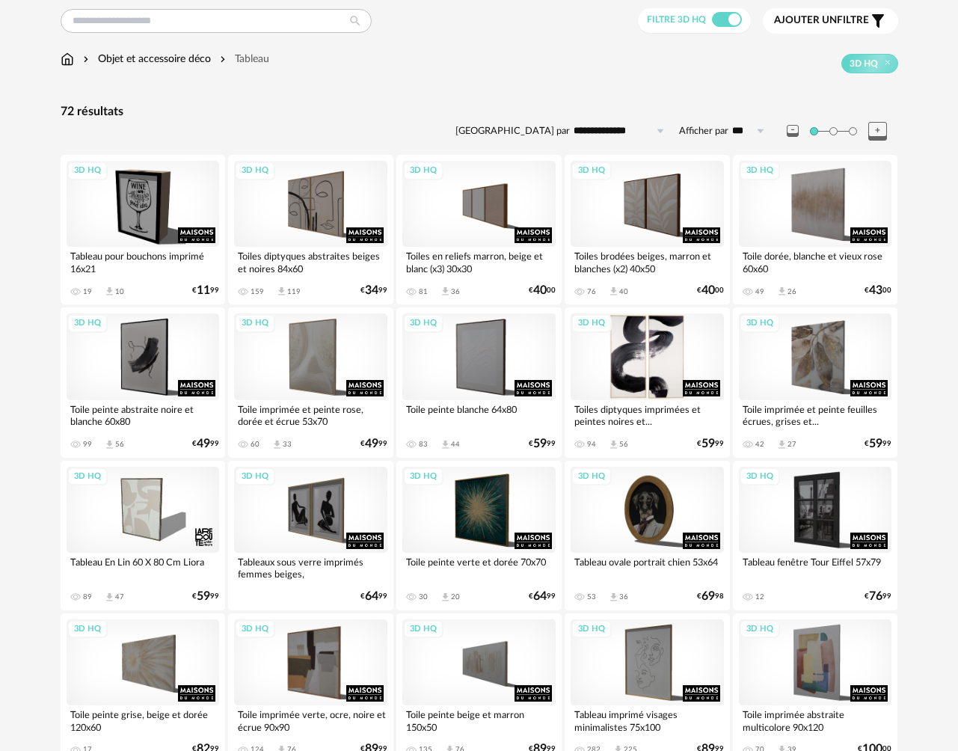
click at [655, 361] on div "3D HQ" at bounding box center [647, 356] width 153 height 86
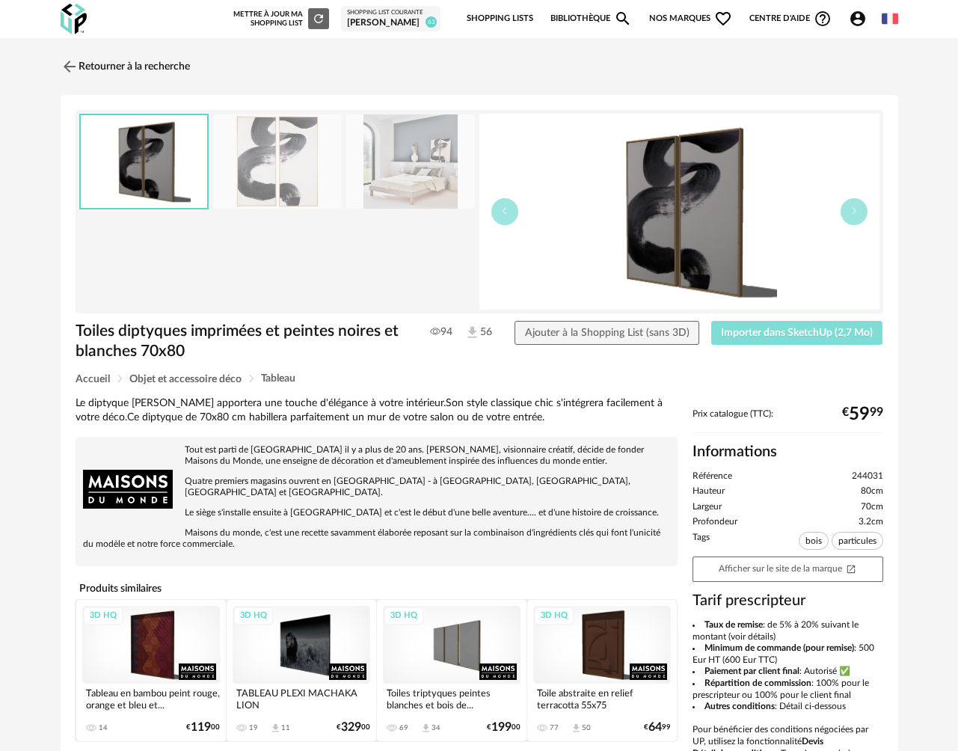
click at [744, 337] on span "Importer dans SketchUp (2,7 Mo)" at bounding box center [797, 333] width 152 height 10
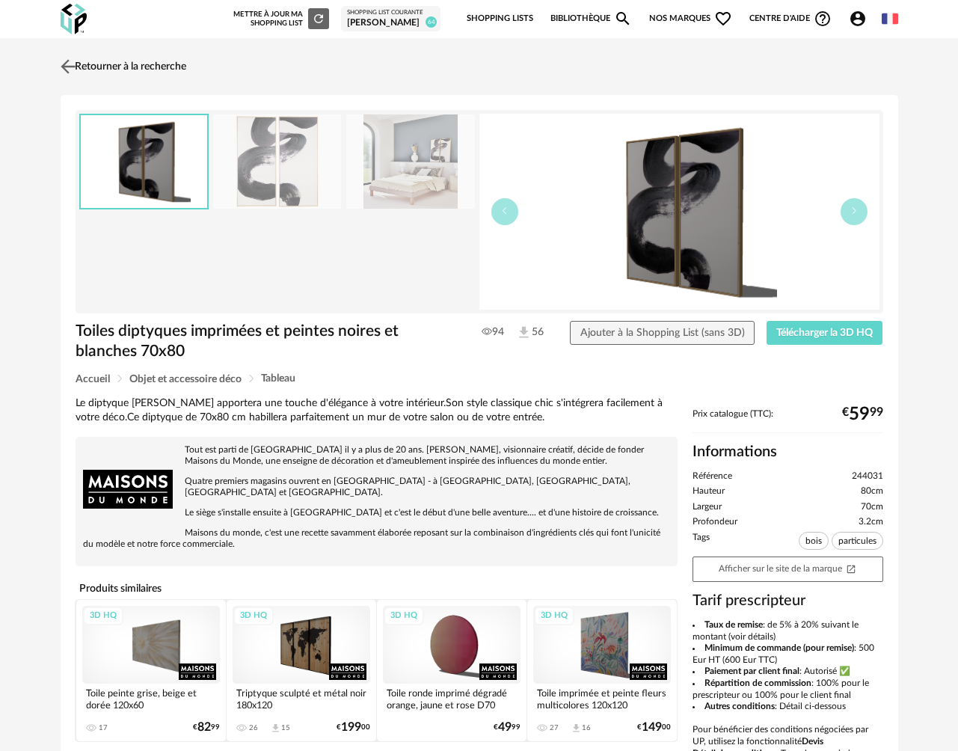
click at [99, 64] on link "Retourner à la recherche" at bounding box center [121, 66] width 129 height 33
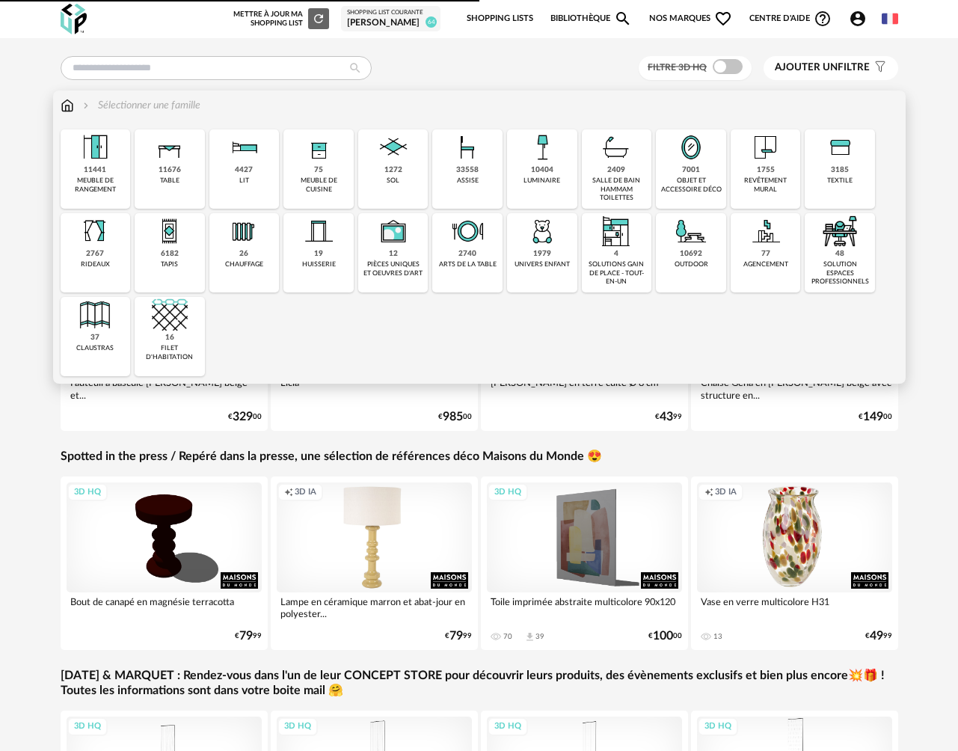
click at [835, 174] on div "3185" at bounding box center [840, 170] width 18 height 10
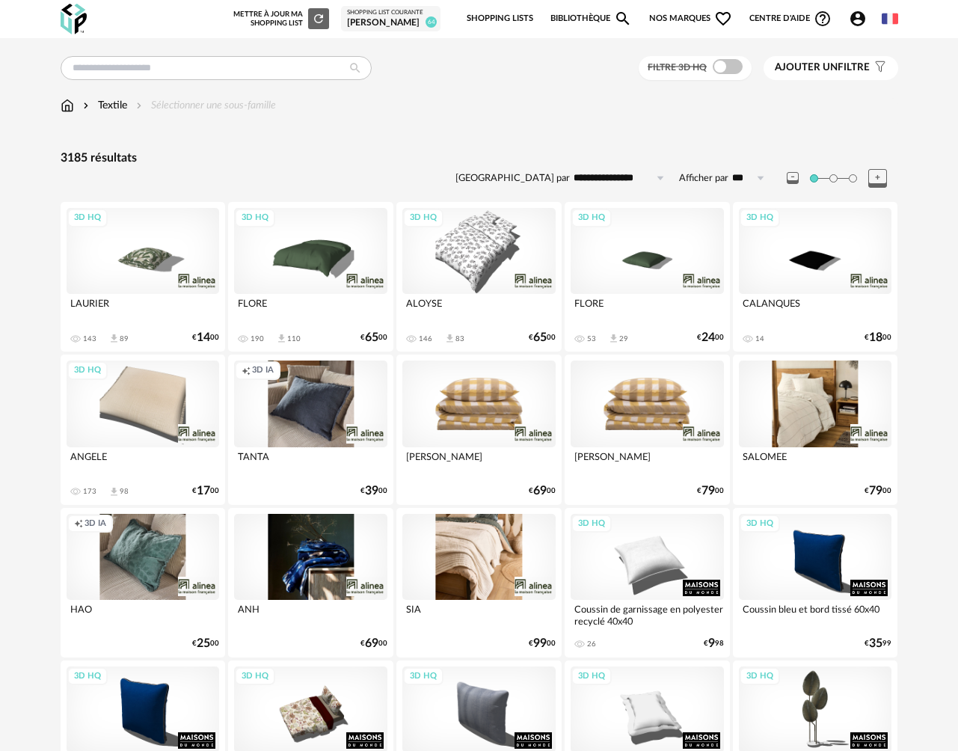
click at [67, 111] on img at bounding box center [67, 105] width 13 height 15
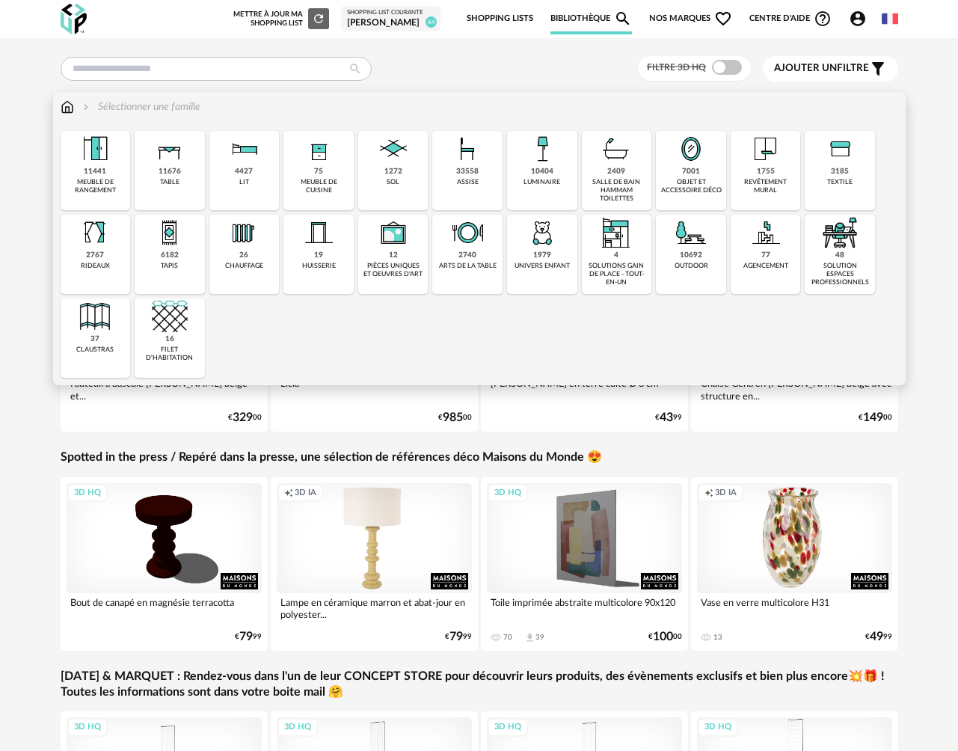
click at [102, 245] on img at bounding box center [95, 233] width 36 height 36
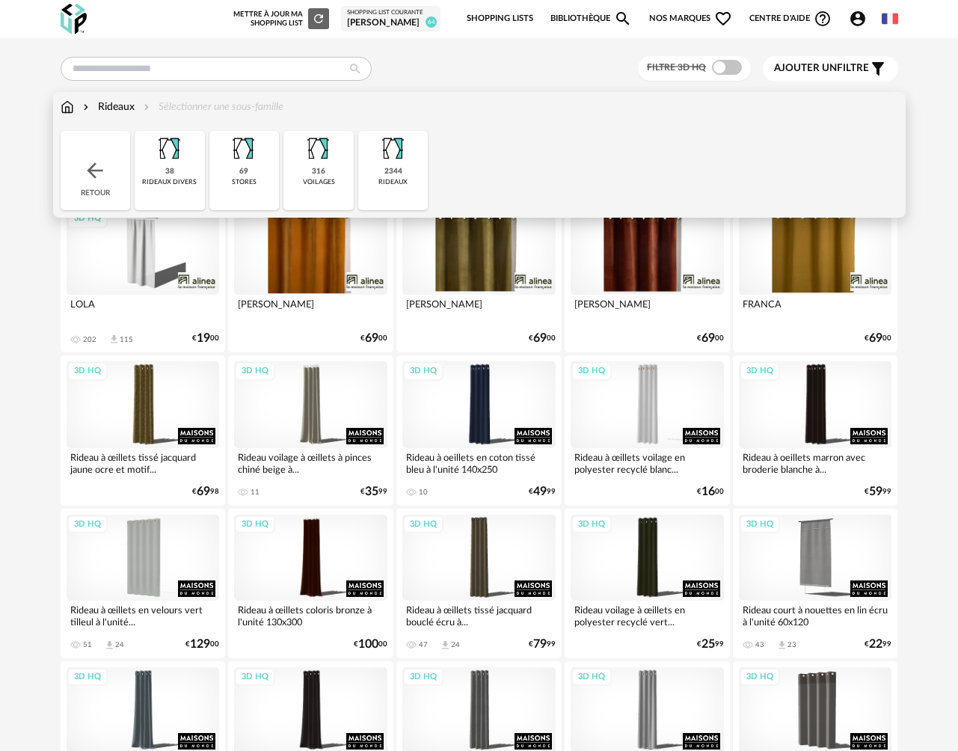
click at [391, 174] on div "2344" at bounding box center [393, 172] width 18 height 10
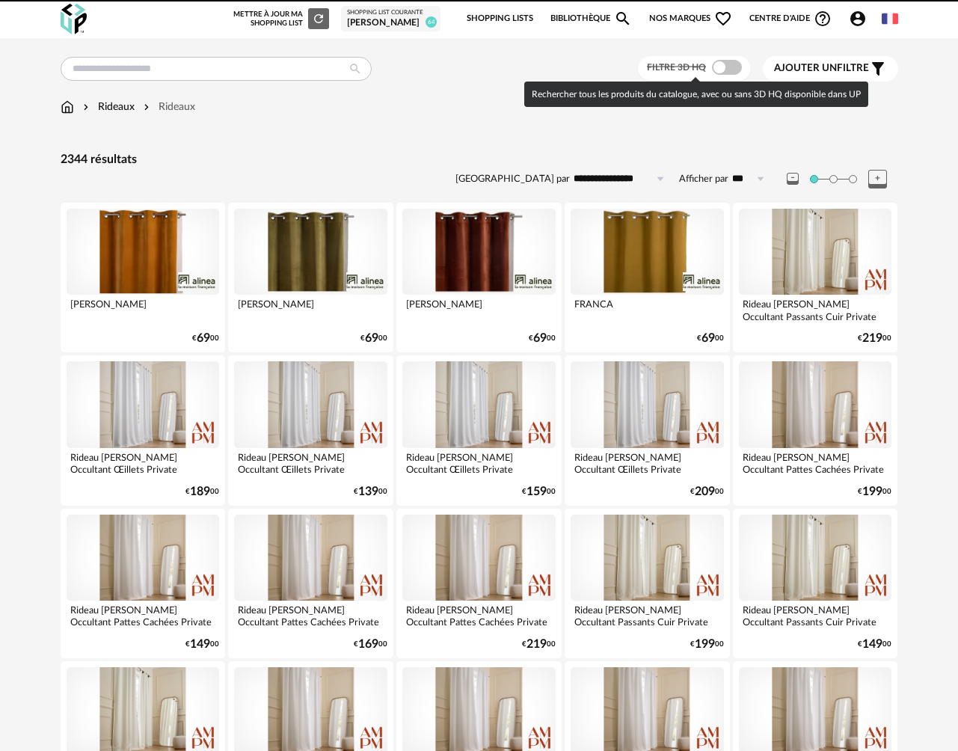
click at [729, 72] on span at bounding box center [727, 67] width 30 height 15
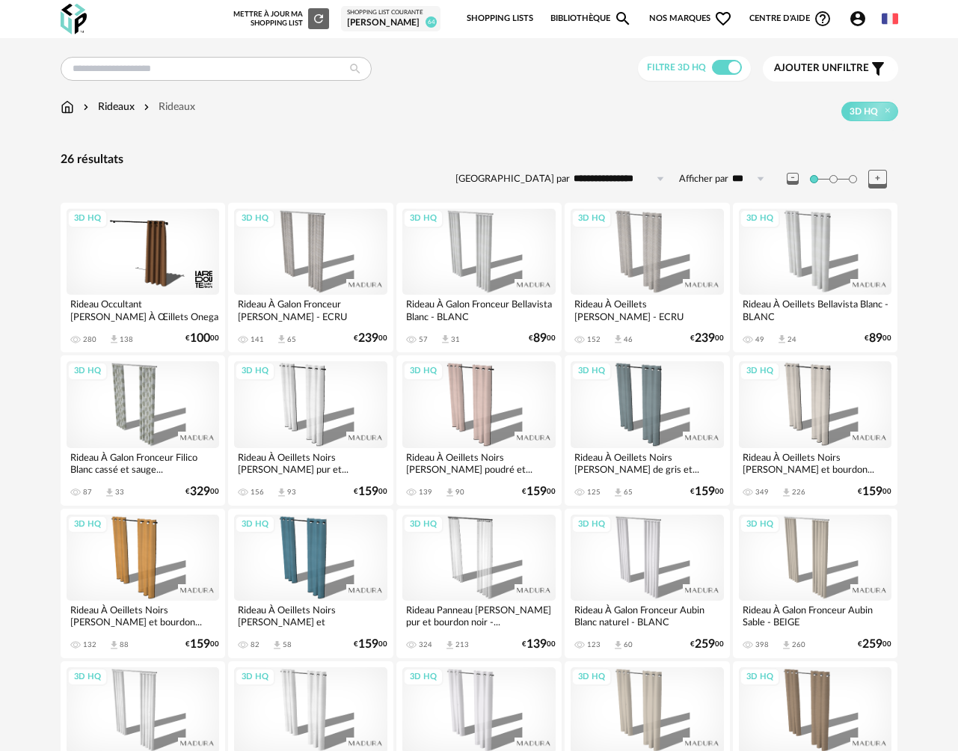
click at [616, 181] on input "**********" at bounding box center [621, 179] width 103 height 24
click at [627, 245] on span "Prix croissant" at bounding box center [622, 243] width 72 height 12
type input "**********"
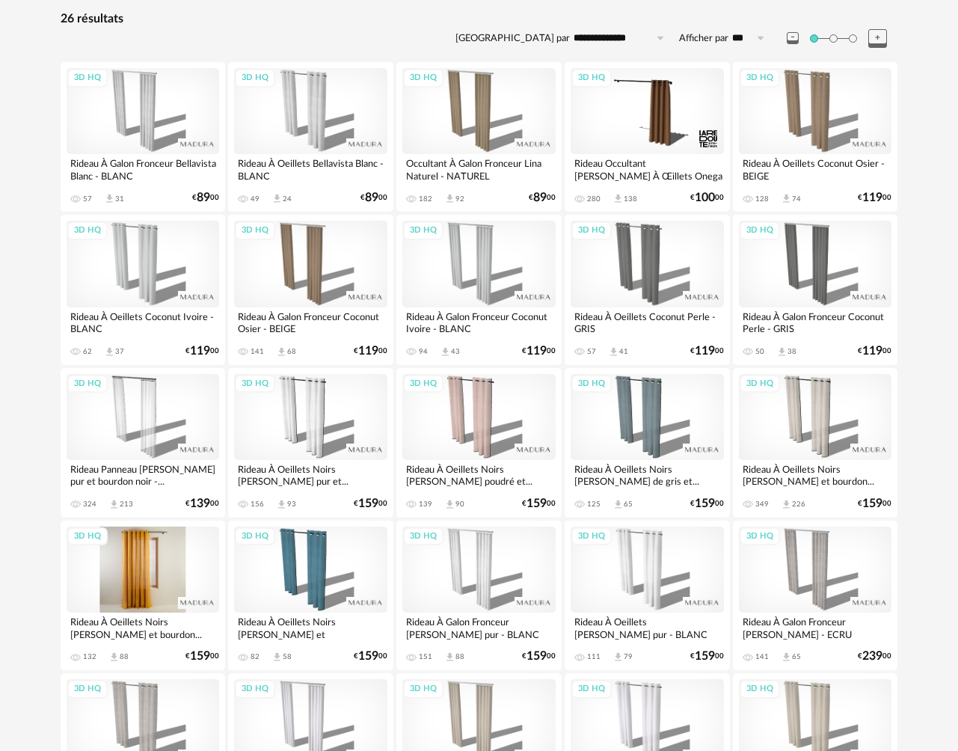
scroll to position [178, 0]
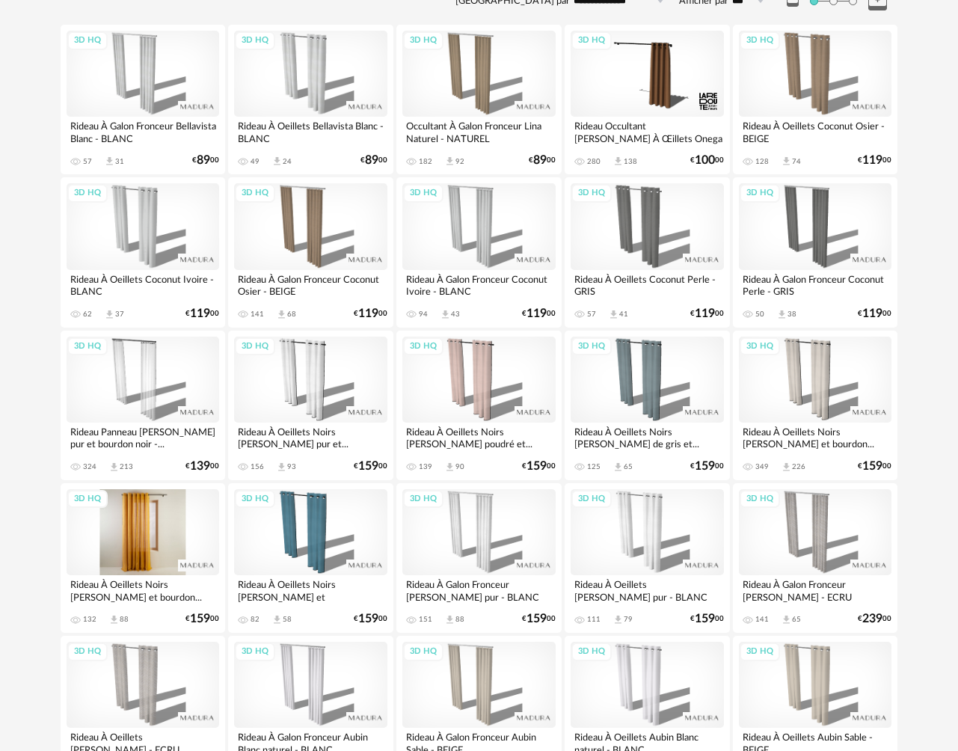
click at [146, 543] on div "3D HQ" at bounding box center [143, 532] width 153 height 86
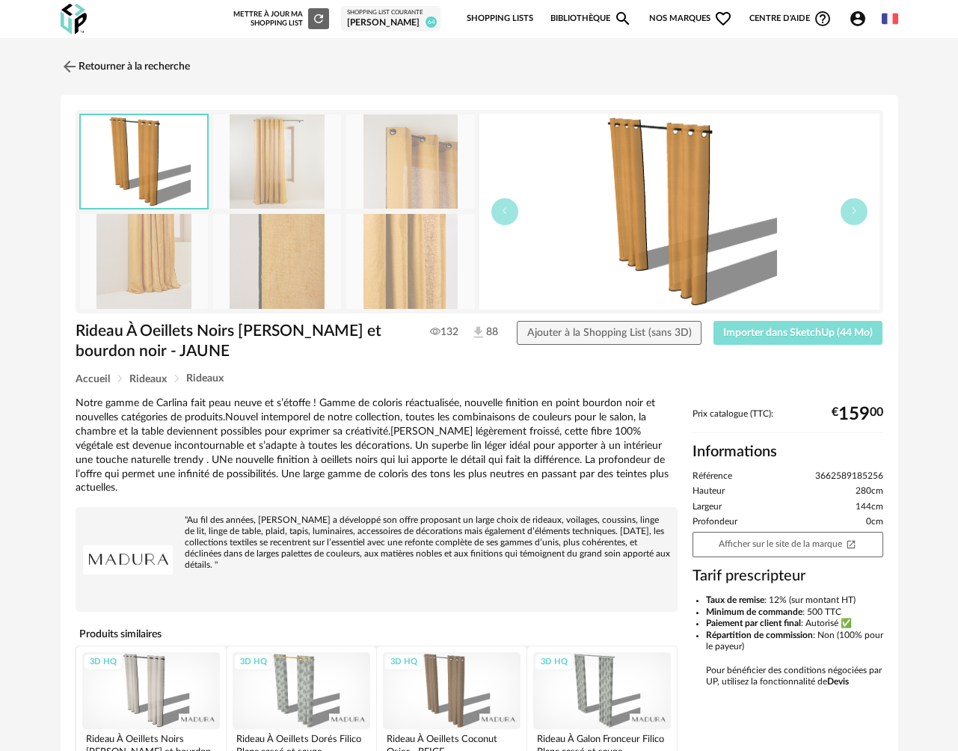
click at [764, 331] on span "Importer dans SketchUp (44 Mo)" at bounding box center [798, 333] width 150 height 10
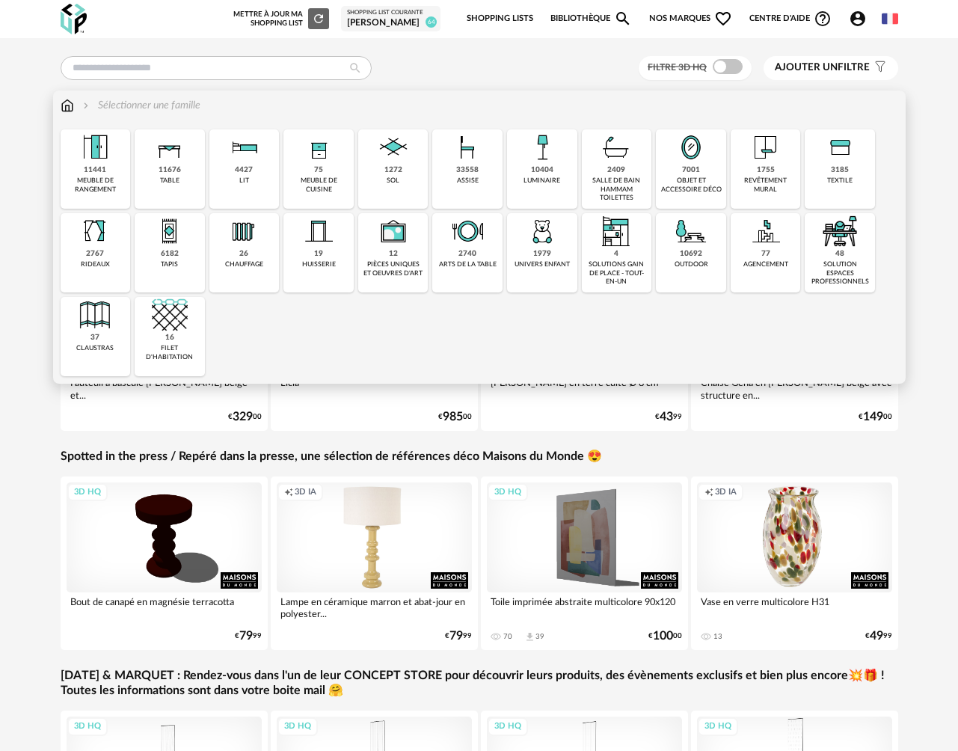
click at [554, 174] on div "10404 luminaire" at bounding box center [542, 168] width 70 height 79
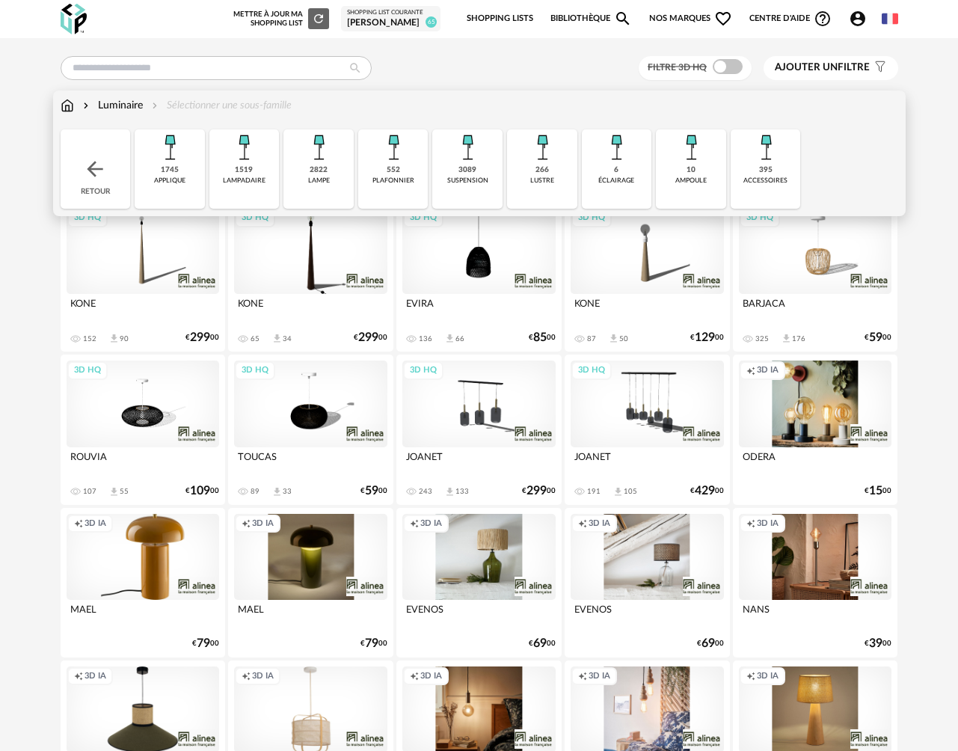
click at [158, 177] on div "applique" at bounding box center [169, 181] width 31 height 8
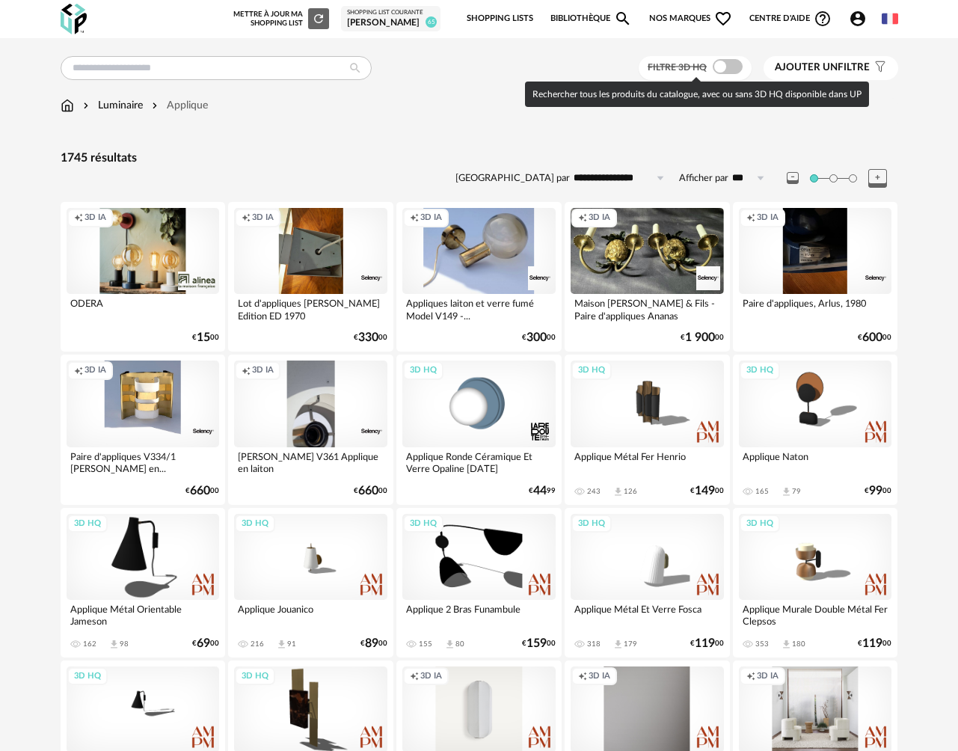
click at [720, 62] on span at bounding box center [728, 66] width 30 height 15
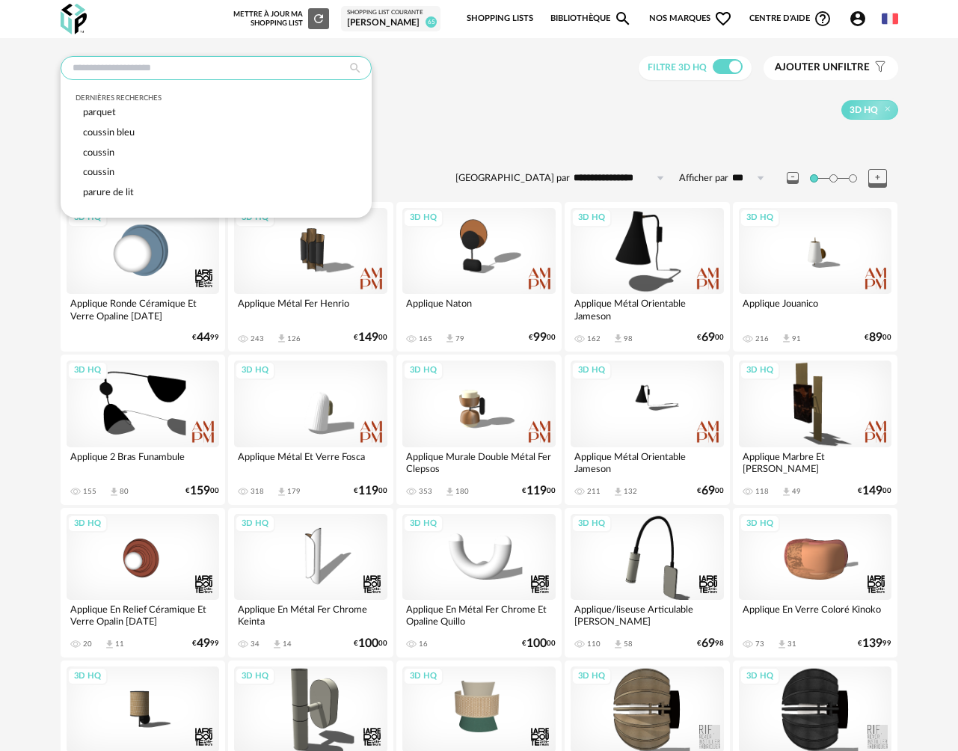
click at [98, 69] on input "text" at bounding box center [216, 68] width 311 height 24
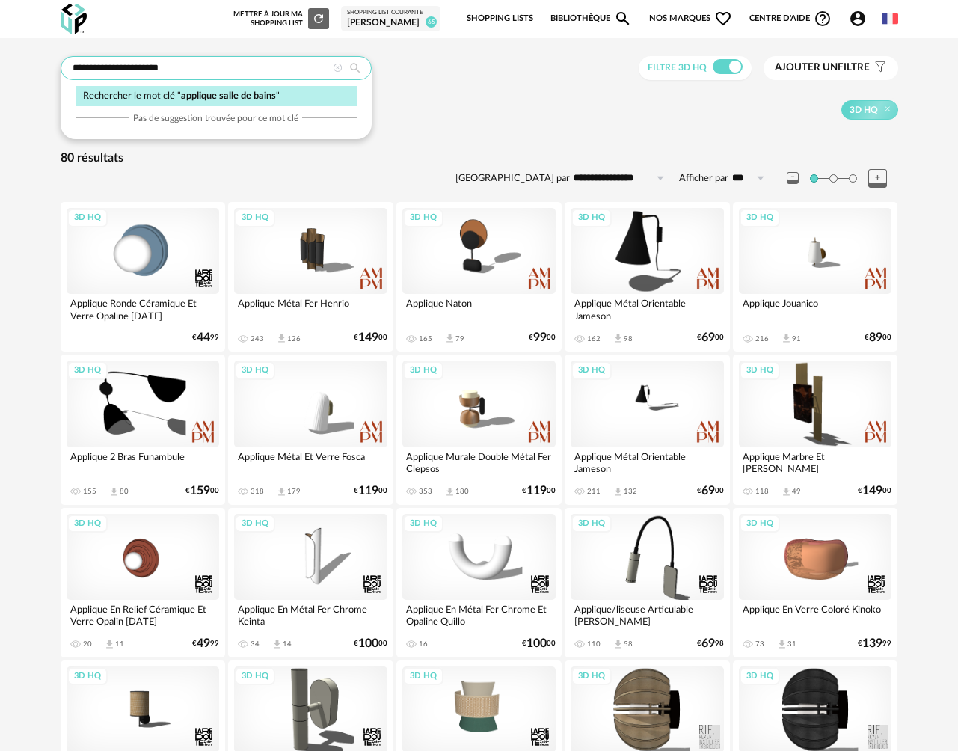
type input "**********"
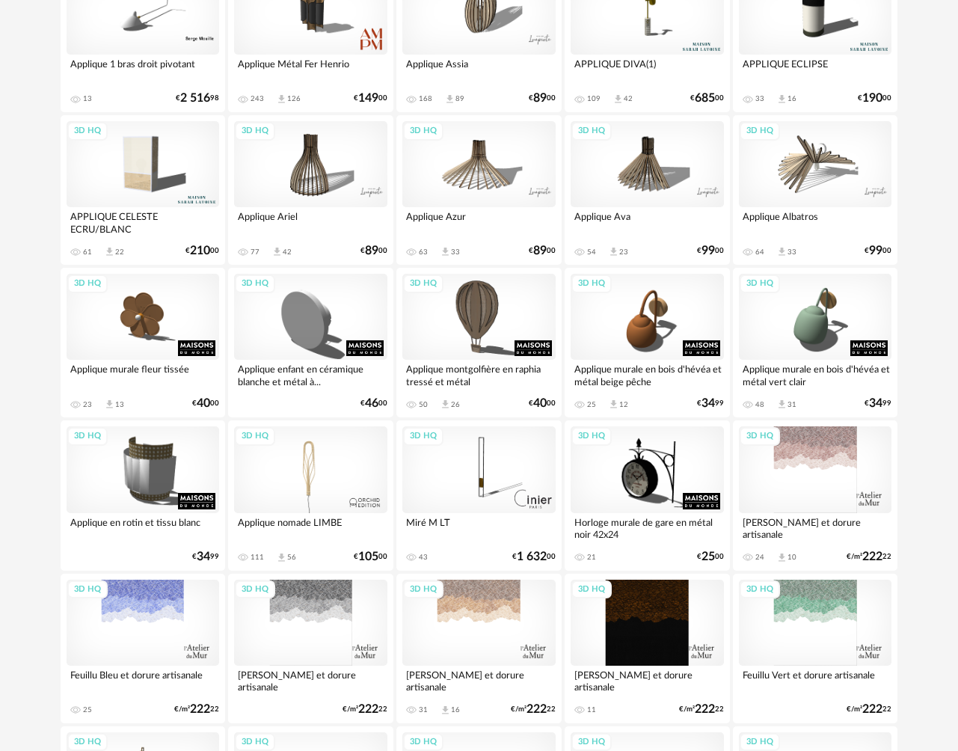
scroll to position [2600, 0]
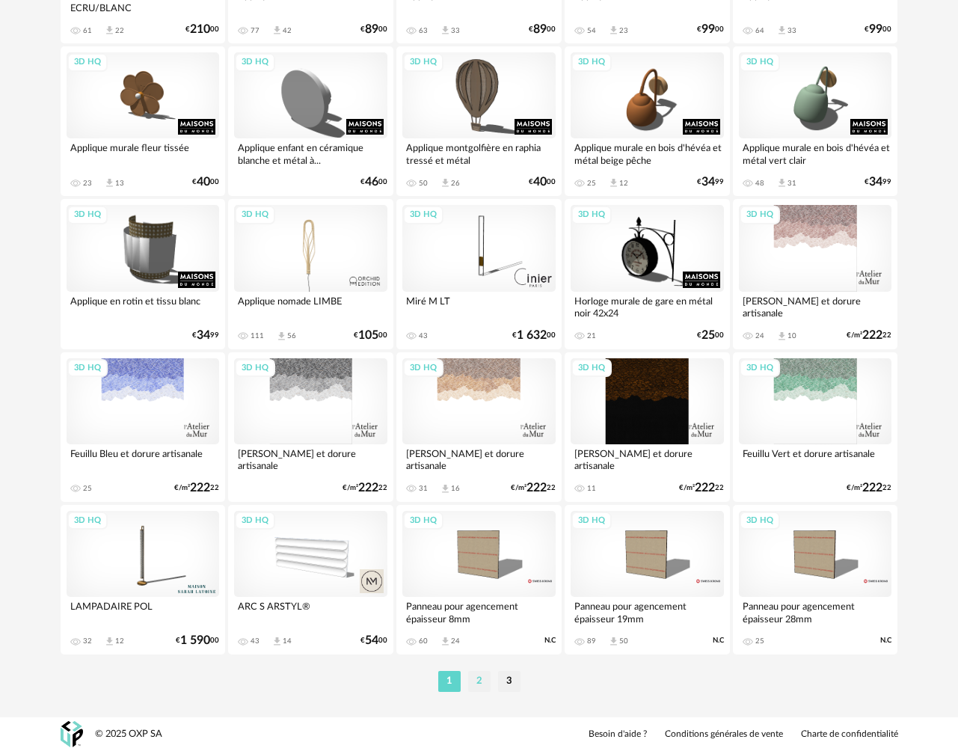
click at [476, 686] on li "2" at bounding box center [479, 681] width 22 height 21
